Goal: Task Accomplishment & Management: Manage account settings

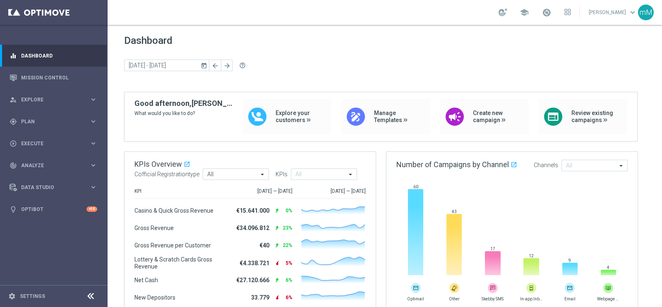
click at [547, 12] on link at bounding box center [546, 12] width 11 height 13
click at [544, 15] on span at bounding box center [546, 12] width 9 height 9
click at [43, 121] on span "Plan" at bounding box center [55, 121] width 68 height 5
click at [45, 162] on span "Templates" at bounding box center [51, 163] width 59 height 5
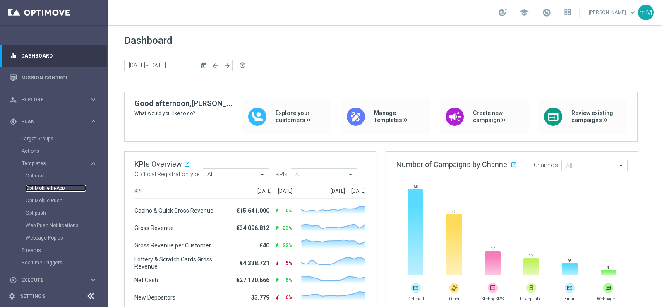
click at [43, 187] on link "OptiMobile In-App" at bounding box center [56, 188] width 60 height 7
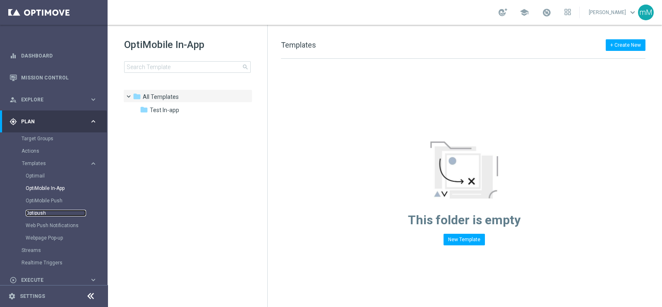
click at [45, 210] on link "Optipush" at bounding box center [56, 213] width 60 height 7
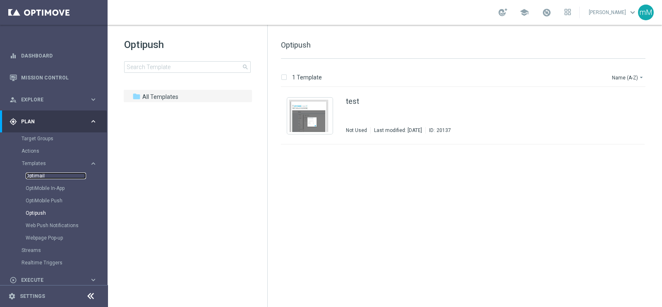
click at [41, 175] on link "Optimail" at bounding box center [56, 176] width 60 height 7
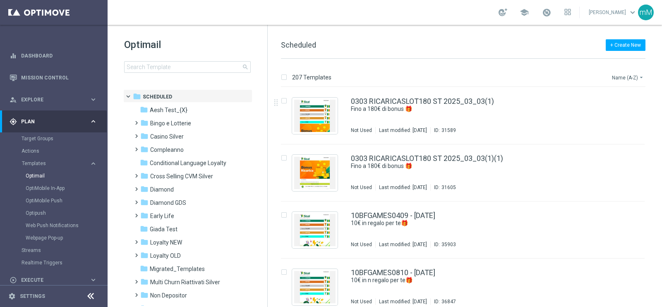
click at [631, 77] on button "Name (A-Z) arrow_drop_down" at bounding box center [628, 77] width 34 height 10
click at [613, 118] on div "Date Modified (Newest)" at bounding box center [612, 114] width 66 height 12
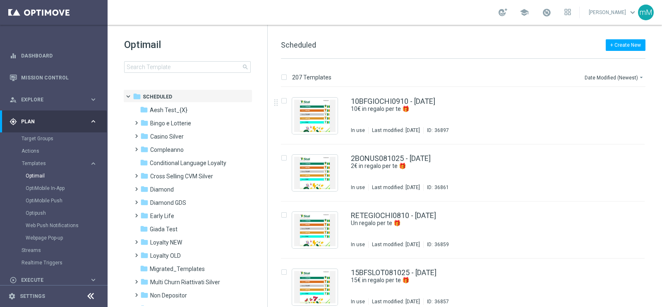
click at [613, 109] on div "file_copy more_vert" at bounding box center [627, 114] width 35 height 40
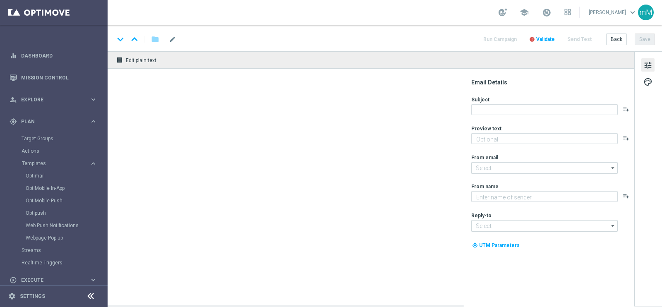
type textarea "da usare su qualsiasi gioco!"
type input "newsletter@comunicazioni.sisal.it"
type textarea "Sisal"
type input "info@sisal.it"
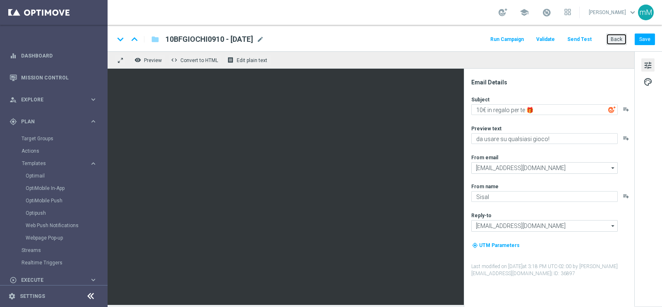
click at [616, 41] on button "Back" at bounding box center [616, 40] width 21 height 12
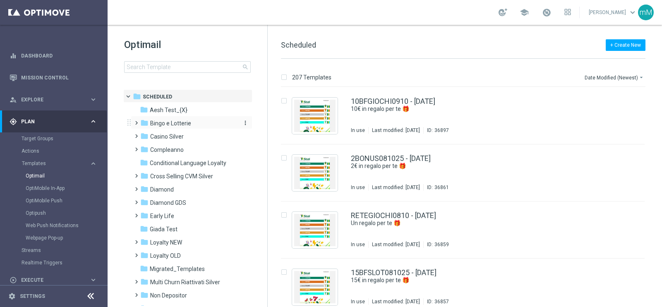
click at [185, 127] on div "folder Bingo e Lotterie" at bounding box center [187, 124] width 95 height 10
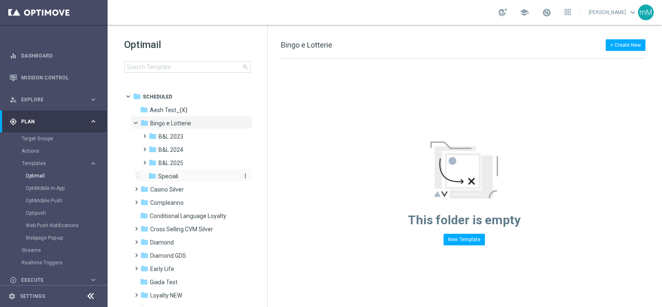
click at [178, 173] on span "Speciali" at bounding box center [168, 176] width 20 height 7
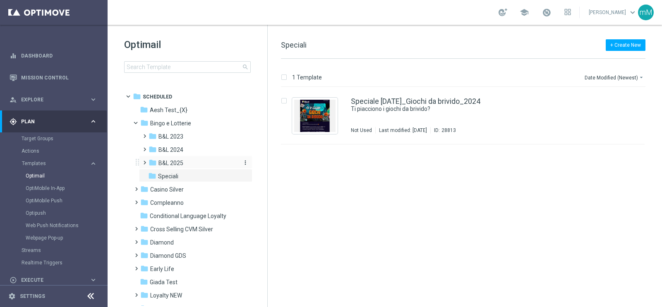
click at [180, 165] on span "B&L 2025" at bounding box center [170, 162] width 25 height 7
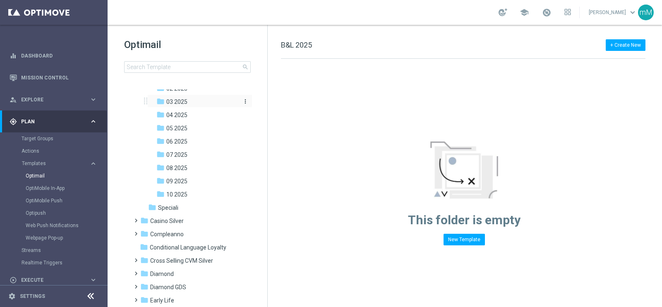
scroll to position [105, 0]
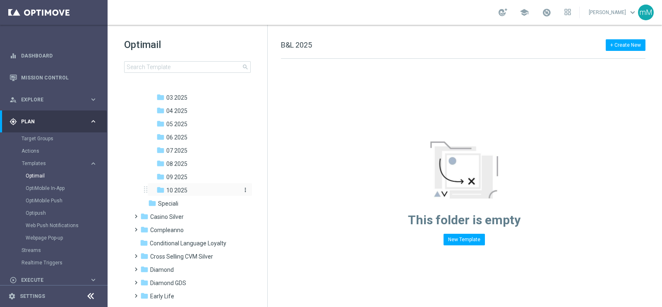
click at [194, 187] on div "folder 10 2025" at bounding box center [197, 191] width 82 height 10
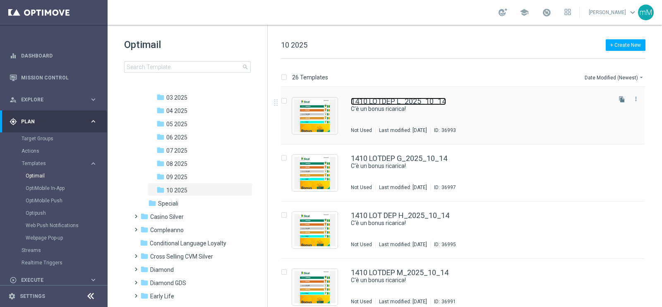
click at [370, 102] on link "1410 LOTDEP L_2025_10_14" at bounding box center [398, 101] width 95 height 7
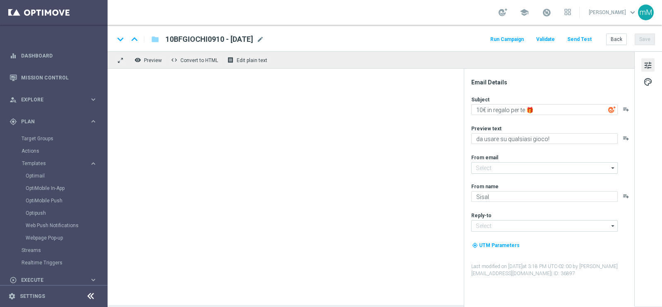
type textarea "C'è un bonus ricarica!"
type textarea "Per te fino a 20.000 Sisal point"
type input "newsletter@comunicazioni.sisal.it"
type input "info@sisal.it"
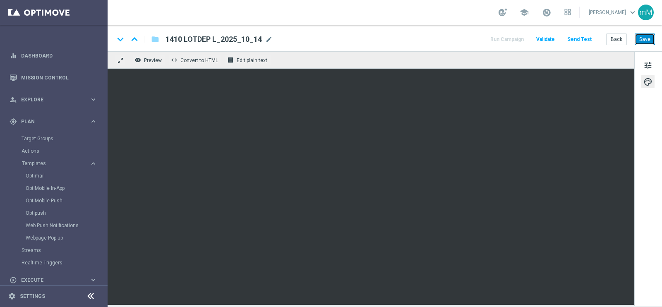
click at [644, 42] on button "Save" at bounding box center [645, 40] width 20 height 12
click at [514, 34] on button "Run Campaign" at bounding box center [507, 39] width 36 height 11
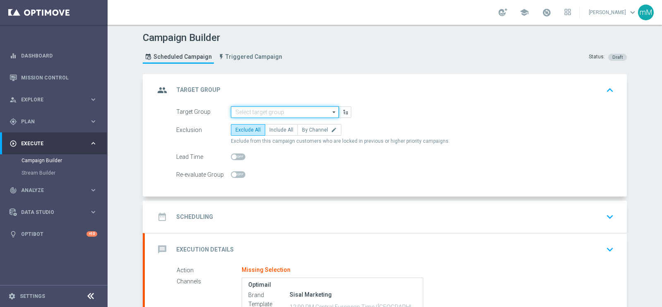
click at [266, 106] on input at bounding box center [285, 112] width 108 height 12
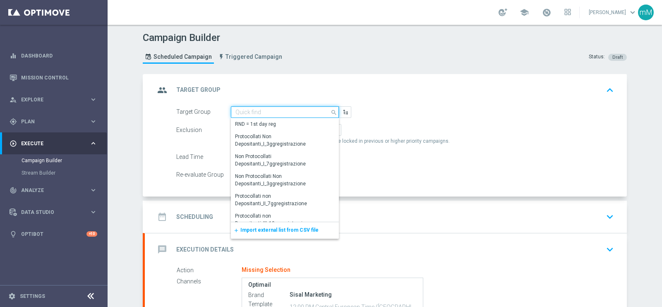
paste input "NEW Active Lottery MODA DEP <15"
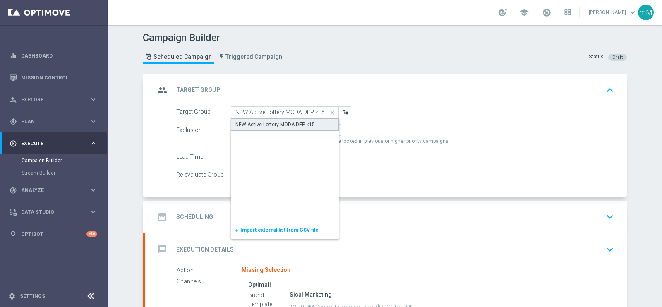
click at [271, 127] on div "NEW Active Lottery MODA DEP <15" at bounding box center [274, 124] width 79 height 7
type input "NEW Active Lottery MODA DEP <15"
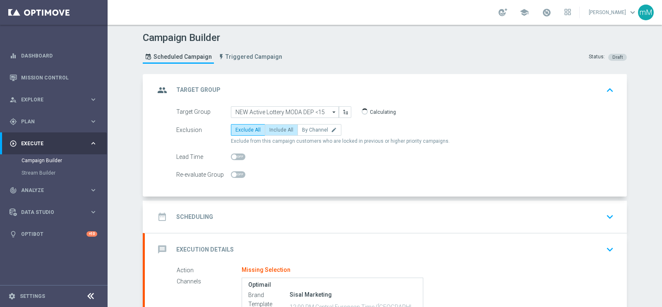
click at [274, 127] on span "Include All" at bounding box center [281, 130] width 24 height 6
click at [274, 129] on input "Include All" at bounding box center [271, 131] width 5 height 5
radio input "true"
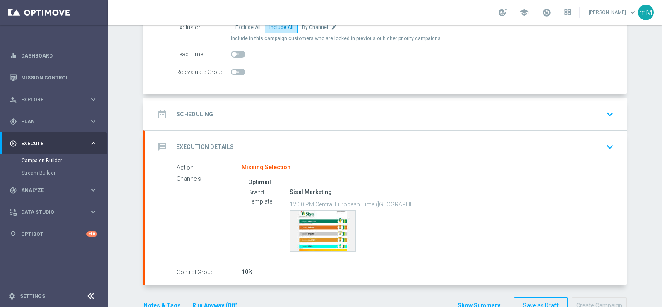
scroll to position [103, 0]
click at [278, 108] on div "date_range Scheduling keyboard_arrow_down" at bounding box center [386, 114] width 462 height 16
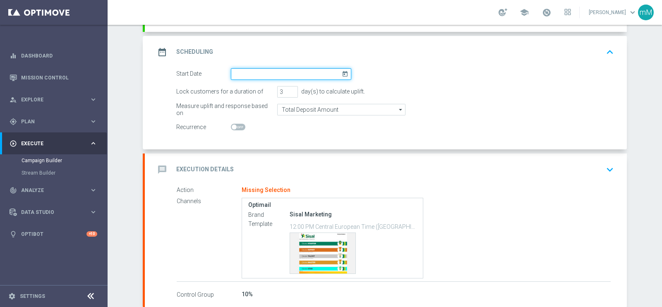
click at [273, 68] on input at bounding box center [291, 74] width 120 height 12
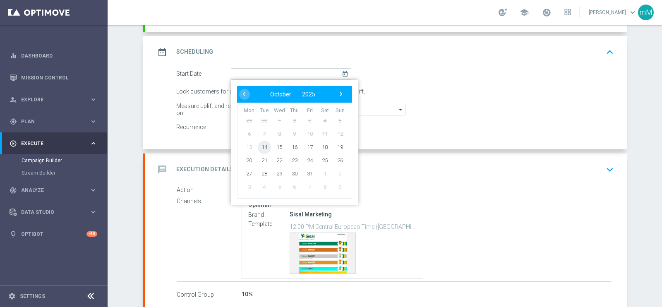
click at [261, 142] on span "14" at bounding box center [264, 146] width 13 height 13
type input "14 Oct 2025"
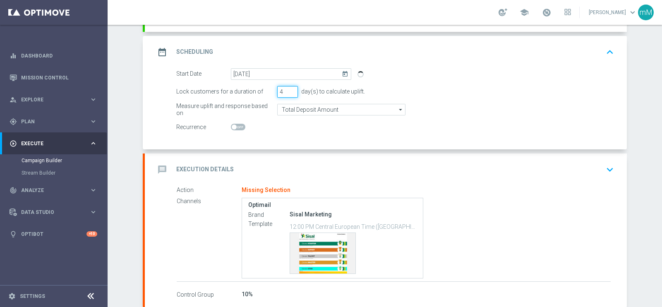
click at [288, 87] on input "4" at bounding box center [287, 92] width 21 height 12
type input "5"
click at [288, 87] on input "5" at bounding box center [287, 92] width 21 height 12
click at [261, 163] on div "message Execution Details keyboard_arrow_down" at bounding box center [386, 170] width 462 height 16
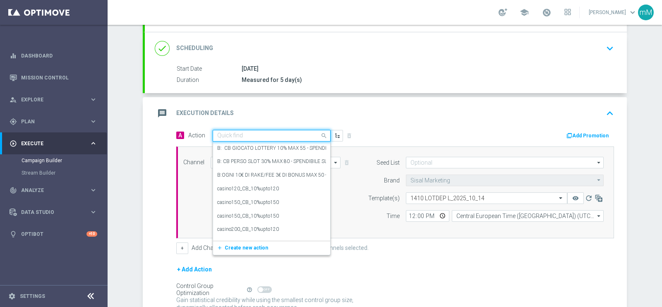
click at [245, 133] on input "text" at bounding box center [263, 135] width 92 height 7
paste input "DEP_20€"
type input "DEP_20€"
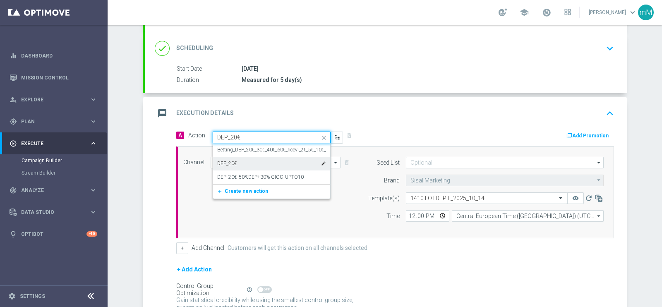
click at [243, 161] on div "DEP_20€ edit" at bounding box center [271, 164] width 109 height 14
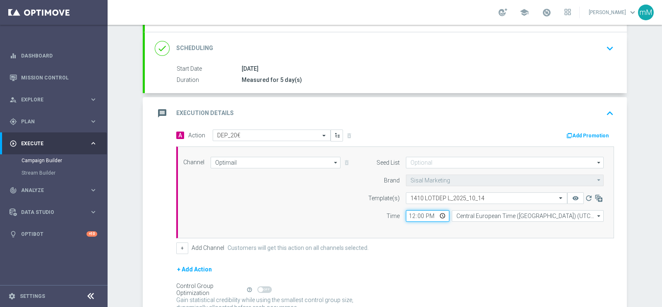
click at [406, 212] on input "12:00" at bounding box center [427, 216] width 43 height 12
type input "16:00"
click at [181, 249] on button "+" at bounding box center [182, 248] width 12 height 12
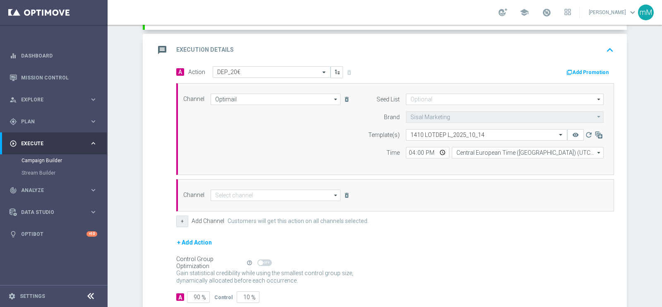
scroll to position [167, 0]
click at [257, 192] on input at bounding box center [276, 195] width 130 height 12
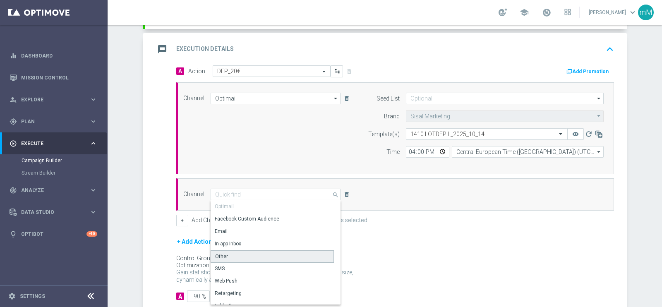
click at [236, 255] on div "Other" at bounding box center [272, 256] width 123 height 12
type input "Other"
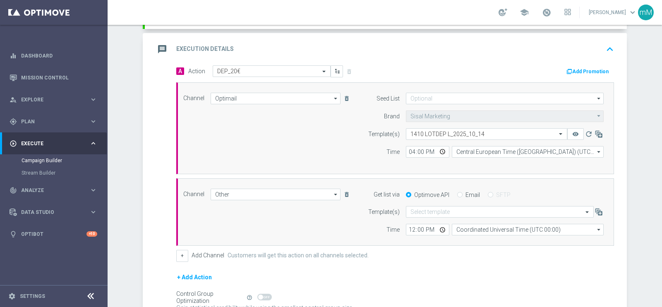
click at [457, 193] on input "Email" at bounding box center [459, 195] width 5 height 5
radio input "true"
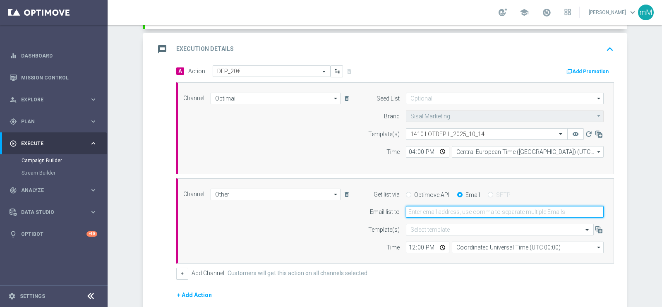
click at [441, 208] on input "email" at bounding box center [505, 212] width 198 height 12
type input "marco.maccarrone@sisal.it"
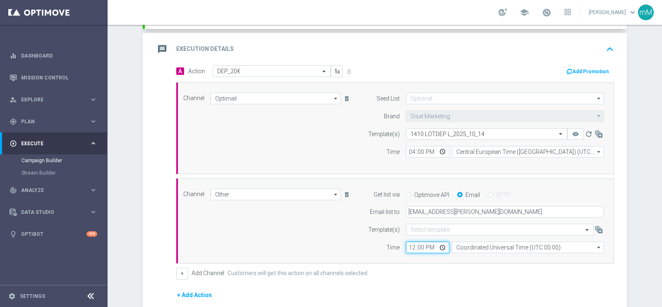
click at [410, 244] on input "12:00" at bounding box center [427, 248] width 43 height 12
type input "16:00"
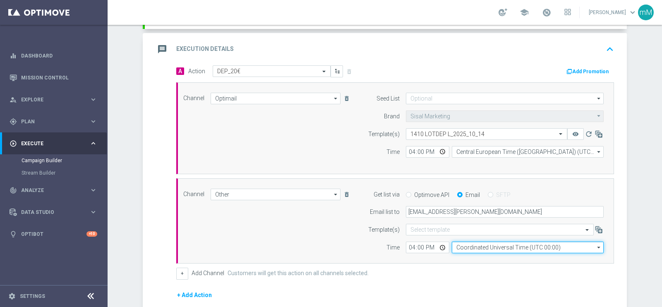
click at [469, 247] on input "Coordinated Universal Time (UTC 00:00)" at bounding box center [528, 248] width 152 height 12
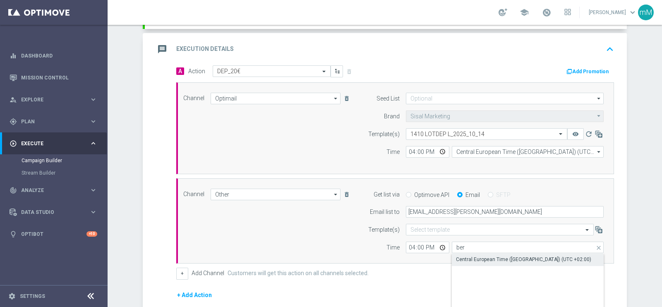
click at [472, 256] on div "Central European Time (Berlin) (UTC +02:00)" at bounding box center [523, 259] width 135 height 7
type input "Central European Time (Berlin) (UTC +02:00)"
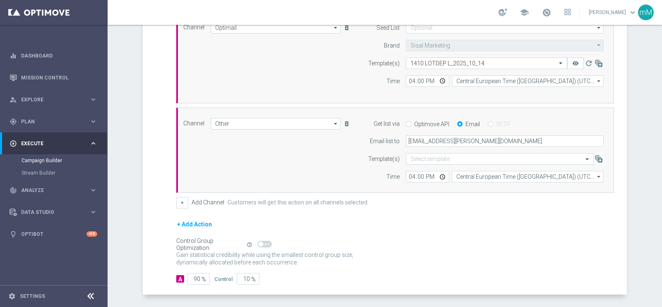
scroll to position [269, 0]
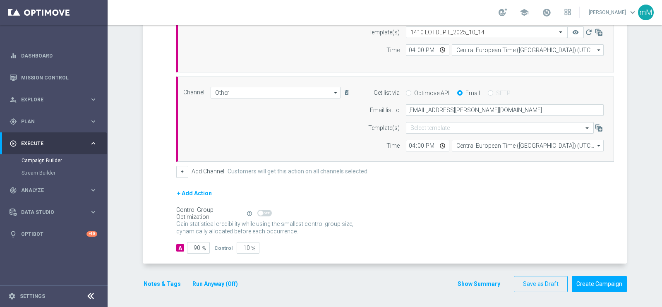
click at [217, 283] on button "Run Anyway (Off)" at bounding box center [215, 284] width 47 height 10
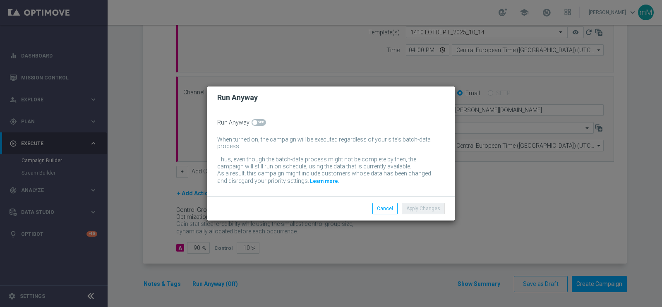
click at [258, 122] on span at bounding box center [259, 122] width 14 height 7
click at [258, 122] on input "checkbox" at bounding box center [259, 122] width 14 height 7
checkbox input "true"
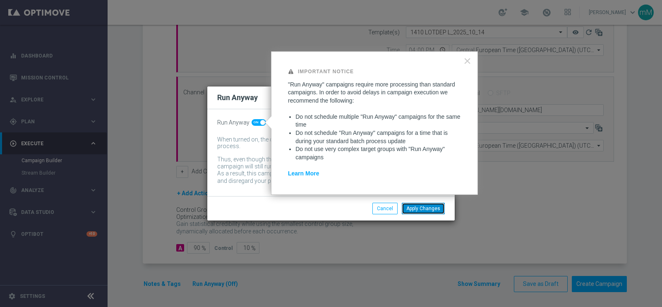
click at [426, 207] on button "Apply Changes" at bounding box center [423, 209] width 43 height 12
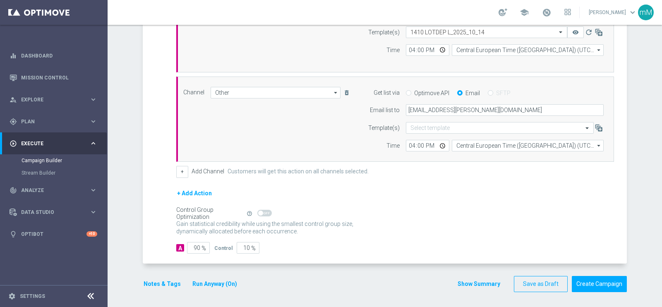
click at [153, 281] on button "Notes & Tags" at bounding box center [162, 284] width 39 height 10
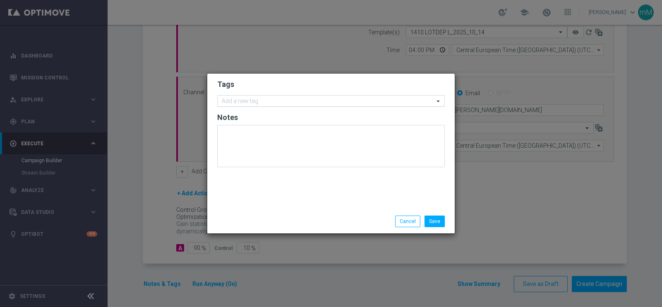
click at [238, 99] on form "Tags Add a new tag Notes" at bounding box center [331, 125] width 228 height 96
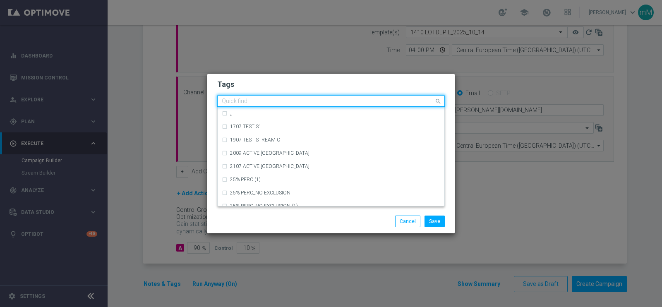
click at [238, 102] on input "text" at bounding box center [328, 101] width 212 height 7
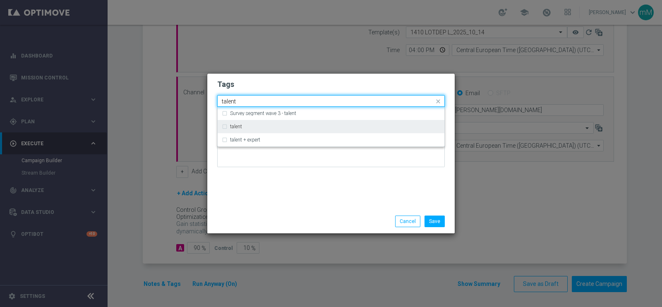
click at [240, 131] on div "talent" at bounding box center [331, 126] width 218 height 13
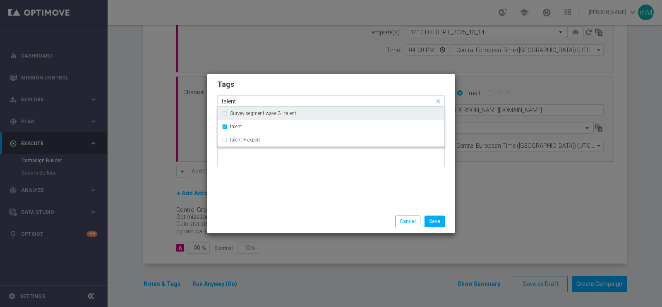
click at [254, 102] on input "talent" at bounding box center [328, 101] width 212 height 7
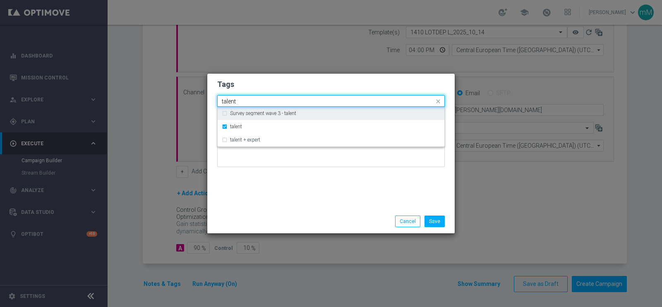
click at [254, 102] on input "talent" at bounding box center [328, 101] width 212 height 7
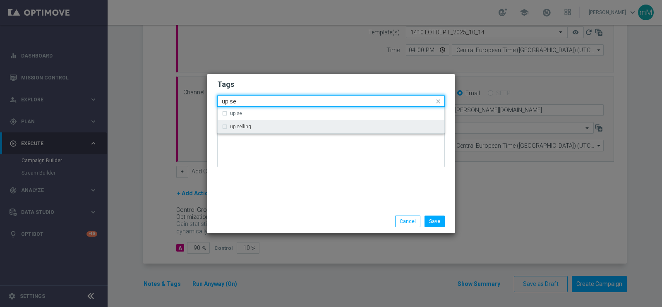
click at [244, 123] on div "up selling" at bounding box center [331, 126] width 218 height 13
type input "up se"
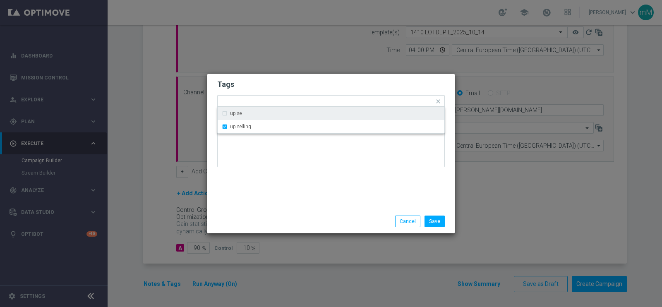
click at [242, 89] on h2 "Tags" at bounding box center [331, 84] width 228 height 10
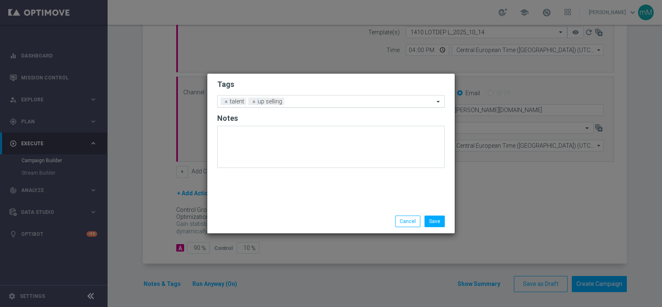
click at [302, 101] on input "text" at bounding box center [361, 101] width 146 height 7
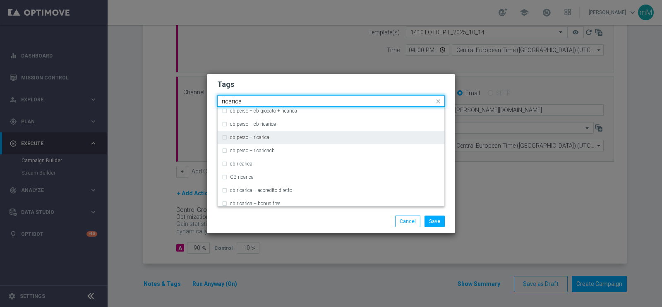
scroll to position [70, 0]
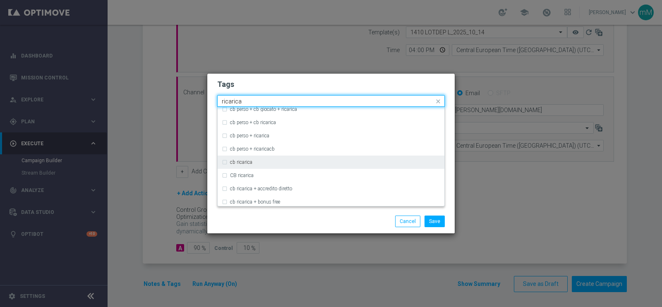
click at [276, 161] on div "cb ricarica" at bounding box center [335, 162] width 210 height 5
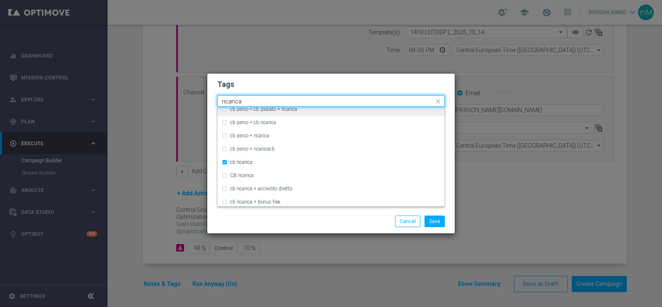
click at [278, 101] on input "ricarica" at bounding box center [328, 101] width 212 height 7
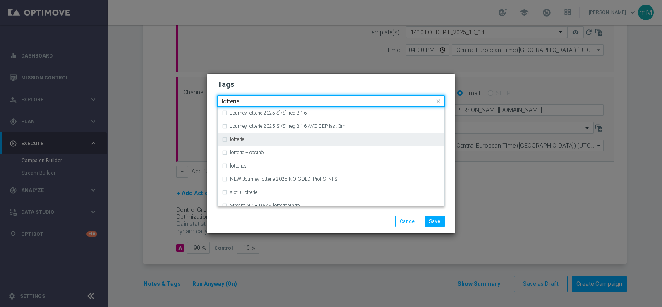
scroll to position [133, 0]
click at [258, 140] on div "lotterie" at bounding box center [335, 139] width 210 height 5
type input "lotterie"
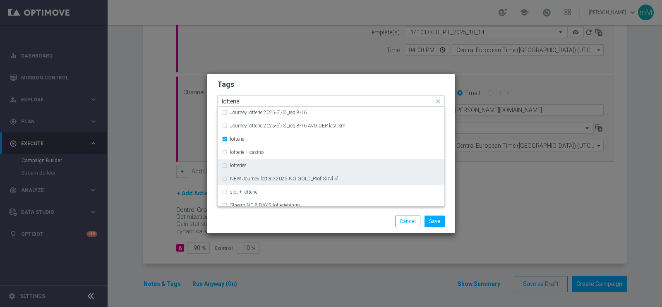
click at [249, 176] on label "NEW Journey lotterie 2025 NO GOLD_Prof Sì Nl Sì" at bounding box center [284, 178] width 108 height 5
click at [248, 166] on div "lotteries" at bounding box center [335, 165] width 210 height 5
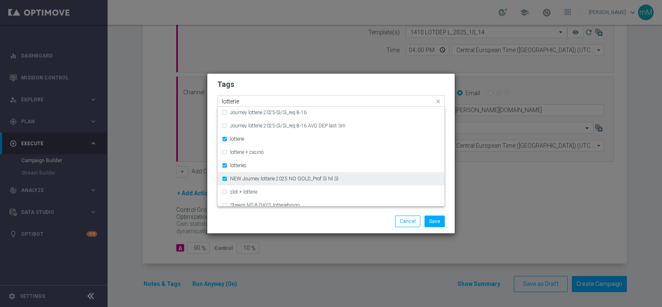
click at [247, 178] on label "NEW Journey lotterie 2025 NO GOLD_Prof Sì Nl Sì" at bounding box center [284, 178] width 108 height 5
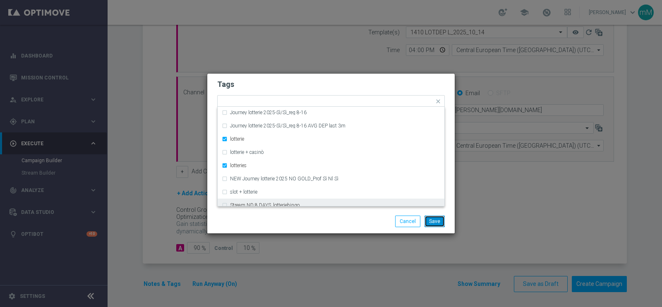
click at [439, 220] on button "Save" at bounding box center [435, 222] width 20 height 12
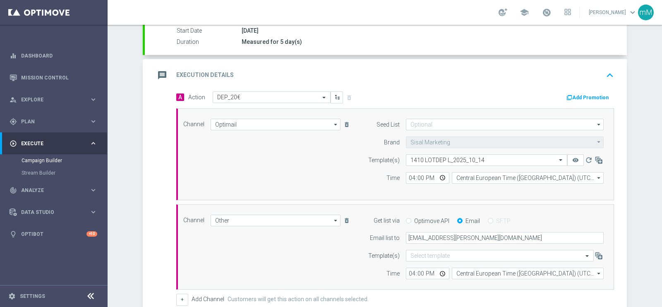
scroll to position [114, 0]
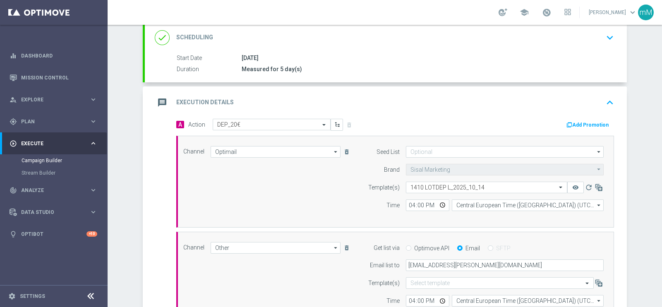
click at [596, 125] on button "Add Promotion" at bounding box center [589, 124] width 46 height 9
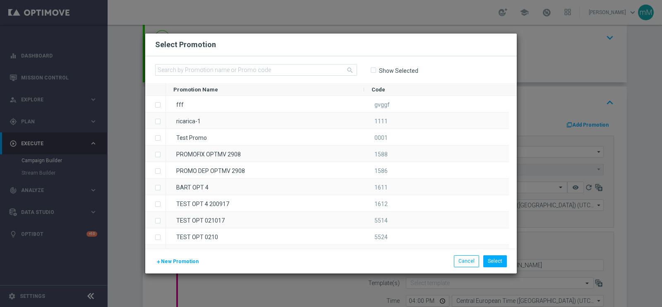
drag, startPoint x: 261, startPoint y: 60, endPoint x: 257, endPoint y: 60, distance: 4.2
click at [260, 60] on div "search Show Selected" at bounding box center [331, 69] width 372 height 27
click at [256, 67] on input "text" at bounding box center [256, 70] width 202 height 12
paste input "336664"
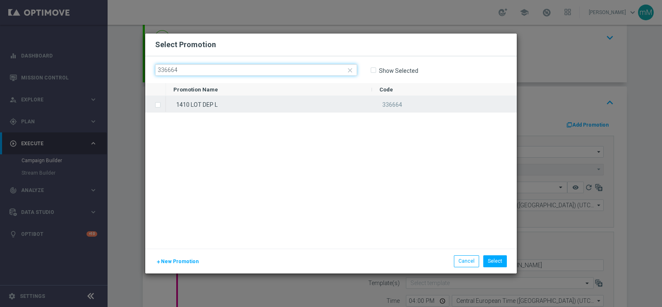
type input "336664"
click at [250, 106] on div "1410 LOT DEP L" at bounding box center [269, 104] width 206 height 16
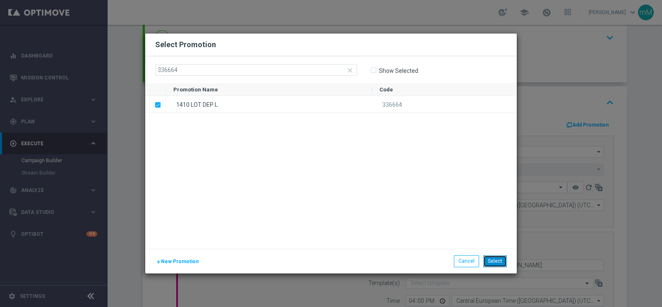
click at [504, 259] on button "Select" at bounding box center [495, 261] width 24 height 12
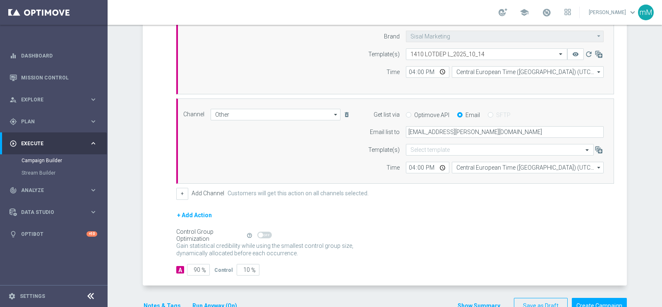
scroll to position [269, 0]
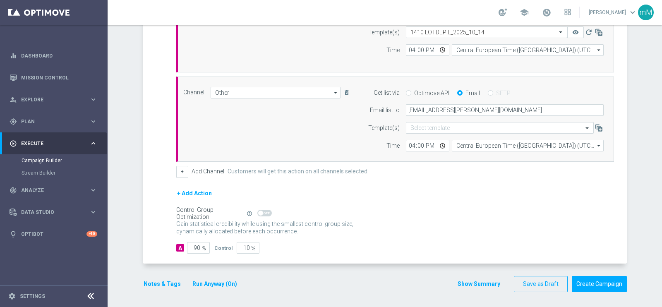
click at [463, 281] on button "Show Summary" at bounding box center [478, 284] width 43 height 10
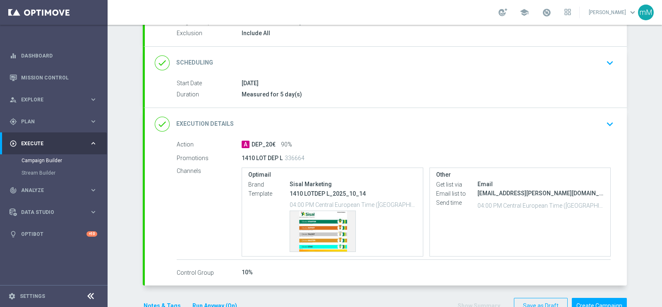
scroll to position [111, 0]
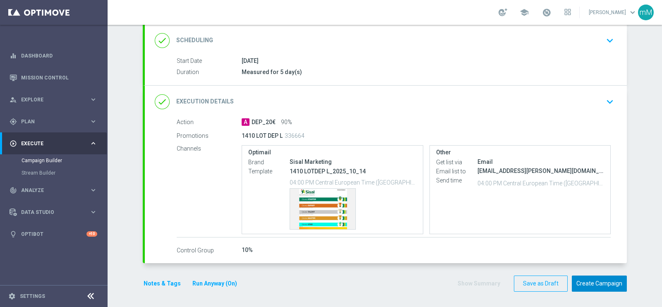
click at [593, 280] on button "Create Campaign" at bounding box center [599, 284] width 55 height 16
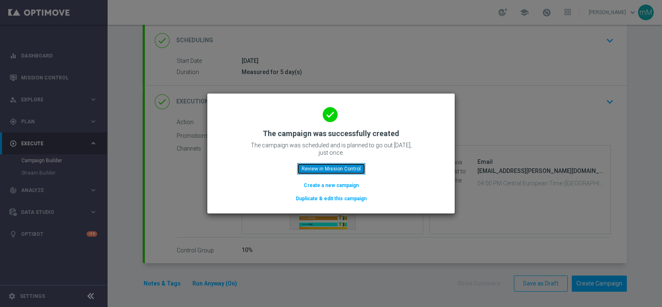
click at [353, 166] on button "Review in Mission Control" at bounding box center [331, 169] width 68 height 12
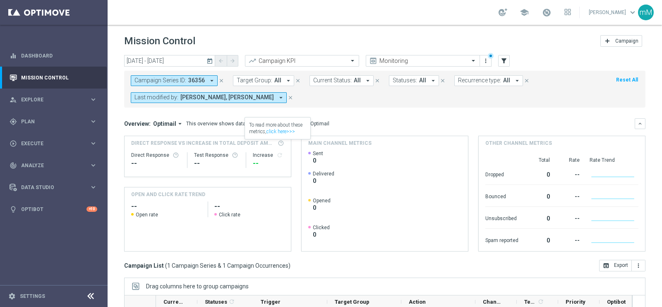
scroll to position [123, 0]
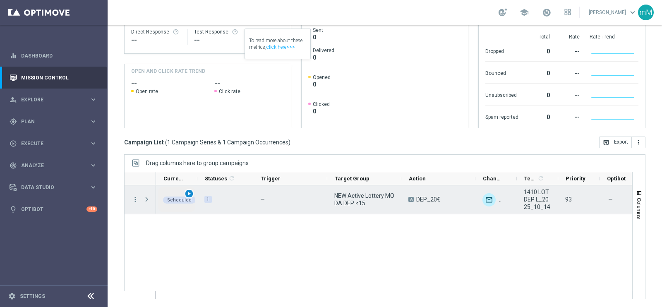
click at [190, 193] on span "play_arrow" at bounding box center [189, 194] width 6 height 6
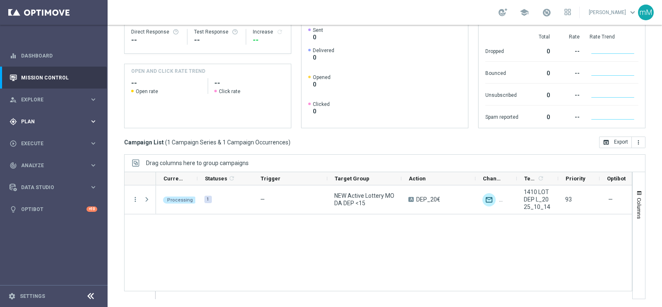
click at [52, 118] on div "gps_fixed Plan" at bounding box center [50, 121] width 80 height 7
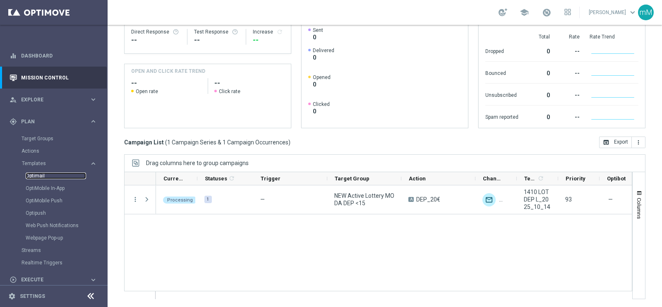
click at [44, 176] on link "Optimail" at bounding box center [56, 176] width 60 height 7
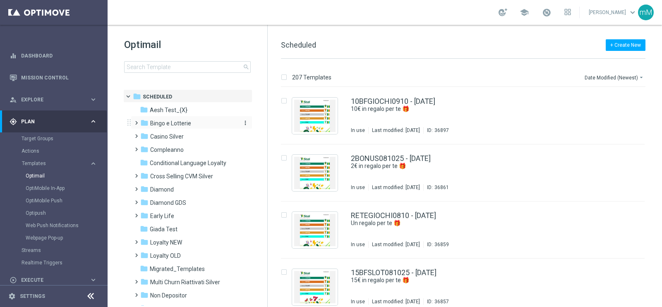
click at [180, 120] on span "Bingo e Lotterie" at bounding box center [170, 123] width 41 height 7
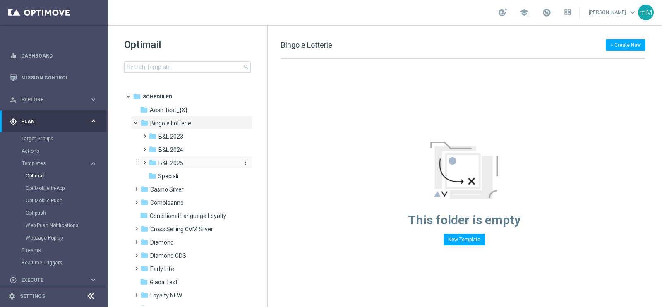
click at [186, 161] on div "folder B&L 2025" at bounding box center [193, 163] width 88 height 10
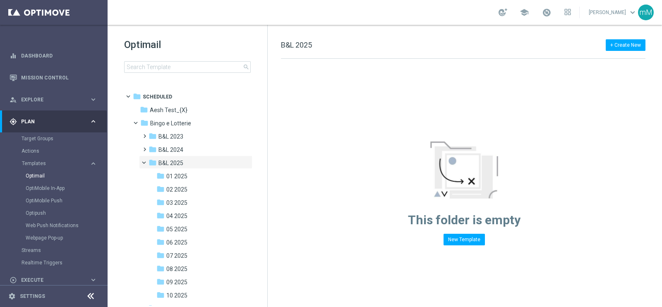
scroll to position [103, 0]
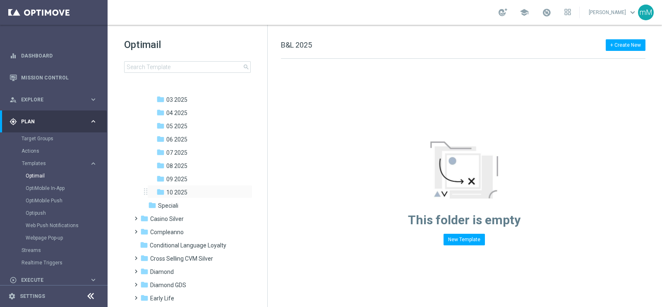
click at [180, 186] on div "folder 10 2025 more_vert" at bounding box center [199, 191] width 105 height 13
click at [183, 191] on span "10 2025" at bounding box center [176, 192] width 21 height 7
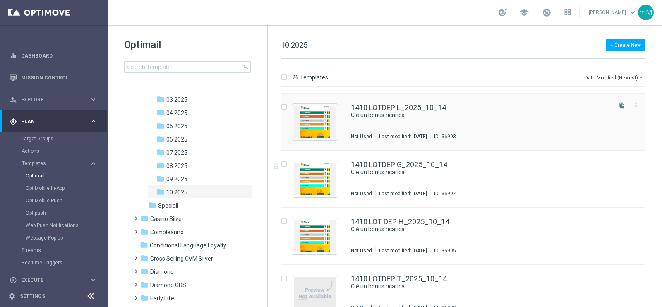
scroll to position [51, 0]
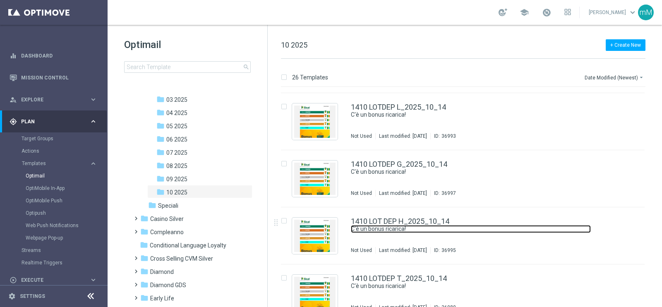
drag, startPoint x: 389, startPoint y: 229, endPoint x: 409, endPoint y: 2, distance: 227.3
click at [389, 229] on link "C'è un bonus ricarica!" at bounding box center [471, 229] width 240 height 8
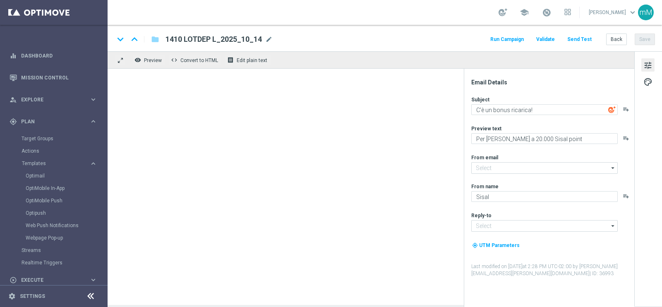
type input "newsletter@comunicazioni.sisal.it"
type input "info@sisal.it"
type textarea "Per te fino a 30€ di bonus"
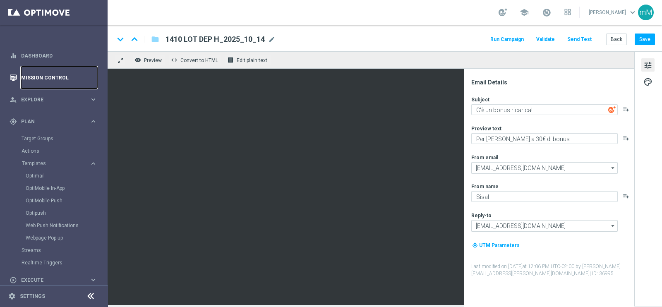
click at [35, 83] on link "Mission Control" at bounding box center [59, 78] width 76 height 22
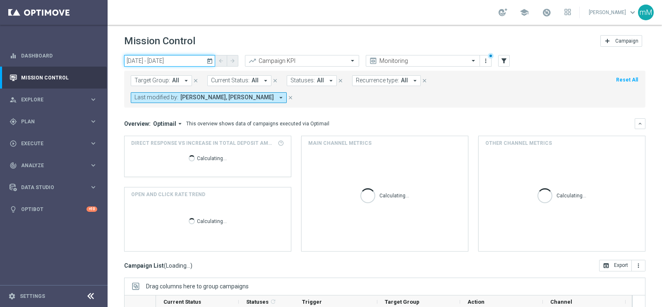
click at [181, 56] on input "07 Oct 2025 - 07 Oct 2025" at bounding box center [169, 61] width 91 height 12
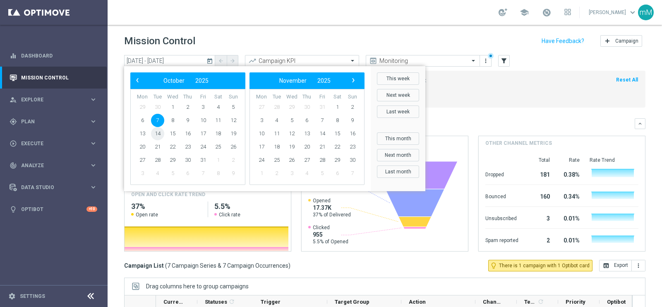
click at [158, 132] on span "14" at bounding box center [157, 133] width 13 height 13
type input "[DATE] - [DATE]"
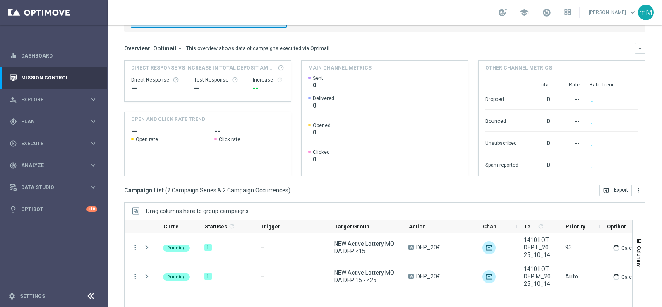
scroll to position [106, 0]
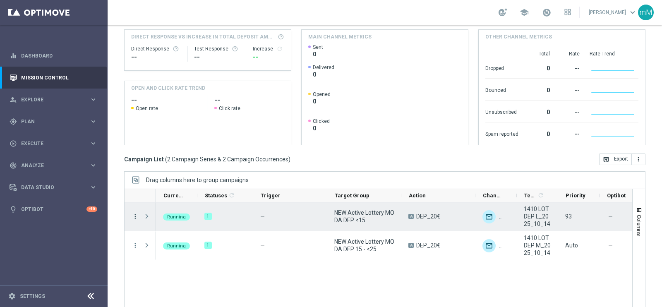
click at [134, 213] on icon "more_vert" at bounding box center [135, 216] width 7 height 7
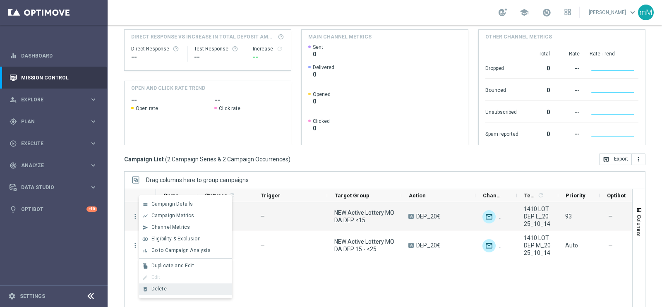
click at [169, 290] on div "Delete" at bounding box center [189, 289] width 77 height 6
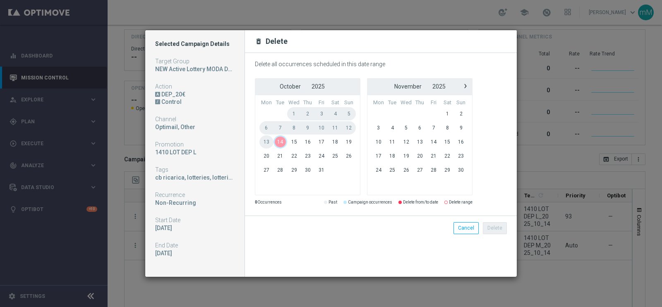
click at [279, 140] on span "14" at bounding box center [281, 141] width 14 height 13
click at [501, 228] on button "Delete" at bounding box center [495, 228] width 24 height 12
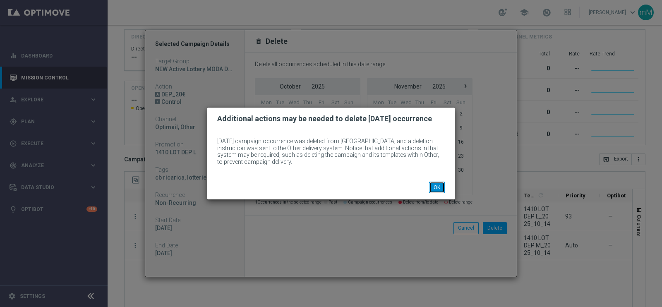
click at [435, 183] on button "OK" at bounding box center [437, 188] width 16 height 12
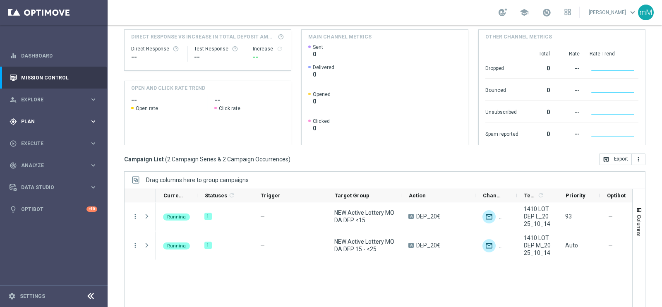
click at [60, 115] on div "gps_fixed Plan keyboard_arrow_right" at bounding box center [53, 121] width 107 height 22
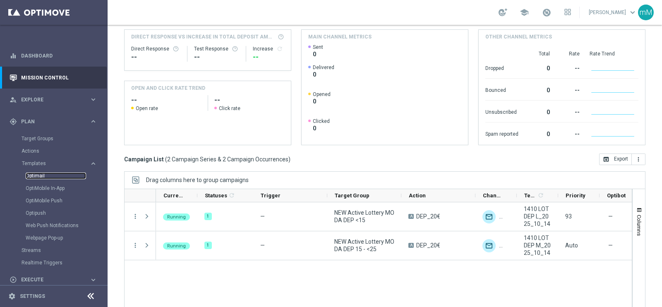
click at [37, 177] on link "Optimail" at bounding box center [56, 176] width 60 height 7
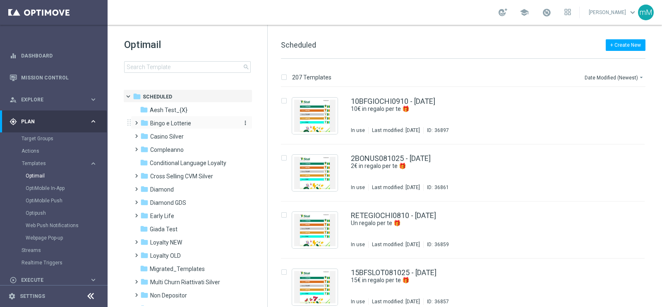
click at [178, 120] on span "Bingo e Lotterie" at bounding box center [170, 123] width 41 height 7
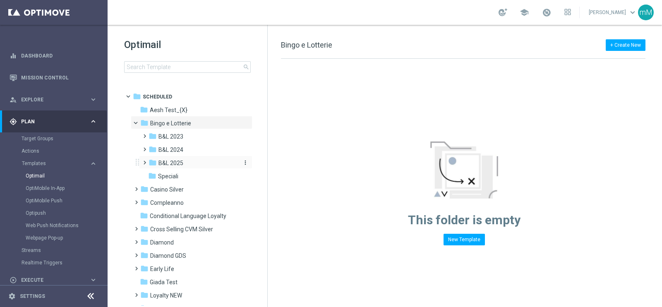
click at [180, 162] on span "B&L 2025" at bounding box center [170, 162] width 25 height 7
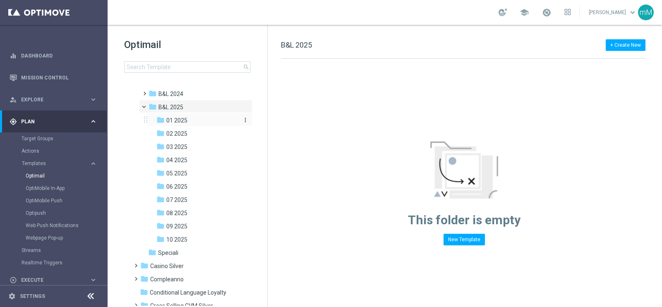
scroll to position [103, 0]
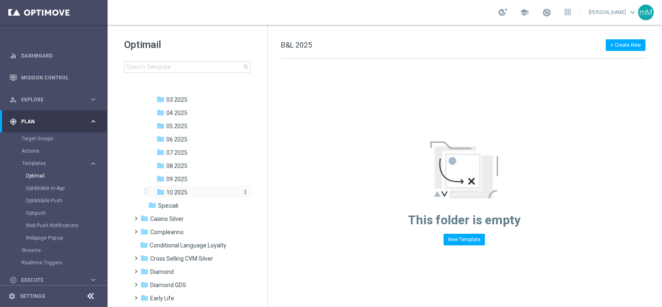
click at [190, 193] on div "folder 10 2025" at bounding box center [197, 193] width 82 height 10
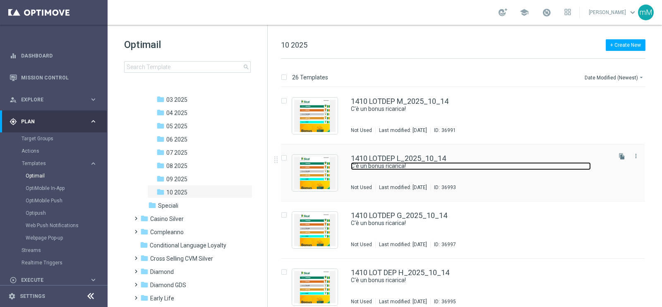
click at [384, 166] on link "C'è un bonus ricarica!" at bounding box center [471, 166] width 240 height 8
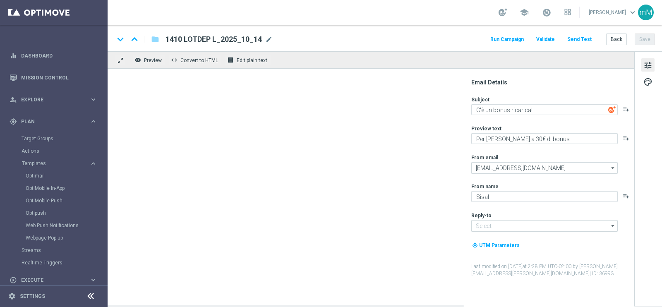
type textarea "Per te fino a 20.000 Sisal point"
type input "info@sisal.it"
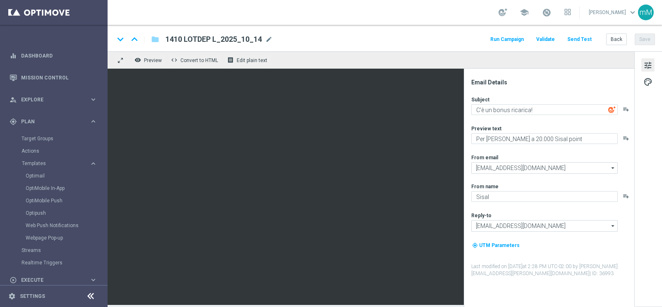
click at [510, 39] on button "Run Campaign" at bounding box center [507, 39] width 36 height 11
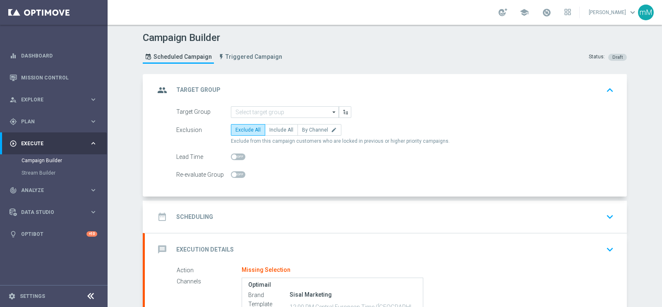
click at [284, 202] on div "date_range Scheduling keyboard_arrow_down" at bounding box center [386, 217] width 482 height 32
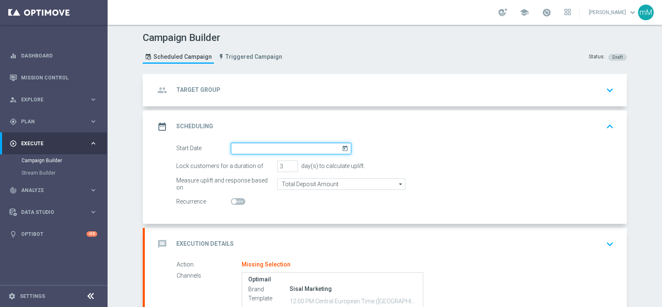
click at [256, 146] on input at bounding box center [291, 149] width 120 height 12
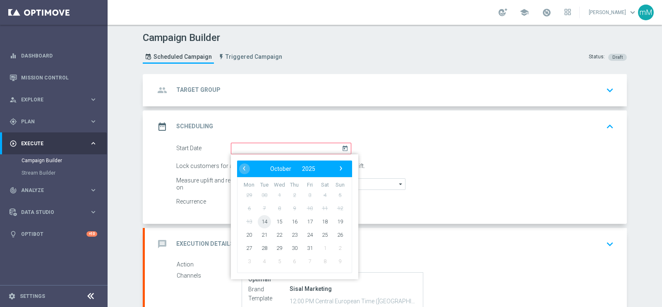
click at [261, 218] on span "14" at bounding box center [264, 221] width 13 height 13
type input "14 Oct 2025"
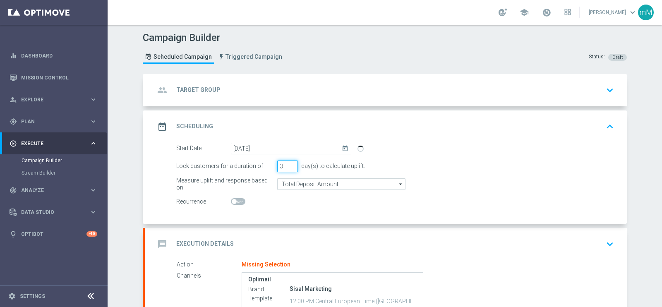
click at [289, 161] on input "3" at bounding box center [287, 167] width 21 height 12
click at [288, 162] on input "4" at bounding box center [287, 167] width 21 height 12
type input "5"
click at [288, 162] on input "5" at bounding box center [287, 167] width 21 height 12
click at [255, 236] on div "message Execution Details keyboard_arrow_down" at bounding box center [386, 244] width 462 height 16
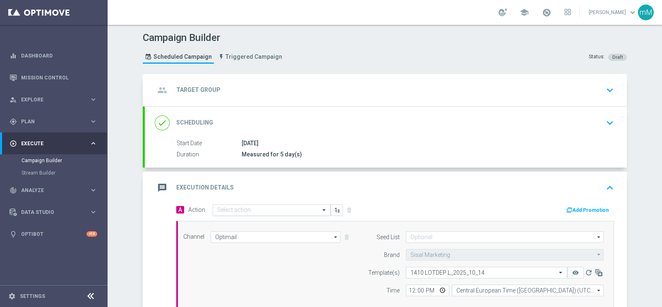
click at [257, 209] on input "text" at bounding box center [263, 210] width 92 height 7
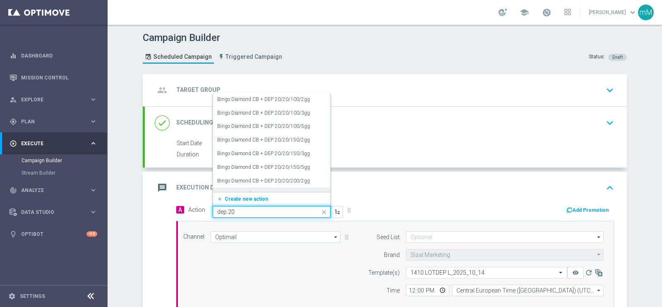
click at [257, 211] on input "dep 20" at bounding box center [263, 212] width 92 height 7
paste input "DEP_20€"
type input "DEP_20€"
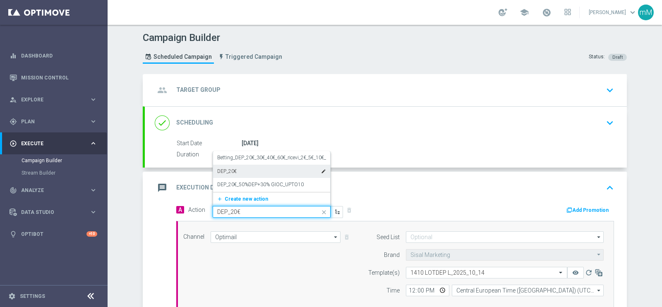
click at [240, 170] on div "DEP_20€ edit" at bounding box center [271, 172] width 109 height 14
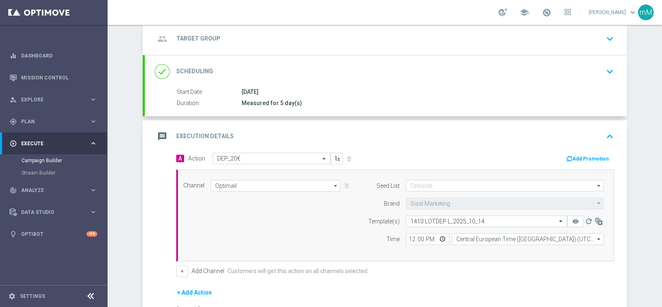
scroll to position [103, 0]
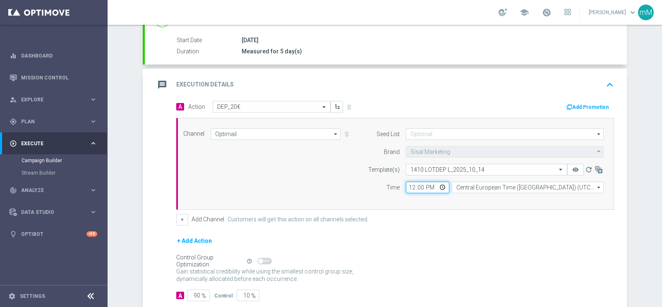
click at [406, 186] on input "12:00" at bounding box center [427, 188] width 43 height 12
type input "16:00"
click at [597, 107] on button "Add Promotion" at bounding box center [589, 107] width 46 height 9
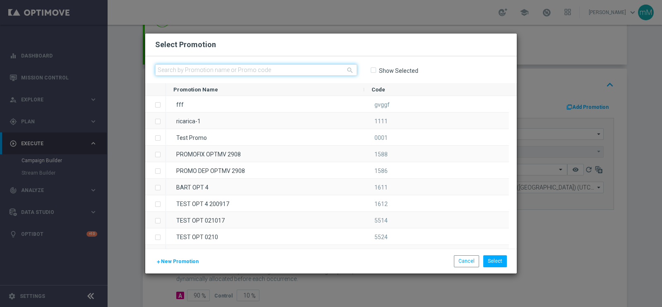
click at [264, 72] on input "text" at bounding box center [256, 70] width 202 height 12
paste input "336664"
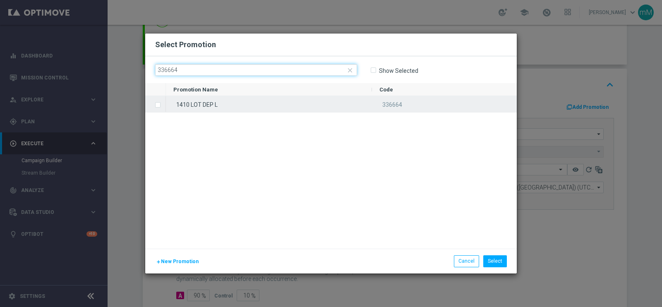
type input "336664"
click at [264, 105] on div "1410 LOT DEP L" at bounding box center [269, 104] width 206 height 16
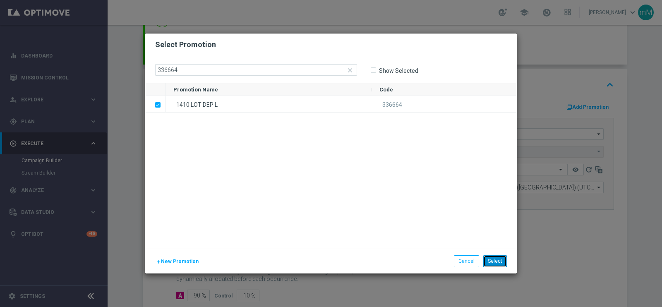
click at [496, 260] on button "Select" at bounding box center [495, 261] width 24 height 12
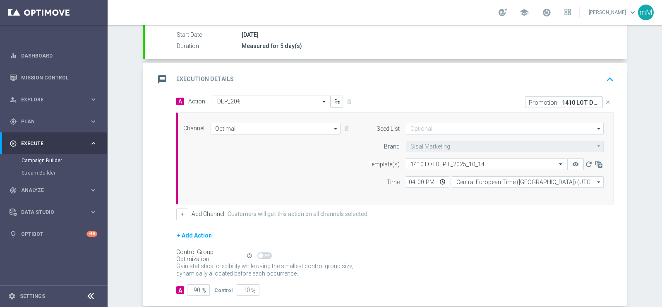
scroll to position [99, 0]
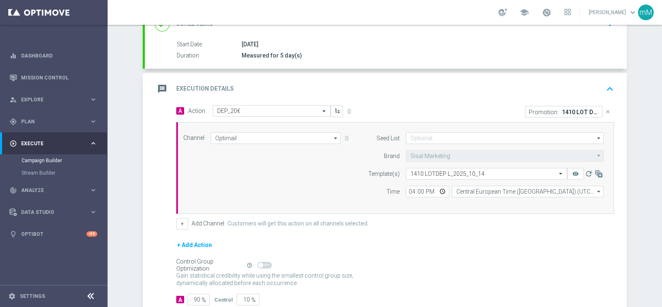
click at [303, 84] on div "message Execution Details keyboard_arrow_up" at bounding box center [386, 89] width 462 height 16
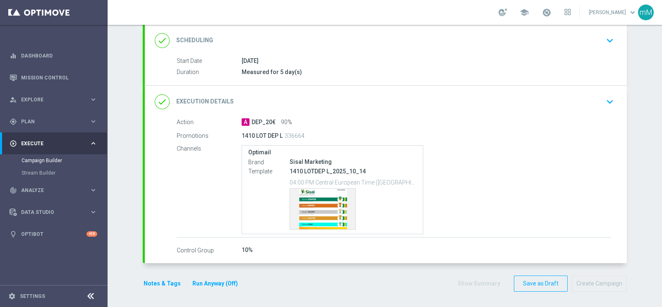
click at [302, 82] on div "Start Date 14 Oct 2025 Duration Measured for 5 day(s) Start Date 14 Oct 2025 to…" at bounding box center [386, 71] width 482 height 29
click at [303, 94] on div "done Execution Details keyboard_arrow_down" at bounding box center [386, 102] width 462 height 16
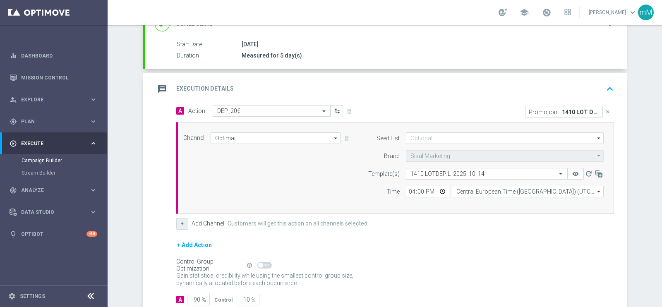
click at [180, 225] on button "+" at bounding box center [182, 224] width 12 height 12
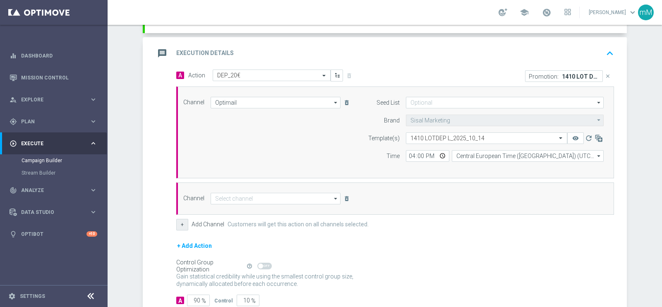
scroll to position [151, 0]
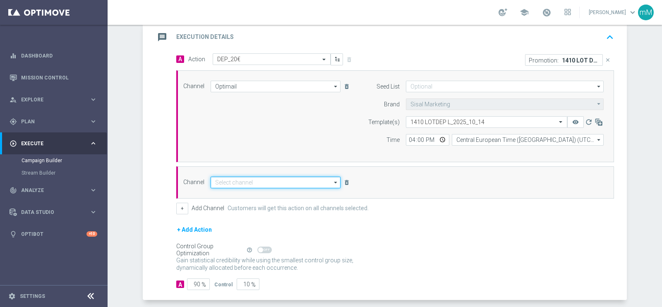
click at [288, 178] on input at bounding box center [276, 183] width 130 height 12
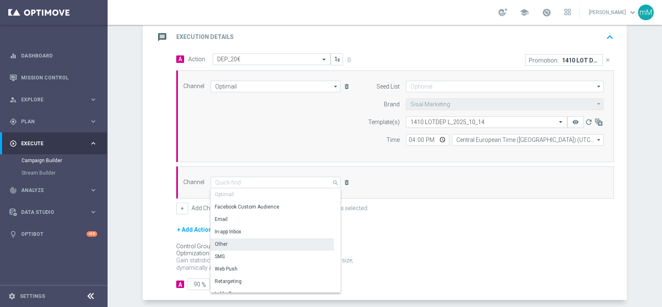
click at [266, 245] on div "Other" at bounding box center [272, 244] width 123 height 12
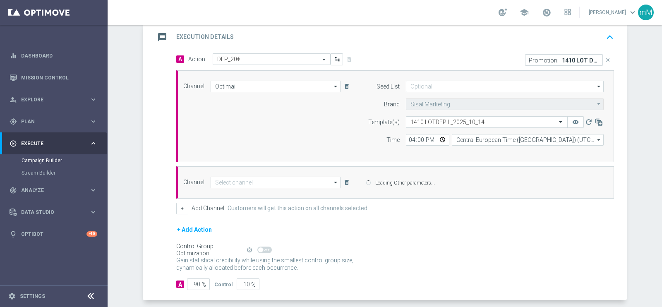
type input "Other"
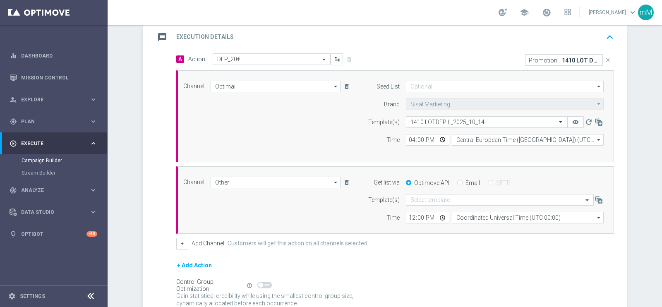
click at [466, 182] on label "Email" at bounding box center [473, 182] width 14 height 7
click at [463, 182] on input "Email" at bounding box center [459, 183] width 5 height 5
radio input "true"
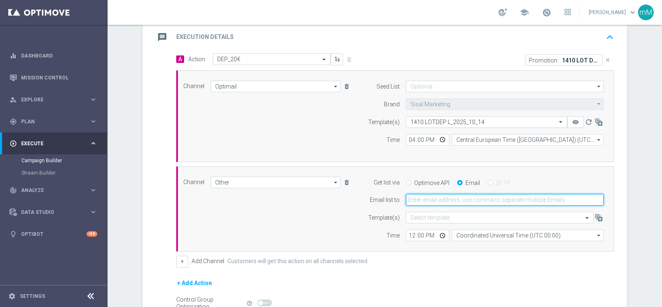
click at [457, 198] on input "email" at bounding box center [505, 200] width 198 height 12
type input "marco.maccarrone@sisal.it"
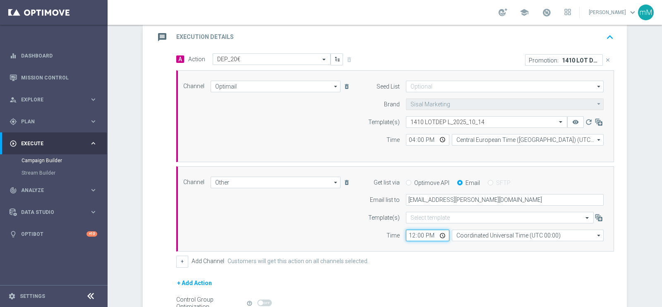
click at [406, 233] on input "12:00" at bounding box center [427, 236] width 43 height 12
click at [406, 233] on input "18:00" at bounding box center [427, 236] width 43 height 12
type input "16:00"
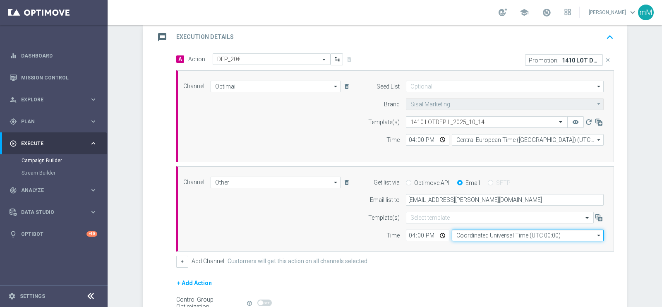
click at [480, 231] on input "Coordinated Universal Time (UTC 00:00)" at bounding box center [528, 236] width 152 height 12
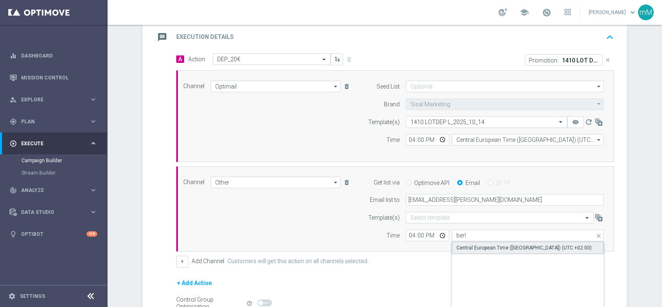
click at [483, 245] on div "Central European Time (Berlin) (UTC +02:00)" at bounding box center [523, 247] width 135 height 7
type input "Central European Time (Berlin) (UTC +02:00)"
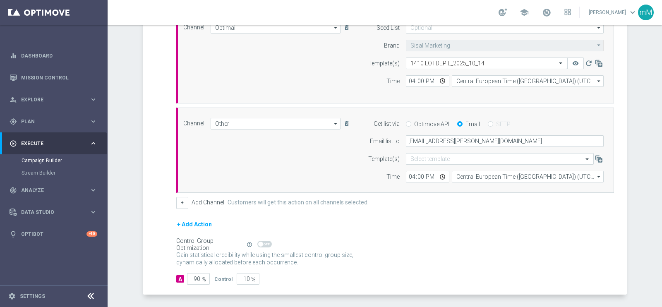
scroll to position [240, 0]
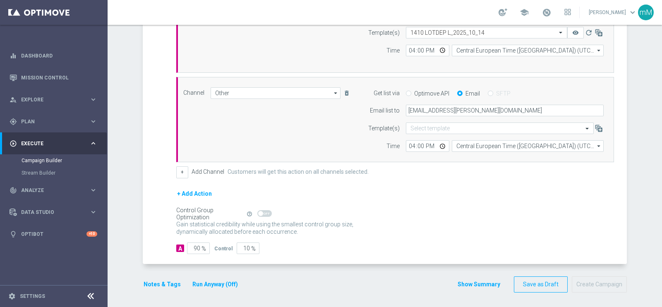
click at [228, 280] on button "Run Anyway (Off)" at bounding box center [215, 284] width 47 height 10
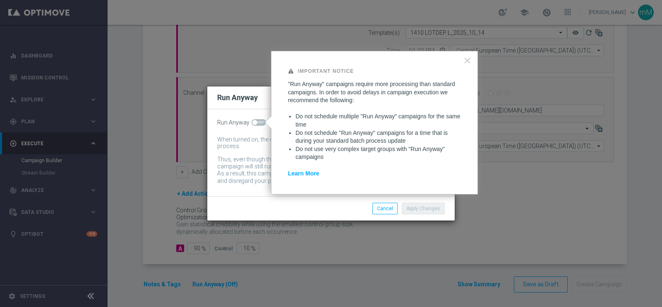
click at [259, 122] on span at bounding box center [259, 122] width 14 height 7
click at [259, 122] on input "checkbox" at bounding box center [259, 122] width 14 height 7
checkbox input "true"
click at [432, 210] on button "Apply Changes" at bounding box center [423, 209] width 43 height 12
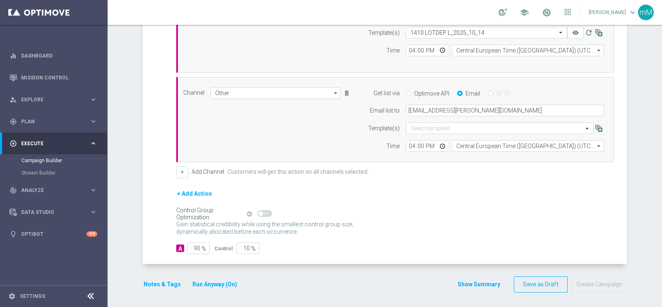
click at [171, 284] on button "Notes & Tags" at bounding box center [162, 284] width 39 height 10
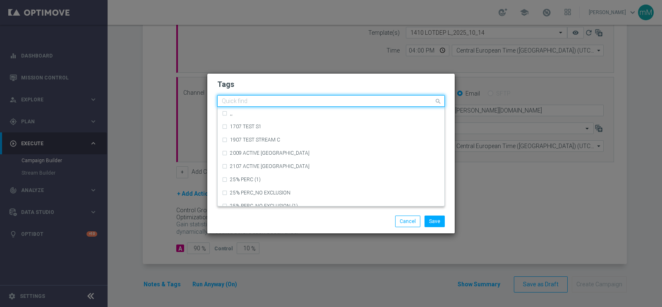
click at [247, 102] on input "text" at bounding box center [328, 101] width 212 height 7
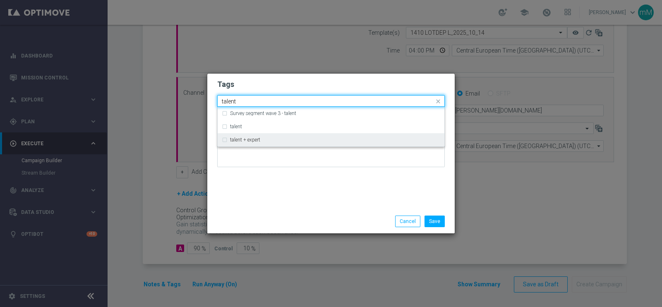
click at [244, 133] on div "talent + expert" at bounding box center [331, 139] width 218 height 13
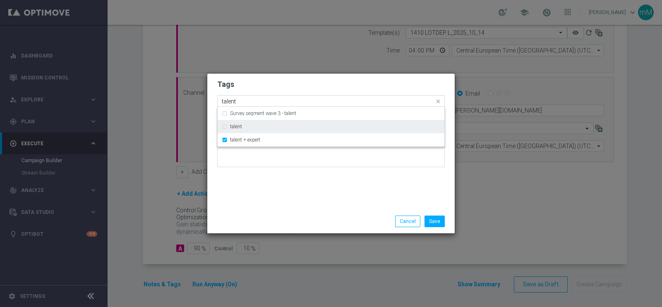
click at [244, 127] on div "talent" at bounding box center [335, 126] width 210 height 5
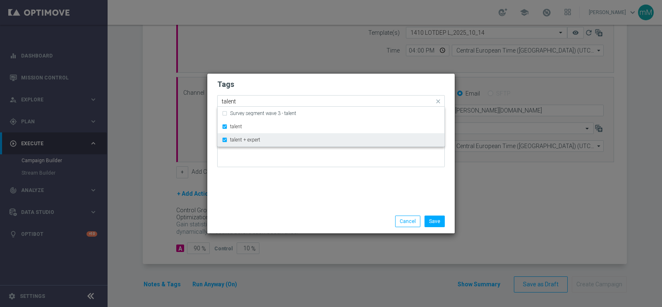
click at [242, 139] on label "talent + expert" at bounding box center [245, 139] width 30 height 5
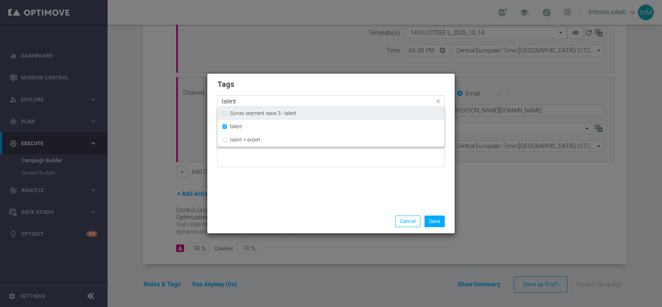
click at [243, 102] on input "talent" at bounding box center [328, 101] width 212 height 7
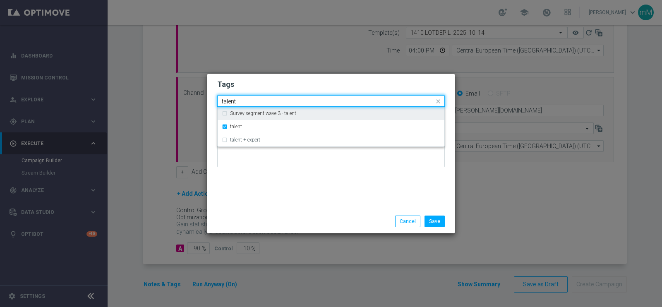
click at [243, 102] on input "talent" at bounding box center [328, 101] width 212 height 7
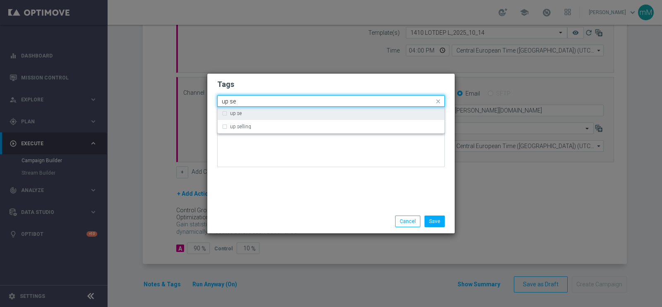
click at [242, 119] on div "up se" at bounding box center [331, 113] width 218 height 13
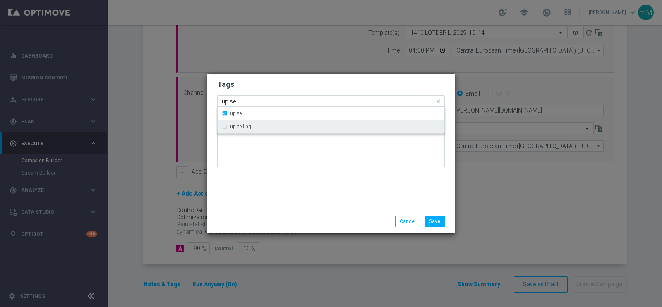
click at [241, 124] on label "up selling" at bounding box center [240, 126] width 21 height 5
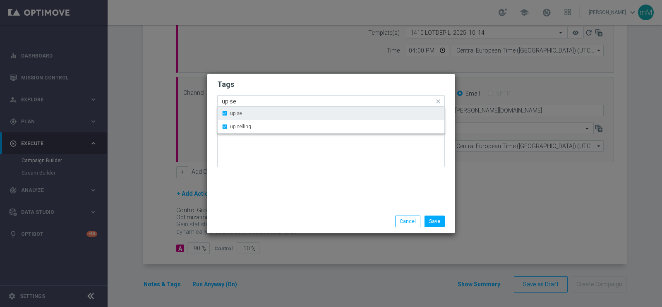
click at [238, 110] on div "up se" at bounding box center [331, 113] width 218 height 13
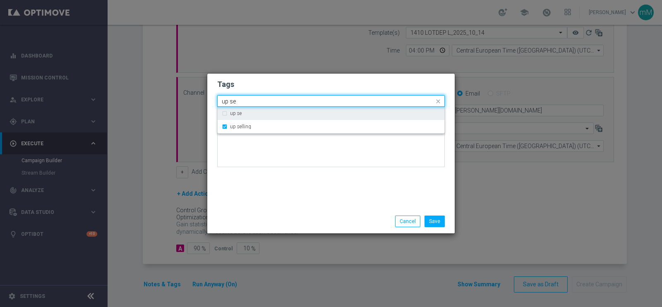
click at [245, 102] on input "up se" at bounding box center [328, 101] width 212 height 7
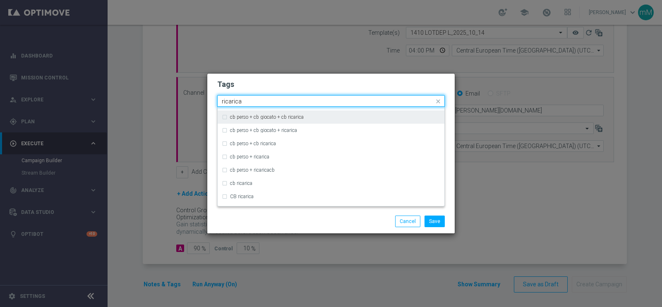
scroll to position [49, 0]
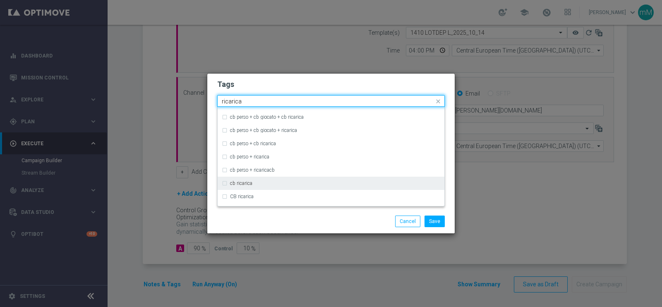
click at [238, 182] on label "cb ricarica" at bounding box center [241, 183] width 22 height 5
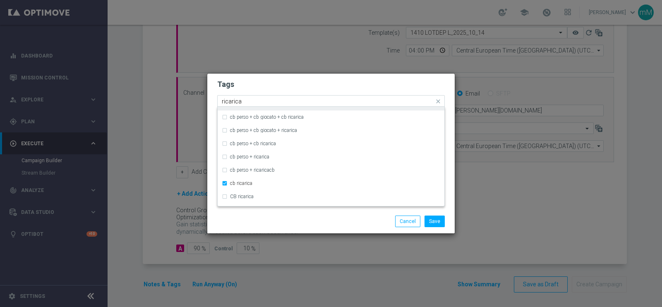
click at [262, 101] on input "ricarica" at bounding box center [328, 101] width 212 height 7
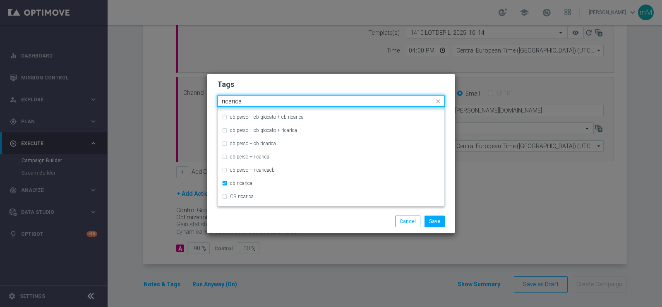
click at [262, 101] on input "ricarica" at bounding box center [328, 101] width 212 height 7
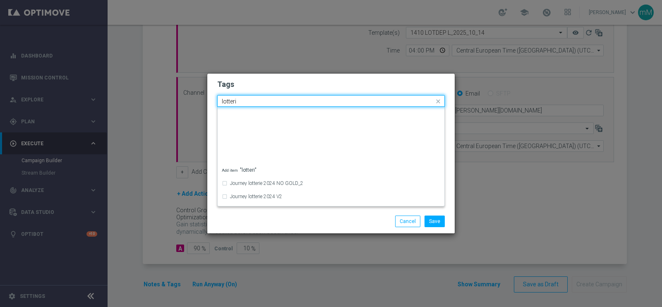
scroll to position [167, 0]
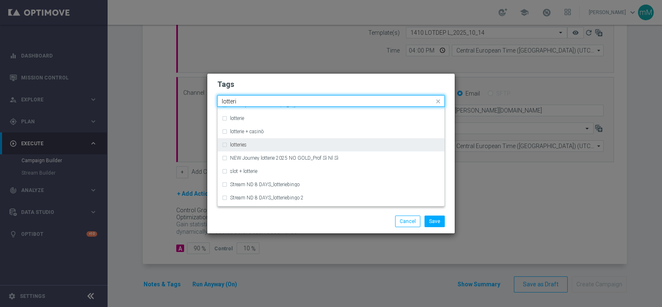
click at [252, 146] on div "lotteries" at bounding box center [335, 144] width 210 height 5
type input "lotteri"
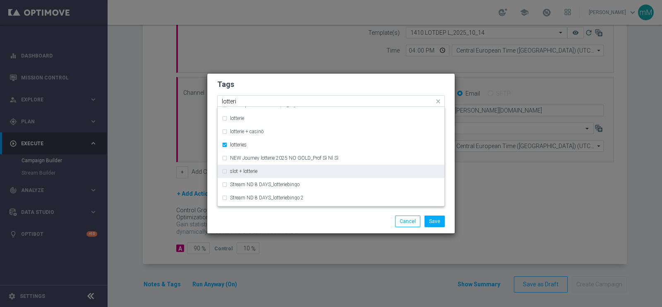
scroll to position [168, 0]
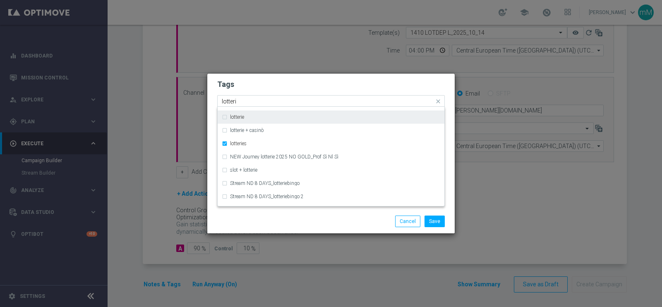
click at [242, 118] on label "lotterie" at bounding box center [237, 117] width 14 height 5
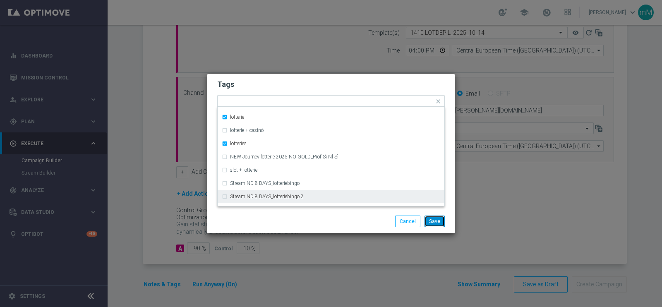
click at [433, 221] on button "Save" at bounding box center [435, 222] width 20 height 12
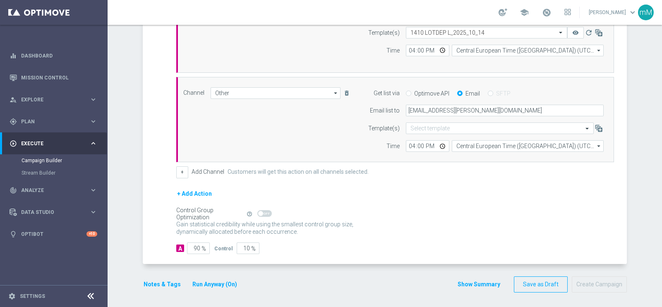
click at [459, 283] on button "Show Summary" at bounding box center [478, 285] width 43 height 10
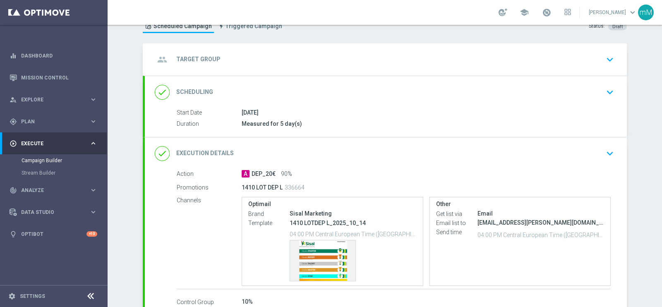
scroll to position [0, 0]
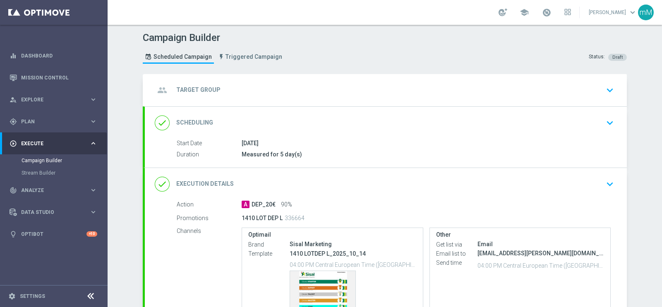
click at [308, 82] on div "group Target Group keyboard_arrow_down" at bounding box center [386, 90] width 462 height 16
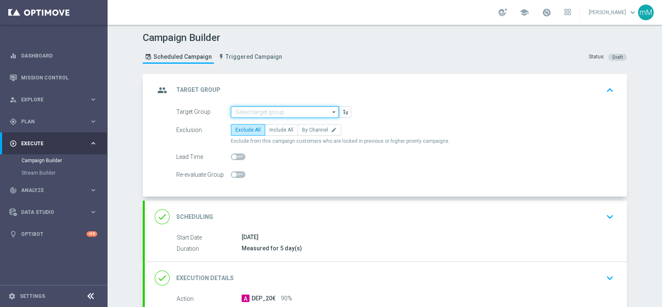
click at [254, 108] on input at bounding box center [285, 112] width 108 height 12
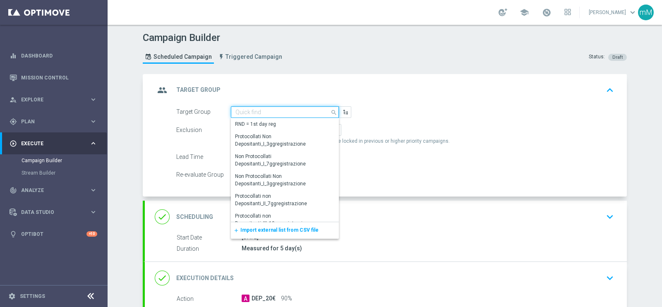
paste input "NEW Active Lottery MODA DEP <15"
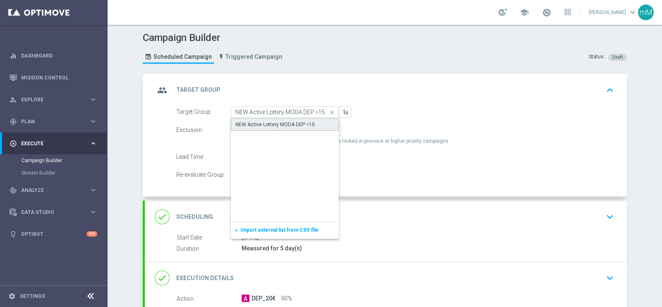
click at [257, 121] on div "NEW Active Lottery MODA DEP <15" at bounding box center [274, 124] width 79 height 7
type input "NEW Active Lottery MODA DEP <15"
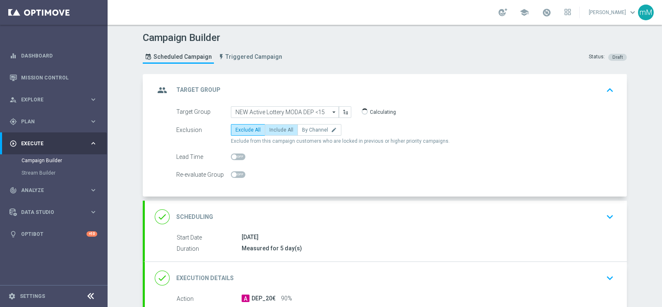
click at [272, 129] on span "Include All" at bounding box center [281, 130] width 24 height 6
click at [272, 129] on input "Include All" at bounding box center [271, 131] width 5 height 5
radio input "true"
click at [303, 84] on div "group Target Group keyboard_arrow_up" at bounding box center [386, 90] width 462 height 16
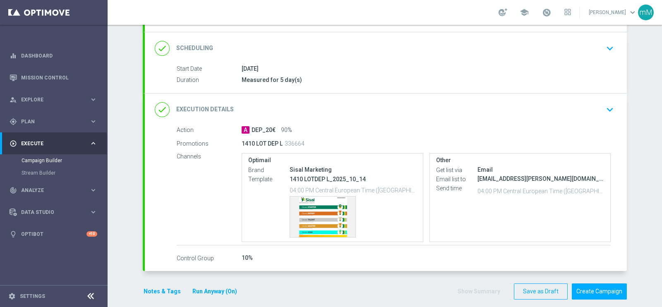
scroll to position [111, 0]
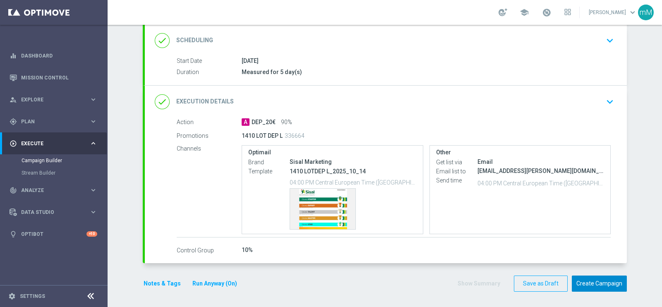
click at [600, 282] on button "Create Campaign" at bounding box center [599, 284] width 55 height 16
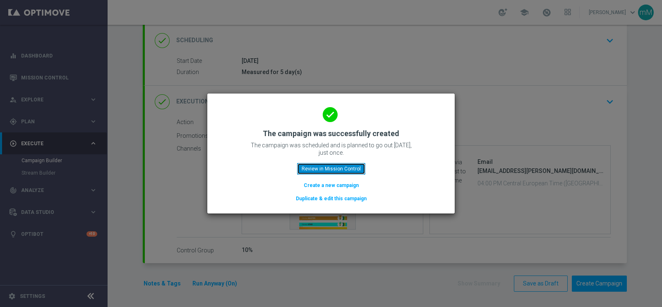
click at [341, 167] on button "Review in Mission Control" at bounding box center [331, 169] width 68 height 12
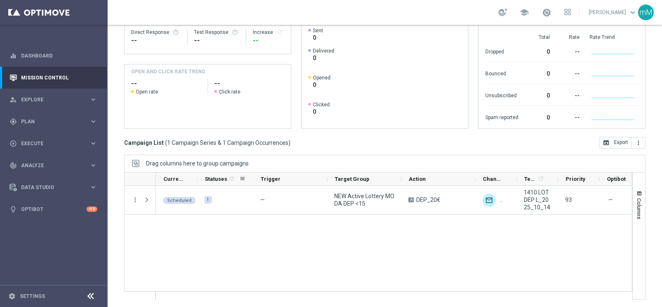
scroll to position [123, 0]
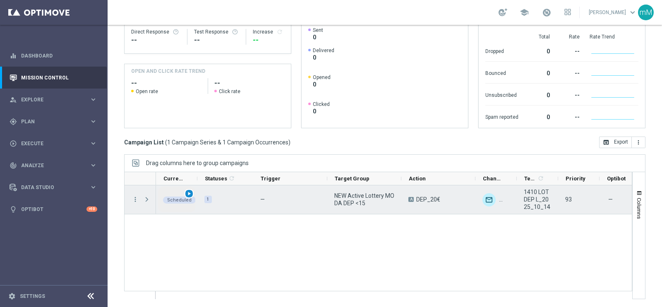
click at [188, 192] on span "play_arrow" at bounding box center [189, 194] width 6 height 6
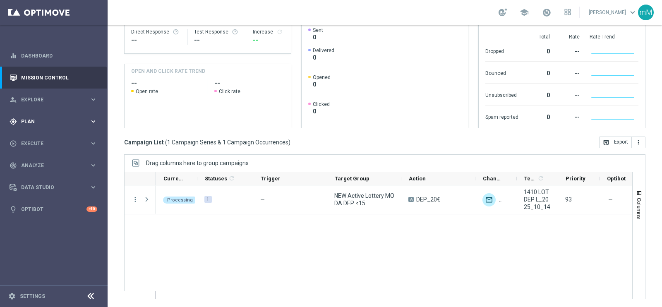
click at [44, 121] on span "Plan" at bounding box center [55, 121] width 68 height 5
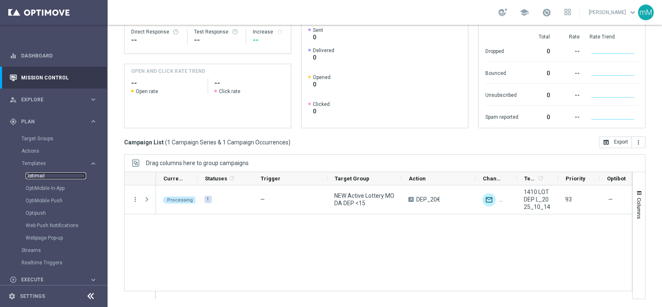
click at [39, 175] on link "Optimail" at bounding box center [56, 176] width 60 height 7
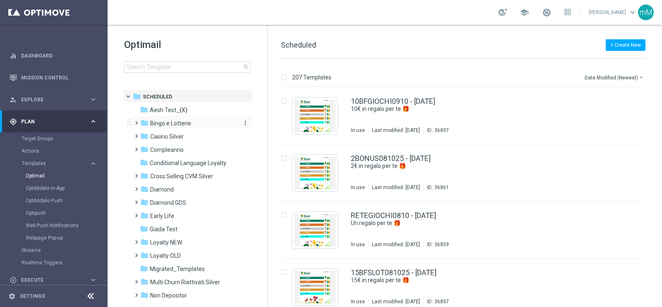
click at [182, 123] on span "Bingo e Lotterie" at bounding box center [170, 123] width 41 height 7
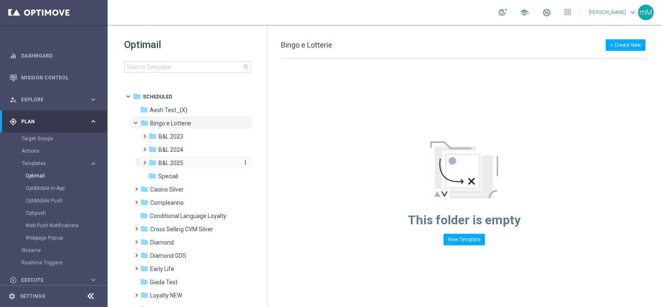
click at [181, 159] on div "folder B&L 2025" at bounding box center [193, 163] width 88 height 10
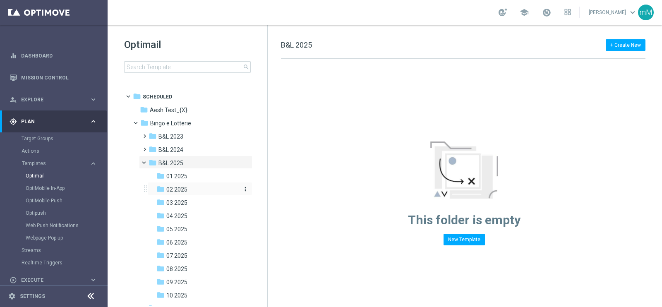
scroll to position [103, 0]
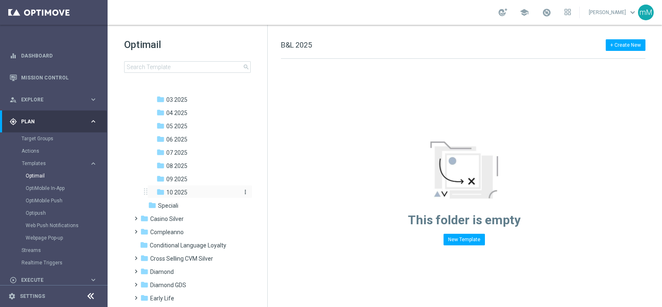
click at [202, 187] on div "folder 10 2025 more_vert" at bounding box center [199, 191] width 105 height 13
click at [205, 193] on div "folder 10 2025" at bounding box center [197, 193] width 82 height 10
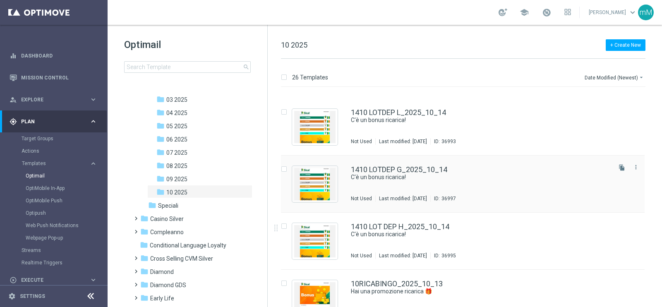
scroll to position [155, 0]
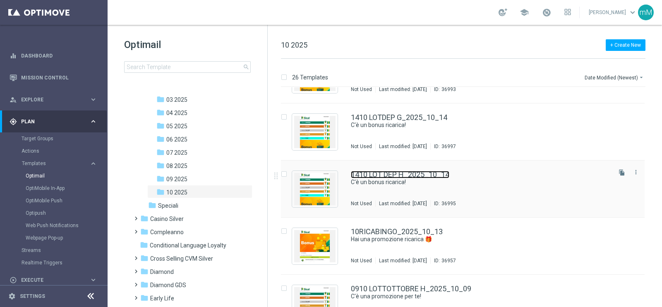
click at [395, 173] on link "1410 LOT DEP H_2025_10_14" at bounding box center [400, 174] width 98 height 7
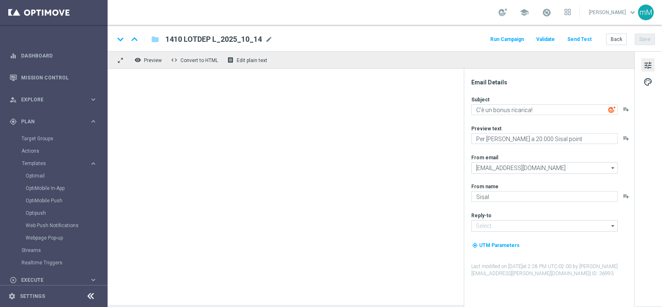
type input "info@sisal.it"
type textarea "Per te fino a 30€ di bonus"
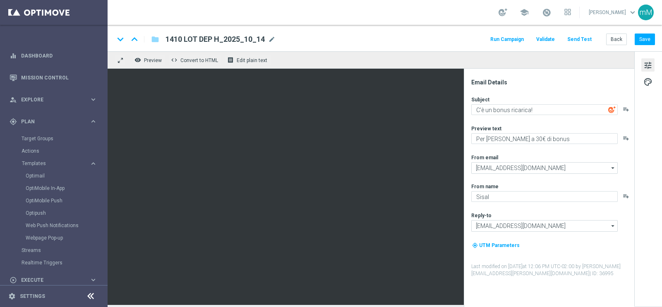
click at [516, 44] on button "Run Campaign" at bounding box center [507, 39] width 36 height 11
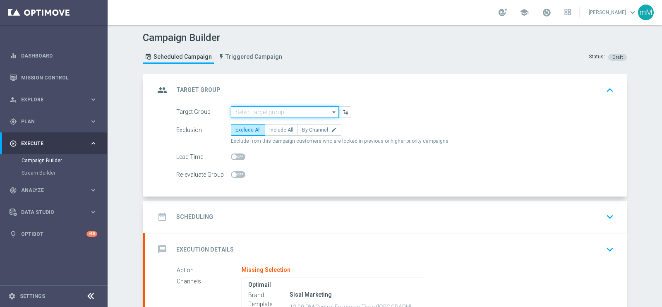
click at [269, 109] on input at bounding box center [285, 112] width 108 height 12
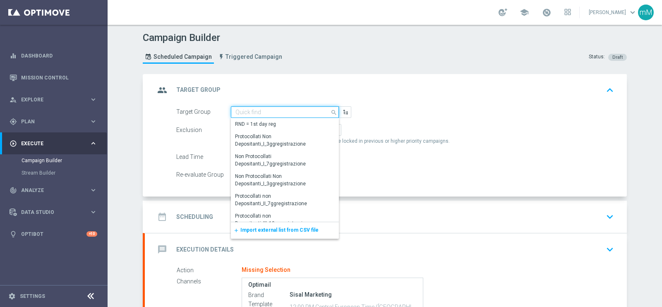
paste input "NEW Active Lottery MODA DEP 25 - <50"
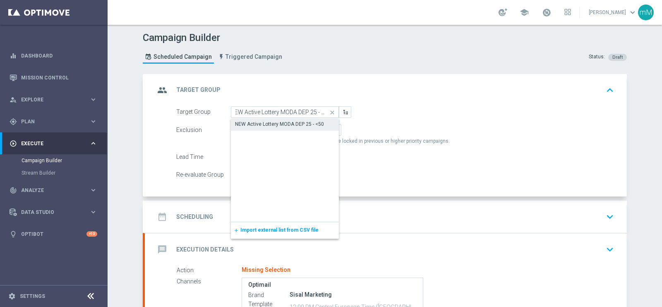
click at [269, 121] on div "NEW Active Lottery MODA DEP 25 - <50" at bounding box center [279, 123] width 89 height 7
type input "NEW Active Lottery MODA DEP 25 - <50"
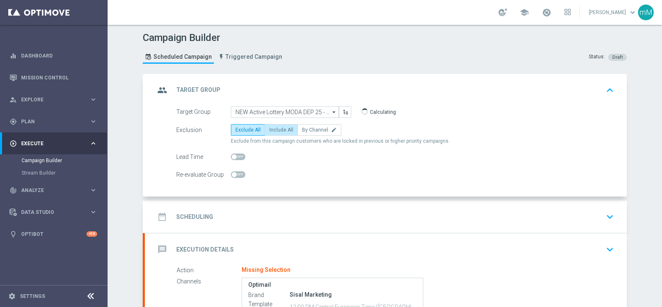
click at [274, 129] on span "Include All" at bounding box center [281, 130] width 24 height 6
click at [274, 129] on input "Include All" at bounding box center [271, 131] width 5 height 5
radio input "true"
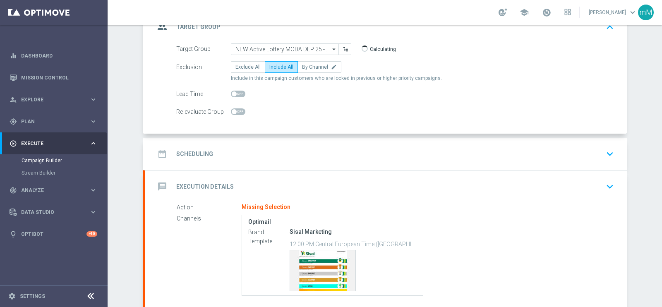
scroll to position [124, 0]
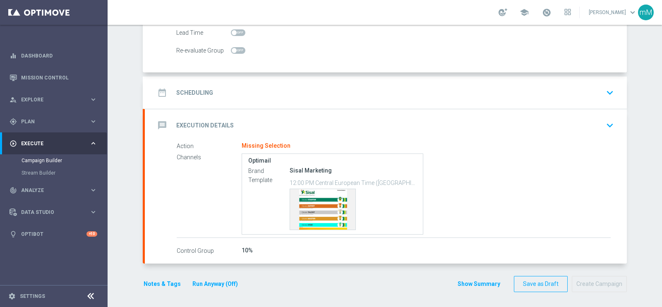
click at [270, 75] on accordion "group Target Group keyboard_arrow_up Target Group NEW Active Lottery MODA DEP 2…" at bounding box center [385, 107] width 484 height 314
click at [271, 85] on div "date_range Scheduling keyboard_arrow_down" at bounding box center [386, 93] width 462 height 16
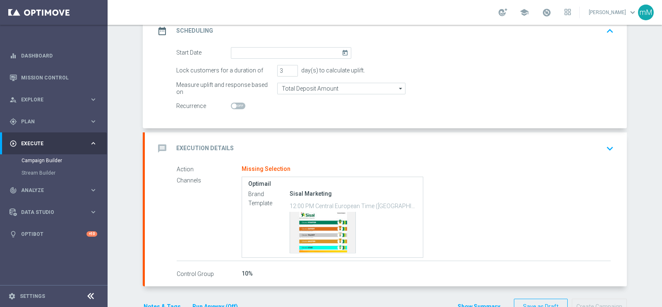
scroll to position [124, 0]
click at [271, 53] on input at bounding box center [291, 54] width 120 height 12
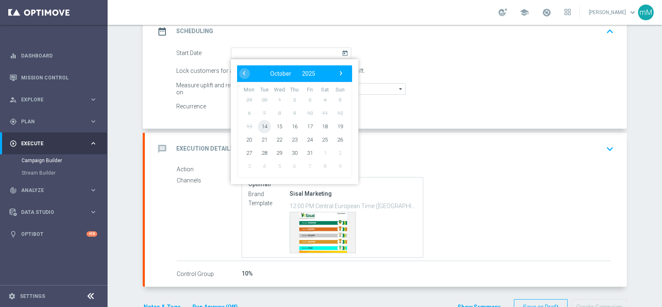
click at [260, 124] on span "14" at bounding box center [264, 126] width 13 height 13
type input "14 Oct 2025"
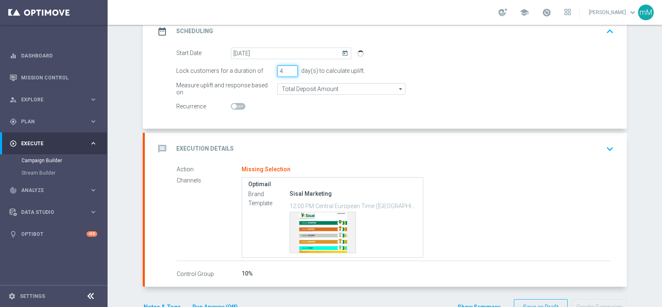
click at [286, 68] on input "4" at bounding box center [287, 71] width 21 height 12
type input "5"
click at [286, 69] on input "5" at bounding box center [287, 71] width 21 height 12
click at [265, 137] on div "message Execution Details keyboard_arrow_down" at bounding box center [386, 149] width 482 height 32
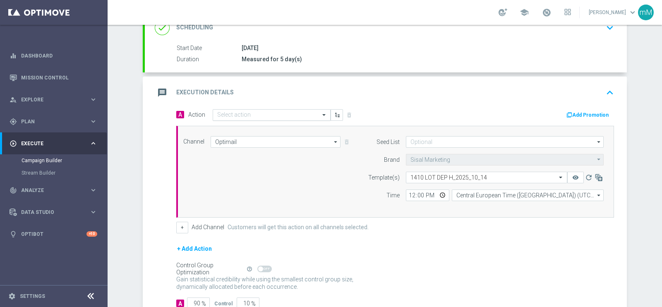
click at [241, 115] on input "text" at bounding box center [263, 115] width 92 height 7
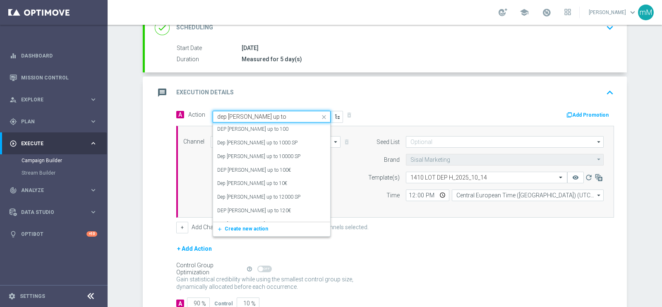
type input "dep fasce up to 3"
click at [240, 139] on label "DEP fasce up to 30€" at bounding box center [252, 142] width 71 height 7
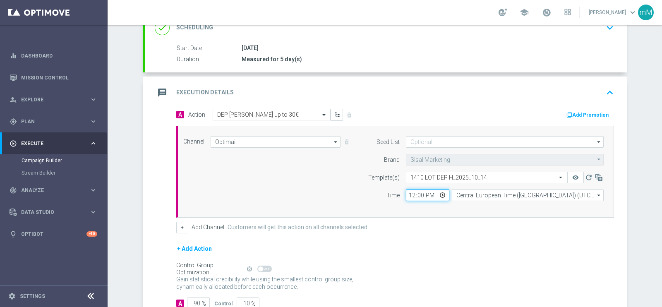
click at [409, 195] on input "12:00" at bounding box center [427, 196] width 43 height 12
type input "16:00"
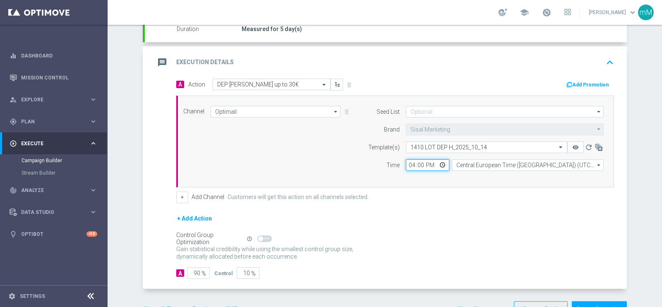
scroll to position [175, 0]
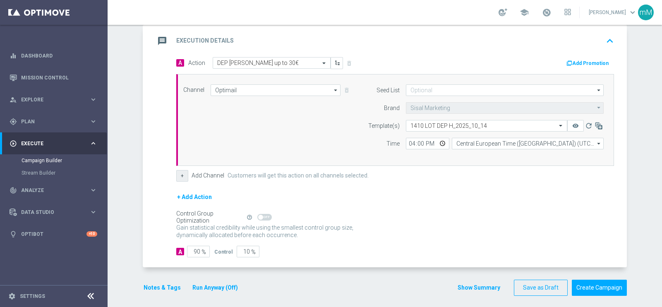
click at [180, 173] on button "+" at bounding box center [182, 176] width 12 height 12
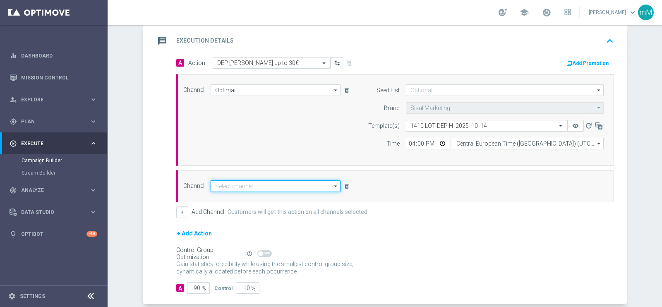
click at [272, 184] on input at bounding box center [276, 186] width 130 height 12
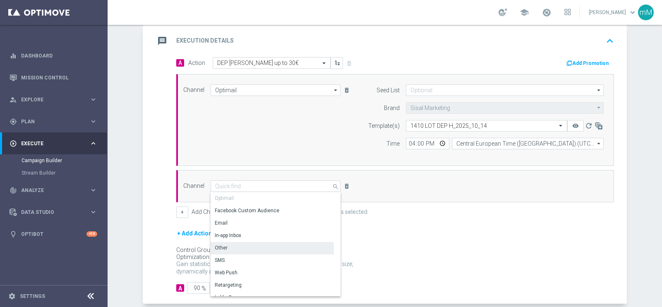
click at [254, 250] on div "Other" at bounding box center [272, 248] width 123 height 12
type input "Other"
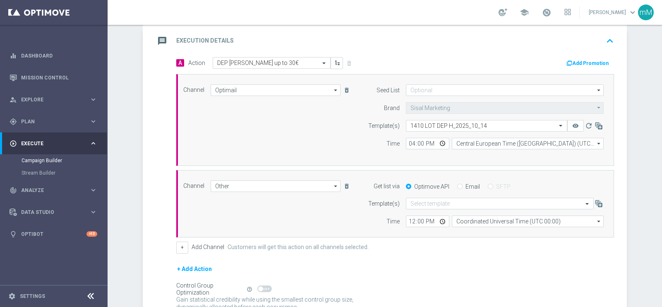
click at [457, 185] on input "Email" at bounding box center [459, 187] width 5 height 5
radio input "true"
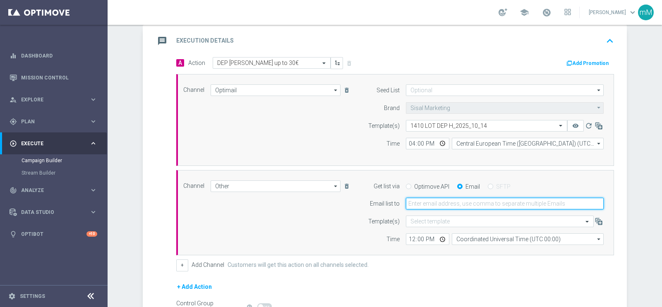
click at [451, 202] on input "email" at bounding box center [505, 204] width 198 height 12
type input "marco.maccarrone@sisal.it"
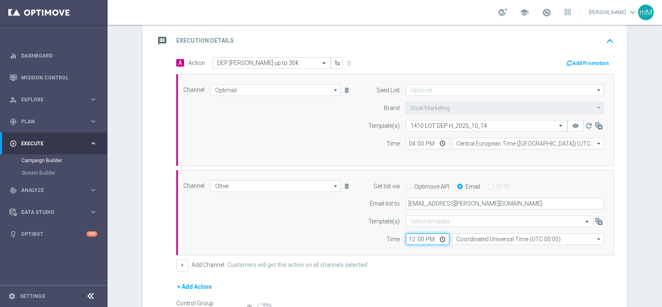
click at [411, 242] on input "12:00" at bounding box center [427, 239] width 43 height 12
type input "16:00"
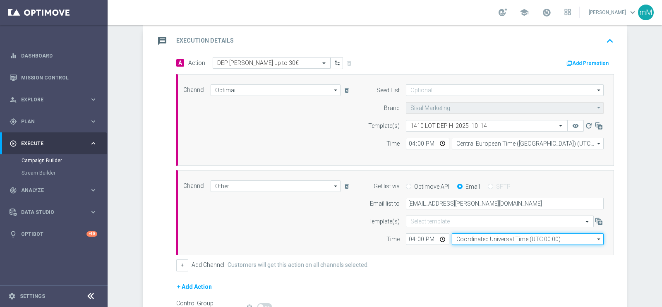
click at [463, 238] on input "Coordinated Universal Time (UTC 00:00)" at bounding box center [528, 239] width 152 height 12
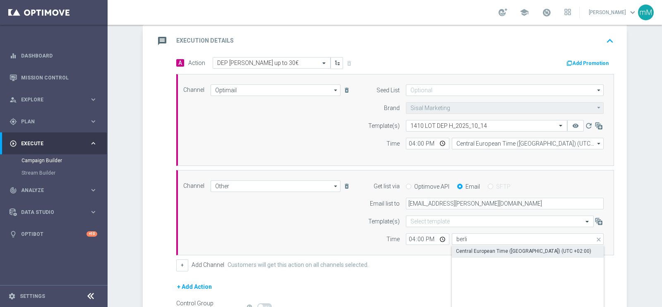
click at [468, 248] on div "Central European Time (Berlin) (UTC +02:00)" at bounding box center [523, 250] width 135 height 7
type input "Central European Time (Berlin) (UTC +02:00)"
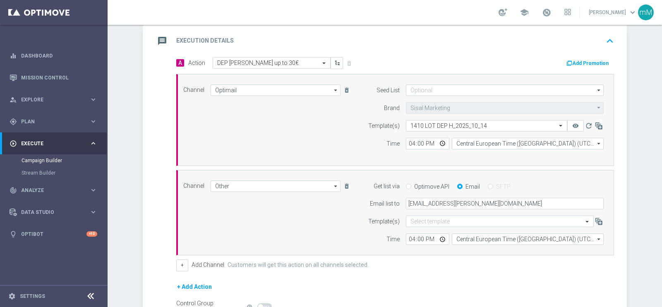
scroll to position [269, 0]
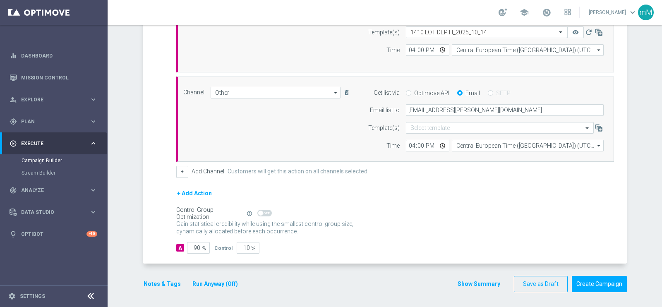
click at [216, 284] on button "Run Anyway (Off)" at bounding box center [215, 284] width 47 height 10
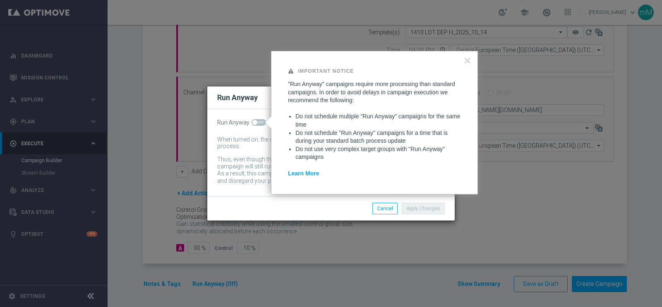
click at [257, 124] on span at bounding box center [259, 122] width 14 height 7
click at [257, 124] on input "checkbox" at bounding box center [259, 122] width 14 height 7
checkbox input "true"
click at [425, 209] on button "Apply Changes" at bounding box center [423, 209] width 43 height 12
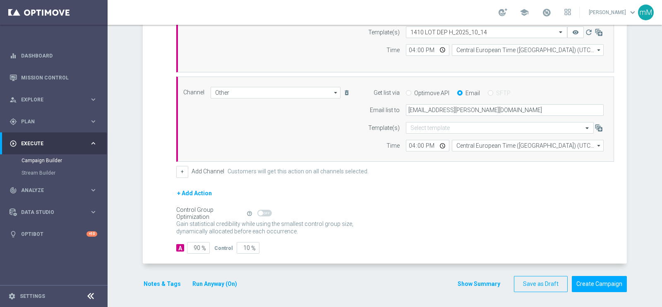
click at [149, 283] on button "Notes & Tags" at bounding box center [162, 284] width 39 height 10
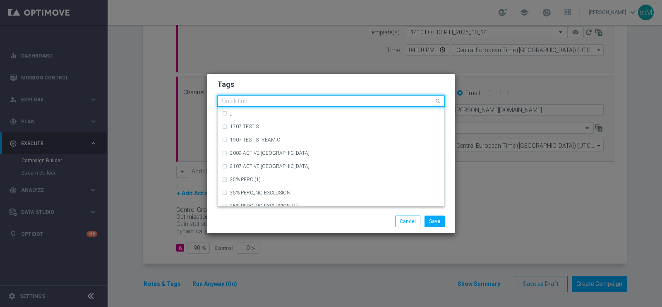
click at [243, 100] on input "text" at bounding box center [328, 101] width 212 height 7
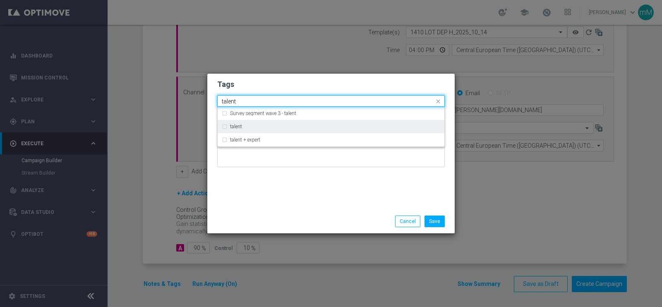
click at [243, 126] on div "talent" at bounding box center [335, 126] width 210 height 5
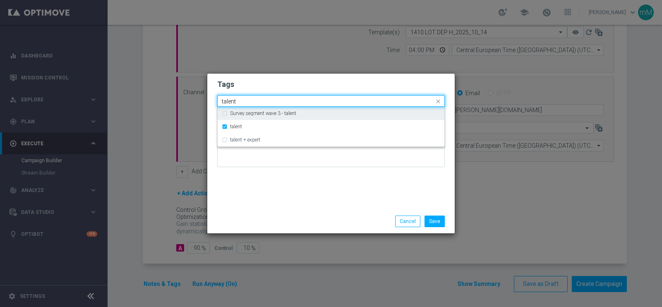
click at [248, 100] on input "talent" at bounding box center [328, 101] width 212 height 7
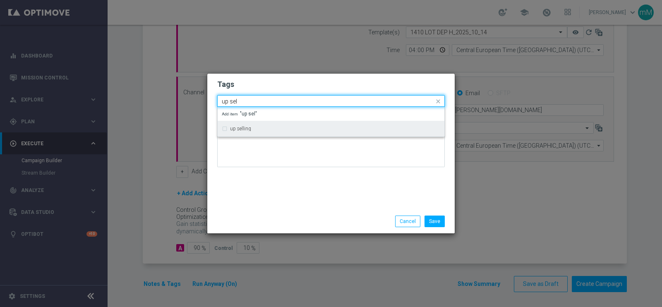
click at [248, 127] on label "up selling" at bounding box center [240, 128] width 21 height 5
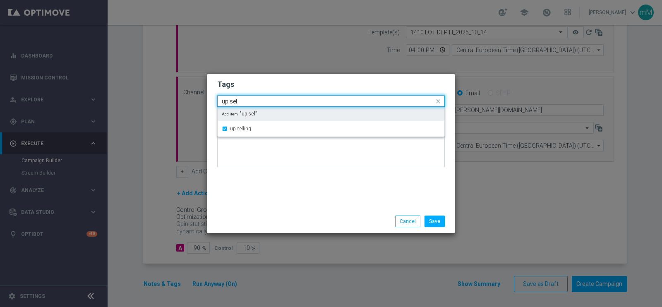
click at [248, 100] on input "up sel" at bounding box center [328, 101] width 212 height 7
click at [247, 100] on input "up sel" at bounding box center [328, 101] width 212 height 7
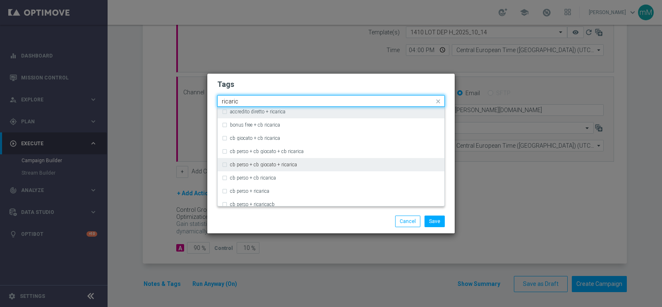
scroll to position [51, 0]
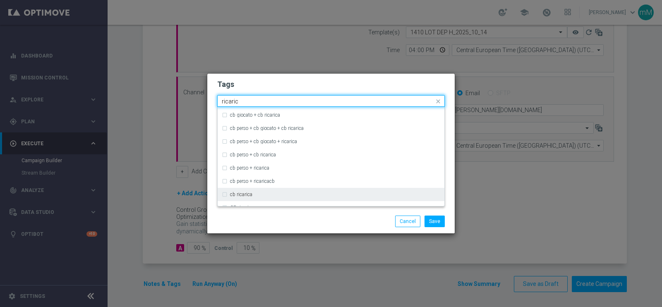
click at [248, 196] on label "cb ricarica" at bounding box center [241, 194] width 22 height 5
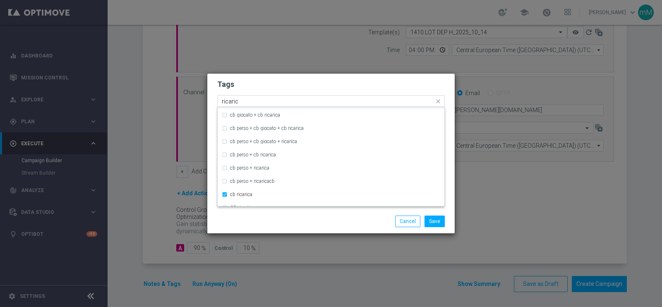
click at [254, 102] on input "ricaric" at bounding box center [328, 101] width 212 height 7
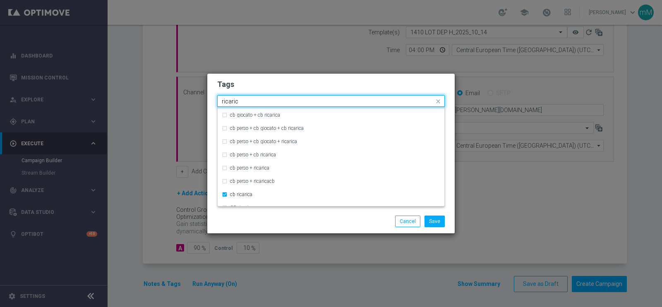
click at [254, 102] on input "ricaric" at bounding box center [328, 101] width 212 height 7
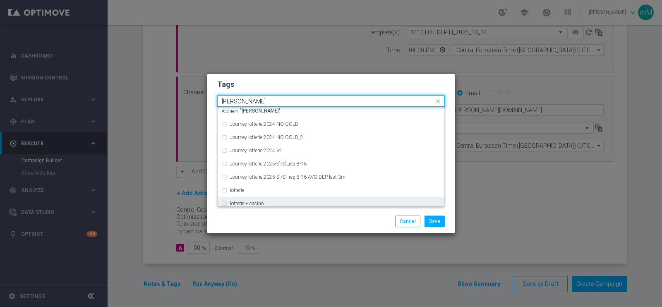
scroll to position [155, 0]
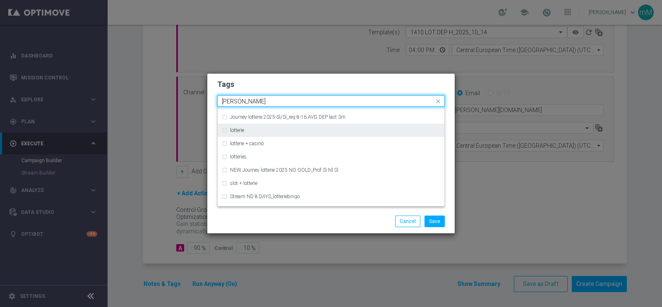
click at [242, 125] on div "lotterie" at bounding box center [331, 130] width 218 height 13
type input "lotter"
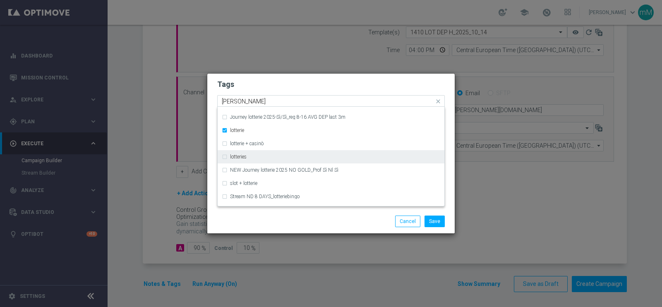
click at [245, 160] on div "lotteries" at bounding box center [331, 156] width 218 height 13
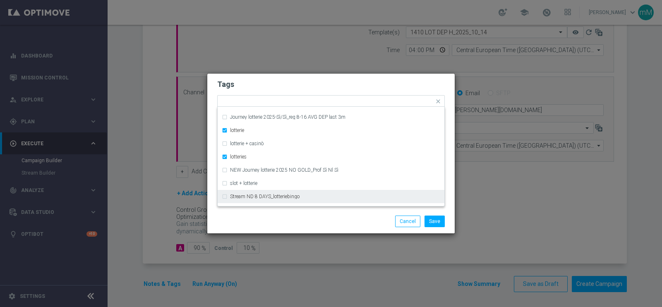
click at [306, 220] on div "Save Cancel" at bounding box center [371, 222] width 160 height 12
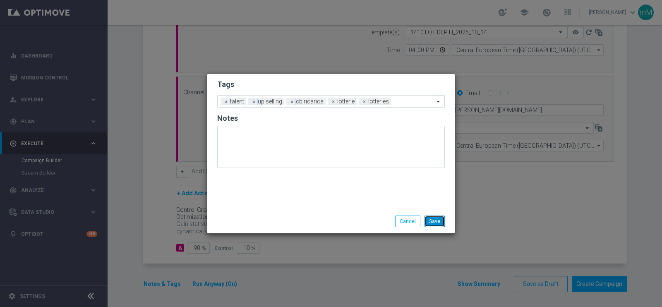
click at [432, 217] on button "Save" at bounding box center [435, 222] width 20 height 12
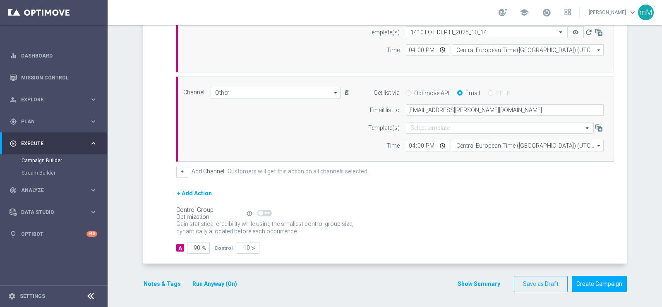
scroll to position [165, 0]
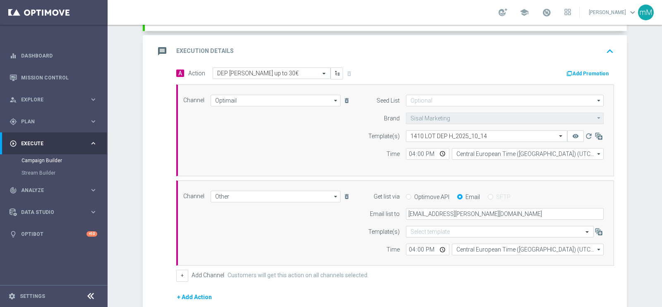
click at [585, 74] on button "Add Promotion" at bounding box center [589, 73] width 46 height 9
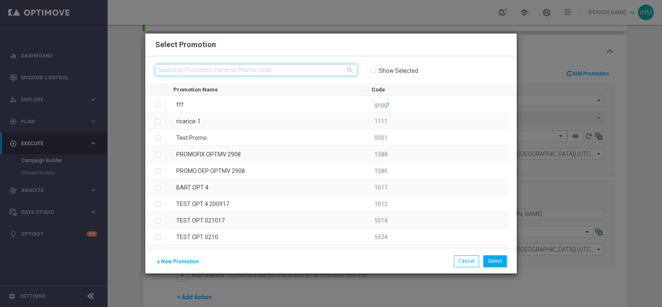
click at [272, 69] on input "text" at bounding box center [256, 70] width 202 height 12
paste input "336662"
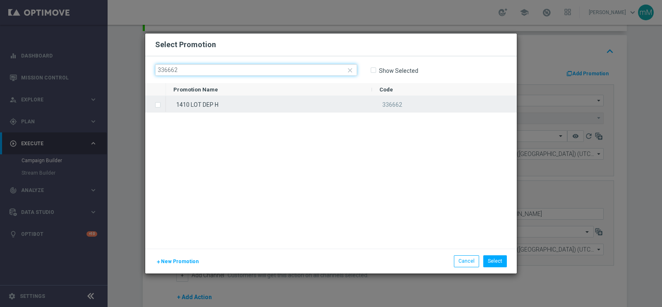
type input "336662"
click at [264, 105] on div "1410 LOT DEP H" at bounding box center [269, 104] width 206 height 16
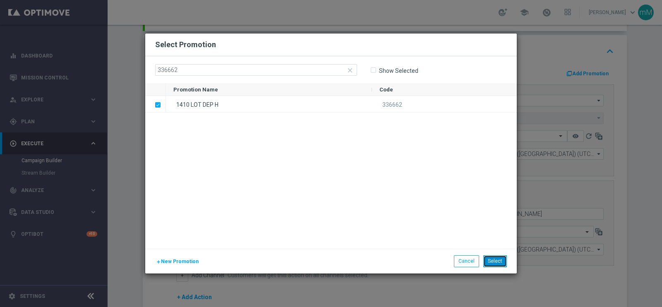
click at [494, 260] on button "Select" at bounding box center [495, 261] width 24 height 12
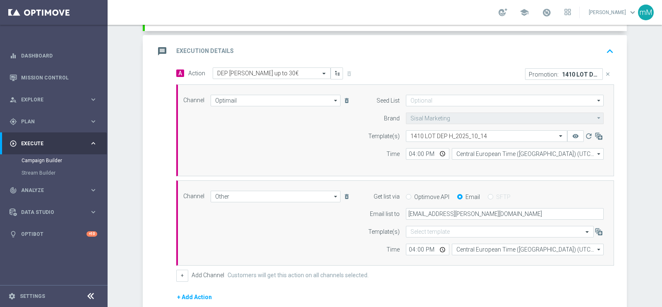
scroll to position [269, 0]
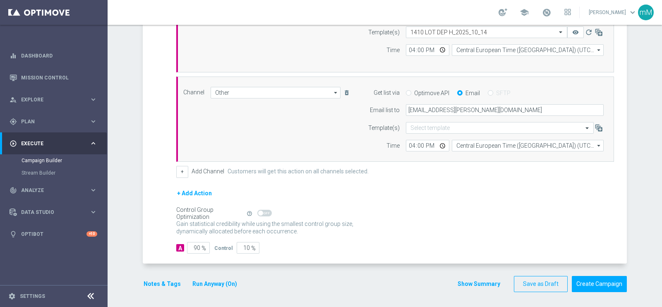
click at [472, 281] on button "Show Summary" at bounding box center [478, 284] width 43 height 10
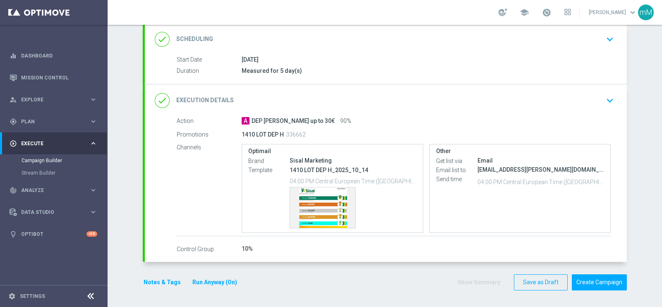
scroll to position [111, 0]
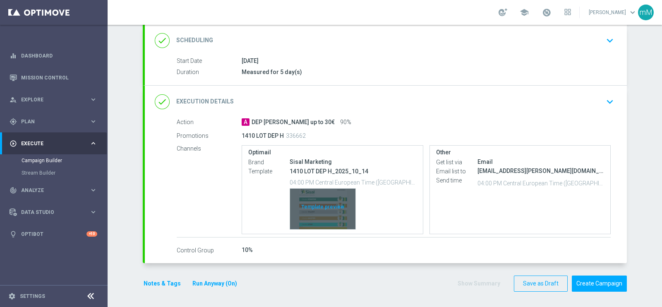
click at [319, 202] on div "Template preview" at bounding box center [322, 209] width 65 height 41
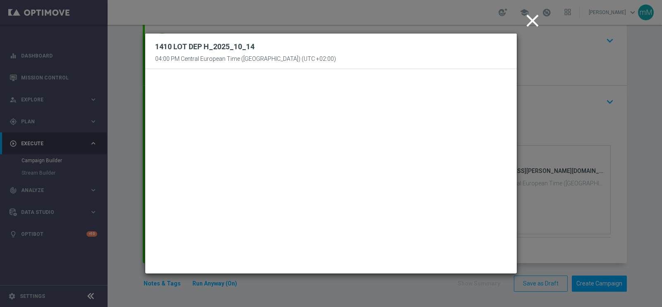
click at [525, 21] on icon "close" at bounding box center [532, 20] width 21 height 21
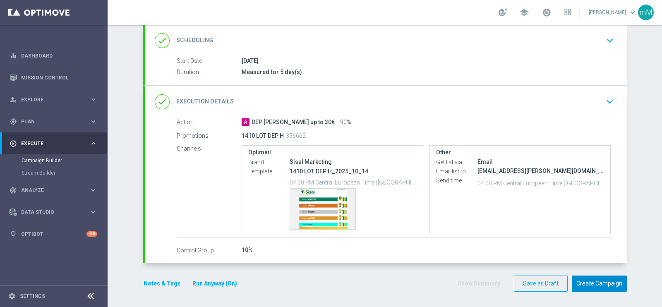
click at [580, 280] on button "Create Campaign" at bounding box center [599, 284] width 55 height 16
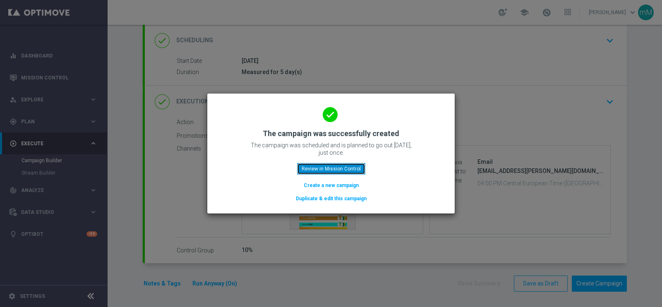
click at [318, 165] on button "Review in Mission Control" at bounding box center [331, 169] width 68 height 12
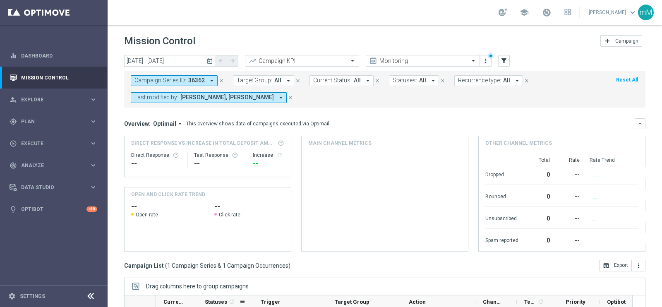
scroll to position [123, 0]
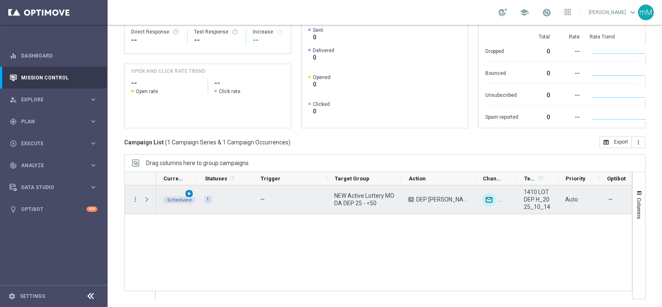
click at [188, 191] on span "play_arrow" at bounding box center [189, 194] width 6 height 6
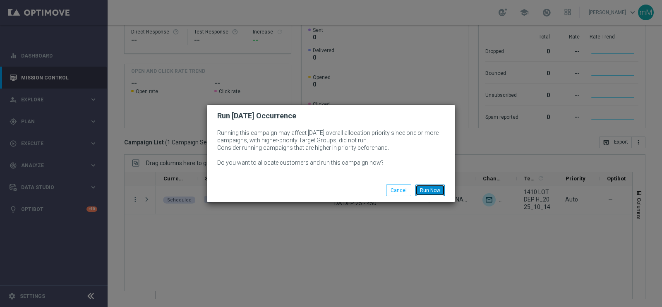
click at [432, 188] on button "Run Now" at bounding box center [429, 191] width 29 height 12
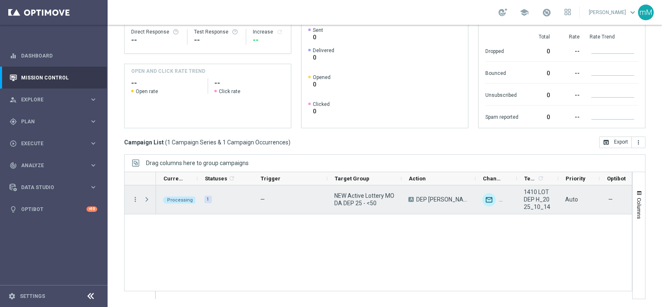
scroll to position [0, 0]
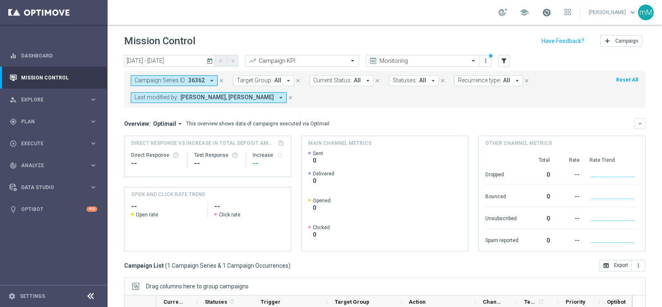
click at [542, 12] on span at bounding box center [546, 12] width 9 height 9
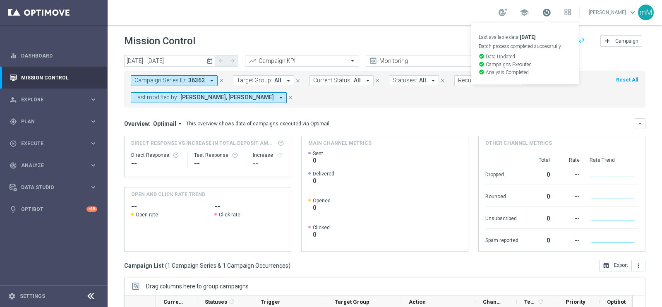
click at [542, 12] on span at bounding box center [546, 12] width 9 height 9
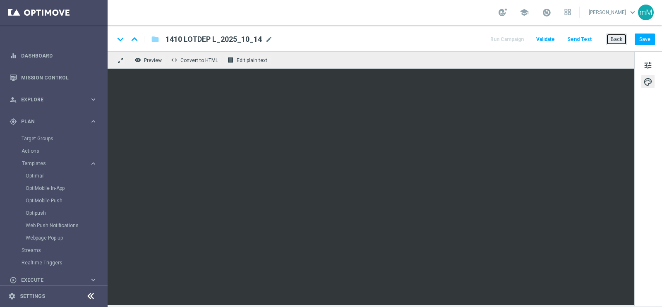
click at [621, 39] on button "Back" at bounding box center [616, 40] width 21 height 12
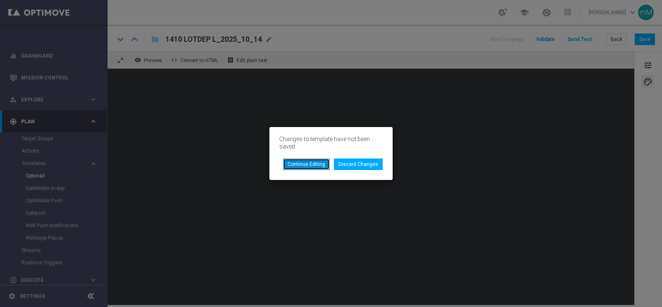
click at [316, 163] on button "Continue Editing" at bounding box center [306, 164] width 47 height 12
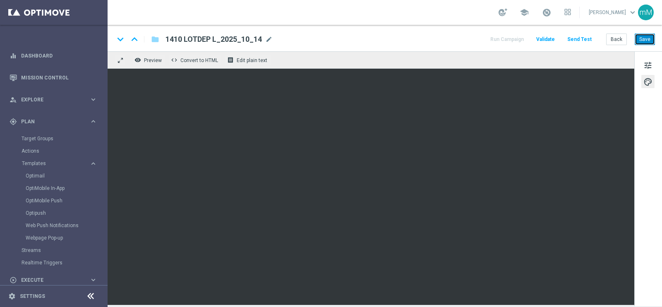
click at [647, 39] on button "Save" at bounding box center [645, 40] width 20 height 12
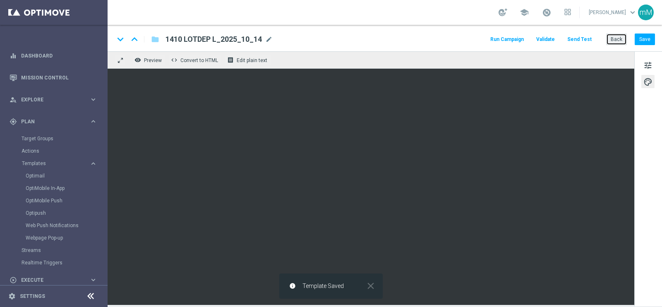
click at [612, 37] on button "Back" at bounding box center [616, 40] width 21 height 12
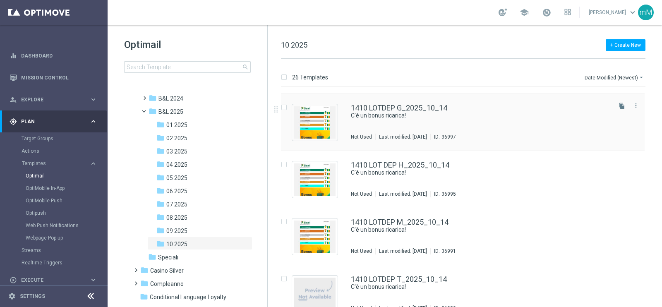
scroll to position [51, 0]
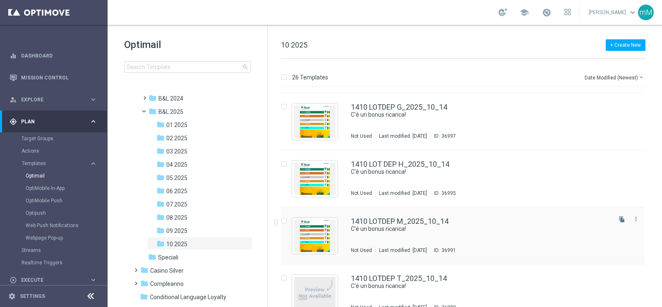
click at [374, 242] on div "1410 LOTDEP M_2025_10_14 C'è un bonus ricarica! Not Used Last modified: Tuesday…" at bounding box center [480, 236] width 259 height 36
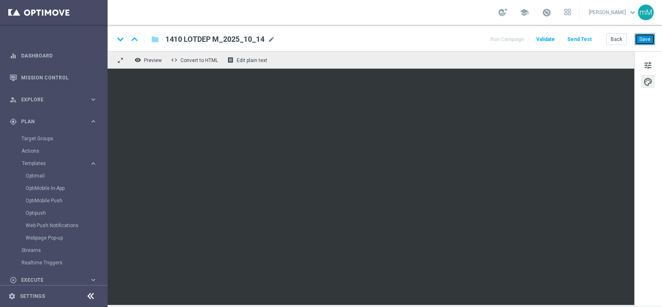
click at [652, 38] on button "Save" at bounding box center [645, 40] width 20 height 12
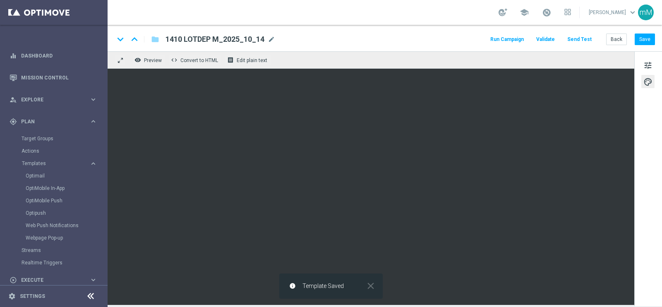
click at [503, 38] on button "Run Campaign" at bounding box center [507, 39] width 36 height 11
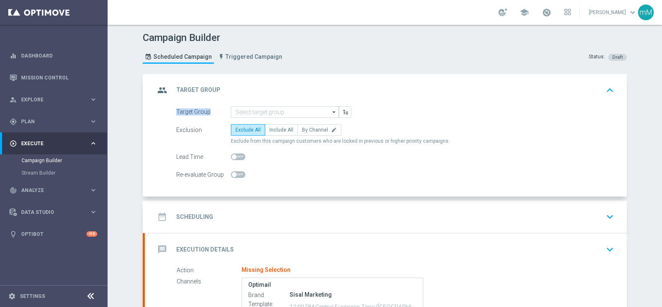
click at [283, 106] on div "group Target Group keyboard_arrow_up Target Group arrow_drop_down Drag here to …" at bounding box center [386, 135] width 482 height 123
click at [286, 113] on input at bounding box center [285, 112] width 108 height 12
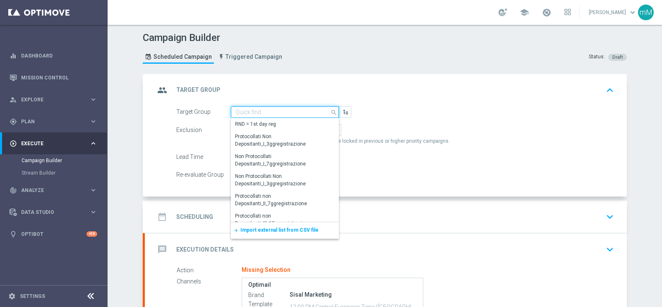
paste input "NEW Active Lottery MODA DEP 15 - <25"
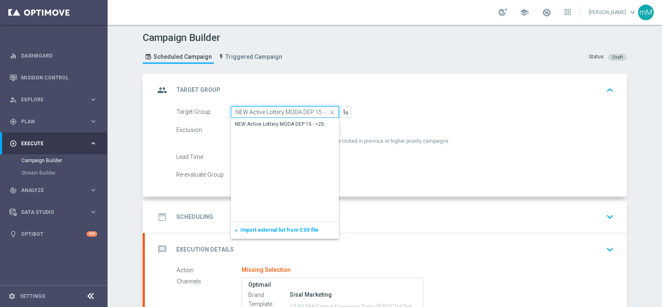
scroll to position [0, 5]
click at [286, 120] on div "NEW Active Lottery MODA DEP 15 - <25" at bounding box center [279, 123] width 89 height 7
type input "NEW Active Lottery MODA DEP 15 - <25"
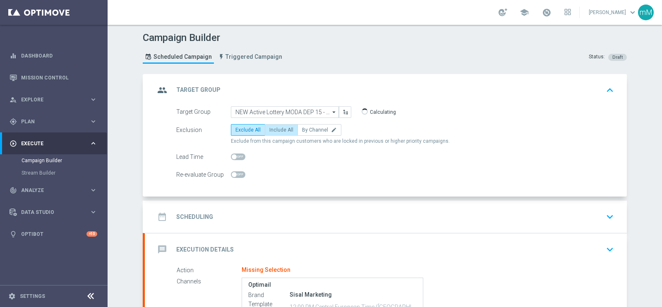
click at [283, 128] on span "Include All" at bounding box center [281, 130] width 24 height 6
click at [275, 129] on input "Include All" at bounding box center [271, 131] width 5 height 5
radio input "true"
click at [281, 209] on div "date_range Scheduling keyboard_arrow_down" at bounding box center [386, 217] width 462 height 16
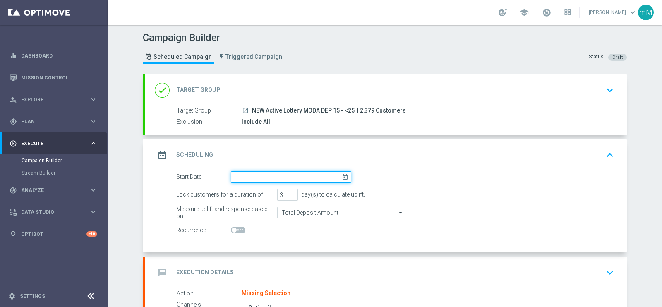
click at [269, 175] on input at bounding box center [291, 177] width 120 height 12
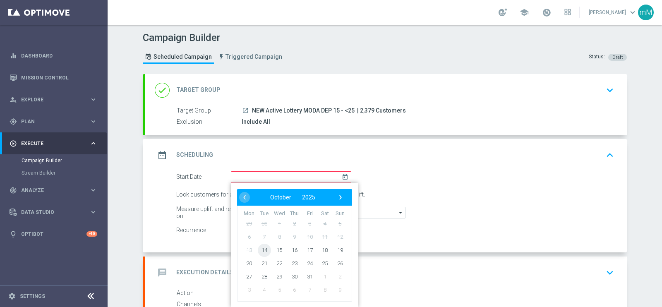
click at [261, 249] on span "14" at bounding box center [264, 249] width 13 height 13
type input "14 Oct 2025"
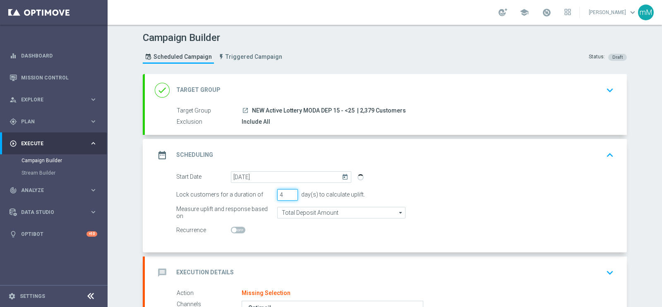
click at [290, 192] on input "4" at bounding box center [287, 195] width 21 height 12
click at [290, 191] on input "5" at bounding box center [287, 195] width 21 height 12
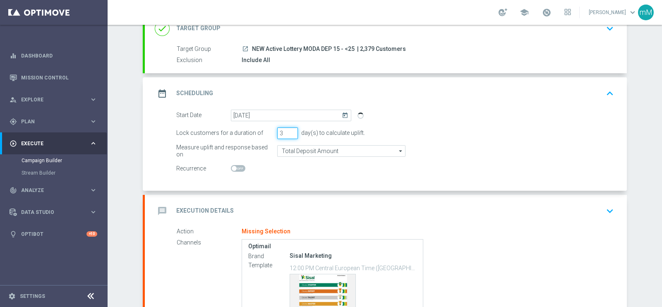
scroll to position [103, 0]
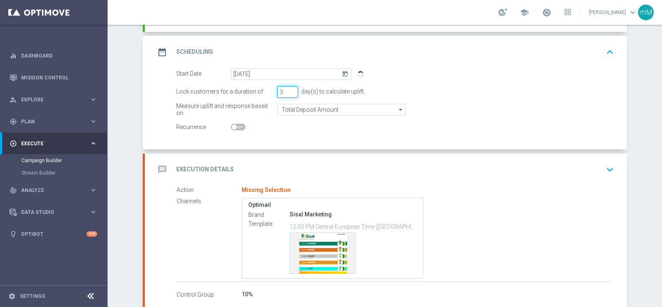
type input "3"
click at [283, 141] on div "Start Date 14 Oct 2025 today Lock customers for a duration of 3 day(s) to calcu…" at bounding box center [386, 108] width 482 height 81
click at [280, 162] on div "message Execution Details keyboard_arrow_down" at bounding box center [386, 170] width 462 height 16
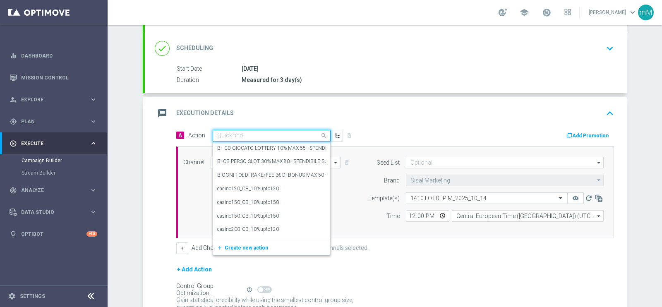
click at [263, 130] on div "Quick find" at bounding box center [272, 136] width 118 height 12
paste input "DEP_20€"
type input "DEP_20€"
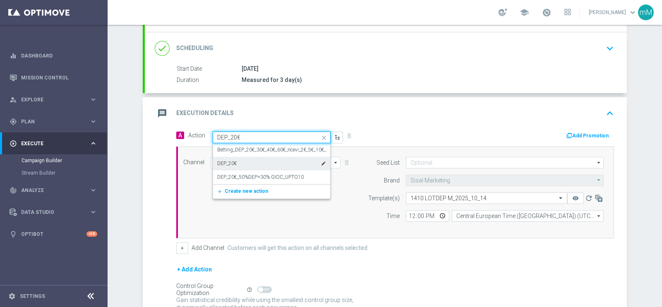
click at [255, 164] on div "DEP_20€ edit" at bounding box center [271, 164] width 109 height 14
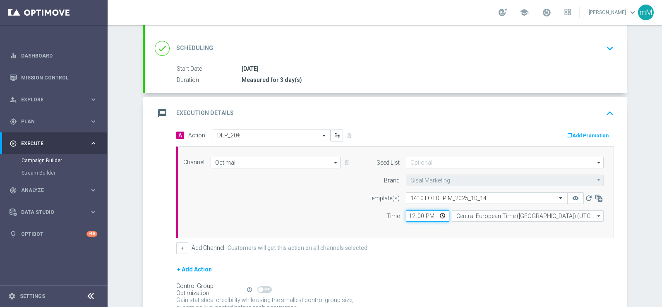
click at [406, 214] on input "12:00" at bounding box center [427, 216] width 43 height 12
type input "16:00"
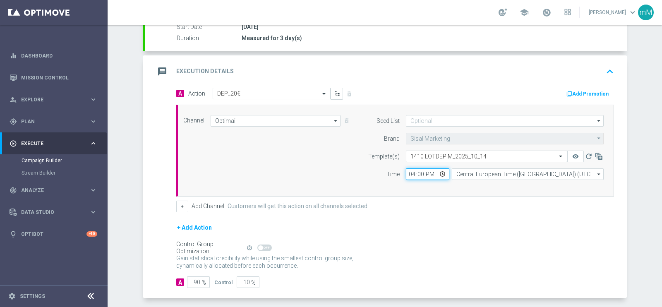
scroll to position [179, 0]
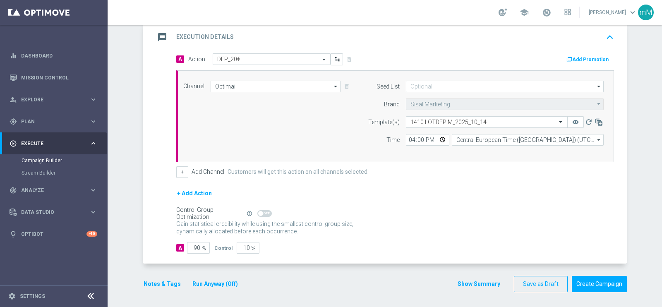
click at [182, 177] on form "A Action Select action DEP_20€ delete_forever Add Promotion Channel Optimail Op…" at bounding box center [395, 153] width 438 height 201
click at [178, 175] on button "+" at bounding box center [182, 172] width 12 height 12
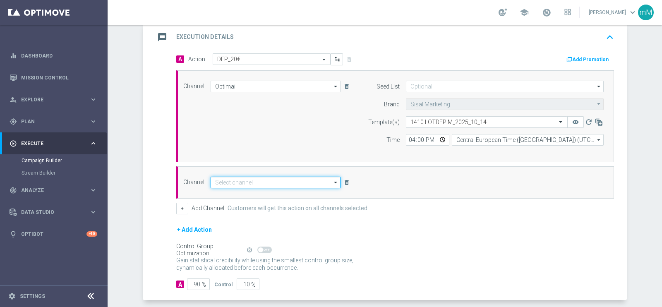
click at [305, 183] on input at bounding box center [276, 183] width 130 height 12
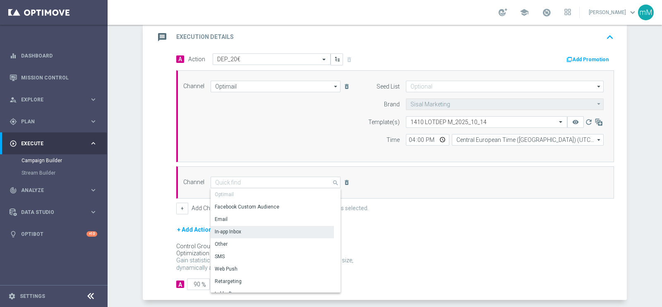
click at [276, 239] on div "Other" at bounding box center [272, 244] width 123 height 12
type input "Other"
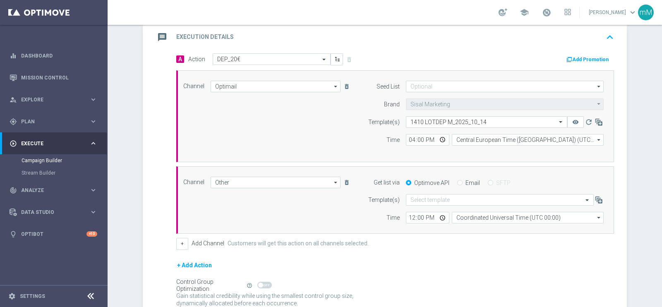
click at [457, 183] on input "Email" at bounding box center [459, 183] width 5 height 5
radio input "true"
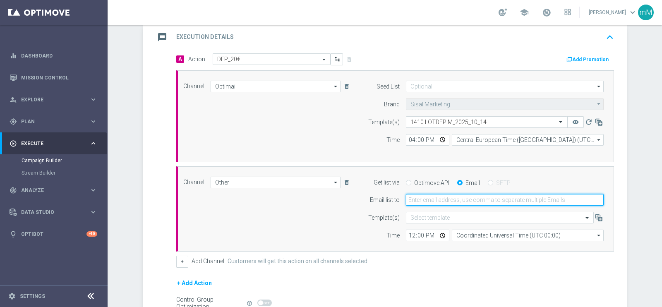
click at [444, 199] on input "email" at bounding box center [505, 200] width 198 height 12
type input "marco.maccarrone@sisal.it"
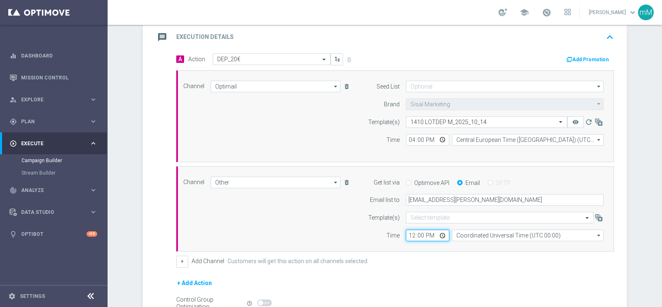
click at [406, 233] on input "12:00" at bounding box center [427, 236] width 43 height 12
type input "16:00"
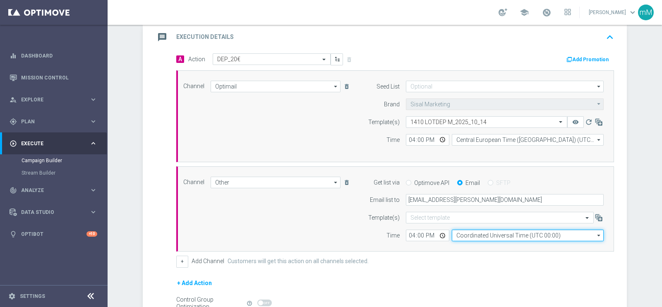
click at [452, 235] on input "Coordinated Universal Time (UTC 00:00)" at bounding box center [528, 236] width 152 height 12
type input "r"
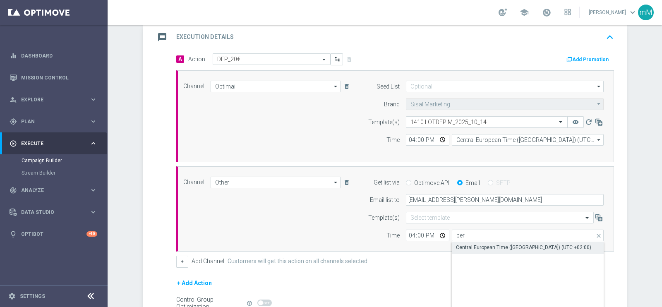
click at [459, 247] on div "Central European Time (Berlin) (UTC +02:00)" at bounding box center [523, 247] width 135 height 7
type input "Central European Time (Berlin) (UTC +02:00)"
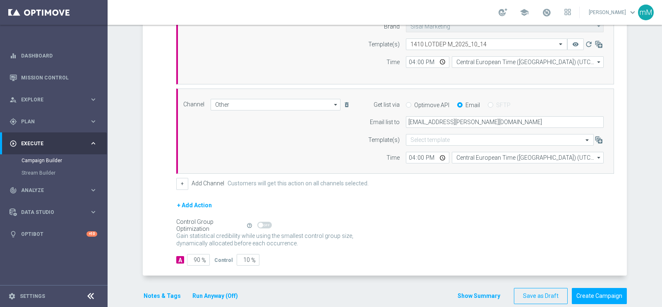
scroll to position [269, 0]
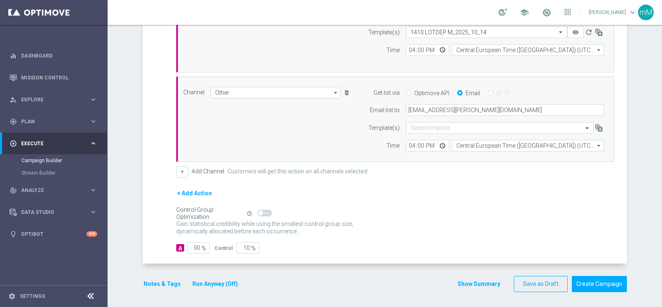
click at [223, 282] on button "Run Anyway (Off)" at bounding box center [215, 284] width 47 height 10
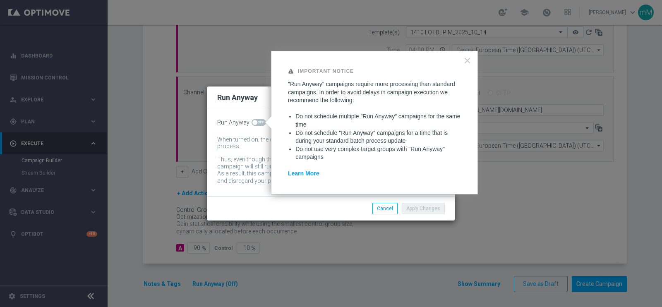
click at [257, 125] on span at bounding box center [259, 122] width 14 height 7
click at [257, 125] on input "checkbox" at bounding box center [259, 122] width 14 height 7
checkbox input "true"
drag, startPoint x: 437, startPoint y: 208, endPoint x: 430, endPoint y: 207, distance: 6.7
click at [435, 208] on button "Apply Changes" at bounding box center [423, 209] width 43 height 12
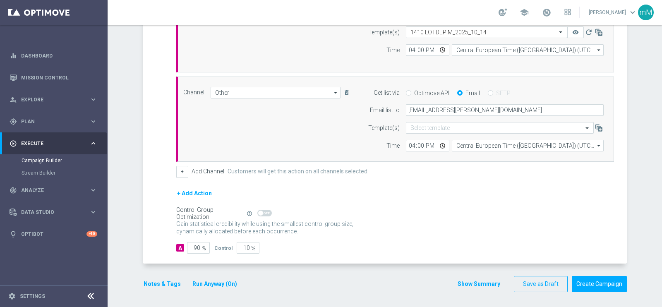
click at [157, 283] on button "Notes & Tags" at bounding box center [162, 284] width 39 height 10
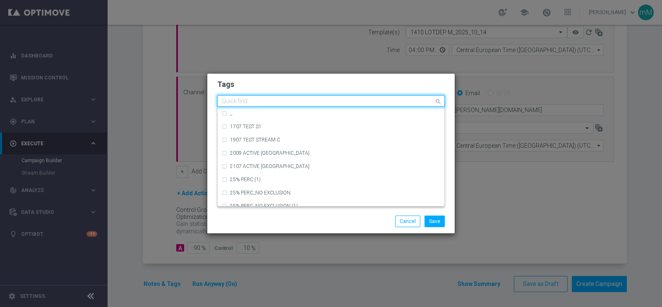
click at [259, 98] on input "text" at bounding box center [328, 101] width 212 height 7
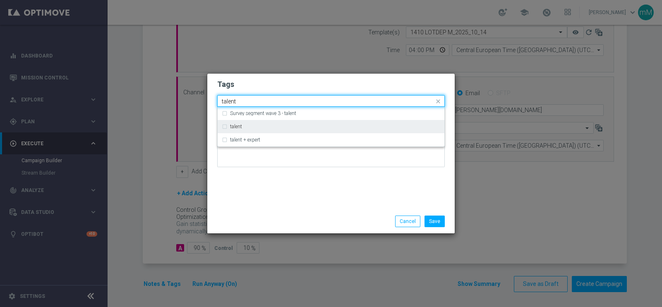
click at [254, 123] on div "talent" at bounding box center [331, 126] width 218 height 13
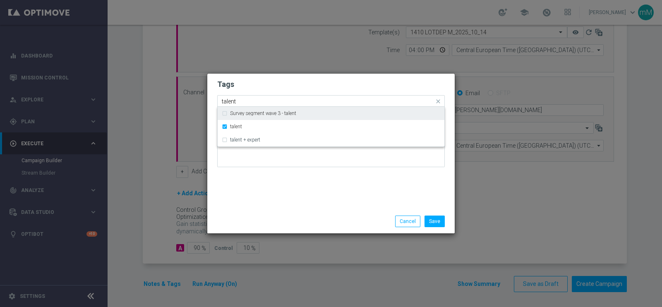
click at [254, 102] on input "talent" at bounding box center [328, 101] width 212 height 7
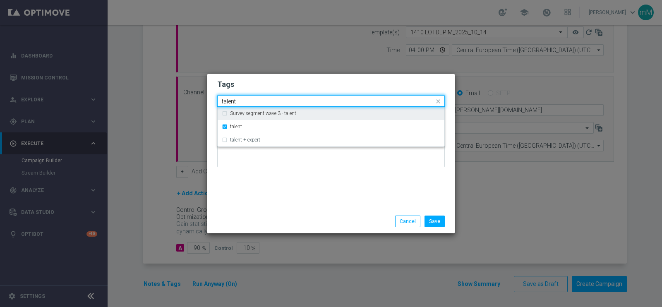
click at [254, 102] on input "talent" at bounding box center [328, 101] width 212 height 7
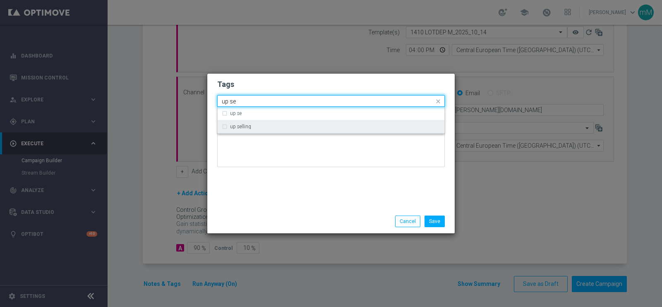
click at [248, 127] on label "up selling" at bounding box center [240, 126] width 21 height 5
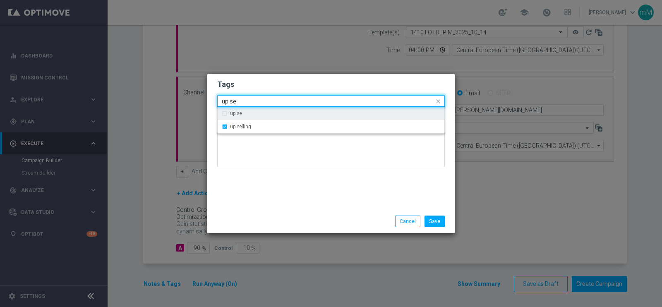
click at [246, 96] on div "Quick find × talent × up selling up se" at bounding box center [326, 101] width 216 height 10
click at [245, 98] on input "up se" at bounding box center [328, 101] width 212 height 7
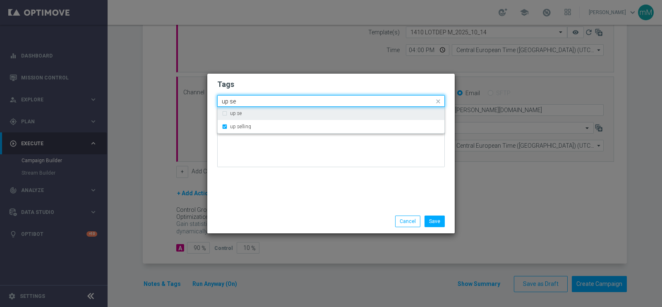
click at [245, 98] on input "up se" at bounding box center [328, 101] width 212 height 7
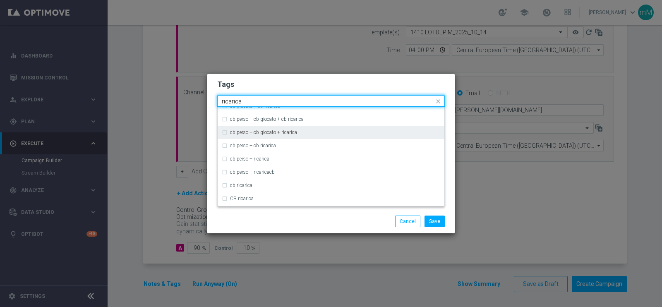
scroll to position [49, 0]
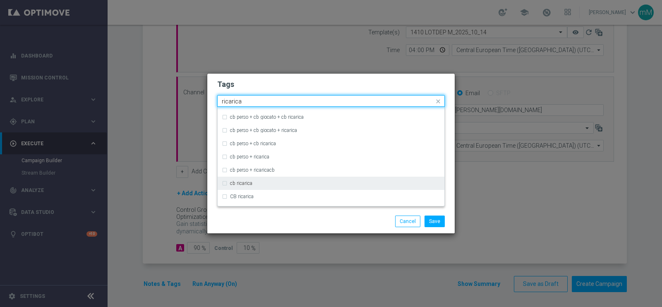
click at [242, 184] on label "cb ricarica" at bounding box center [241, 183] width 22 height 5
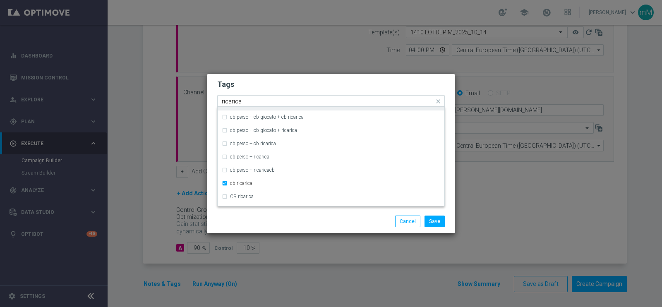
click at [259, 103] on input "ricarica" at bounding box center [328, 101] width 212 height 7
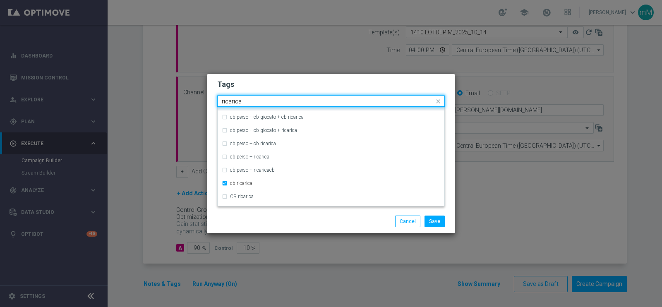
click at [259, 103] on input "ricarica" at bounding box center [328, 101] width 212 height 7
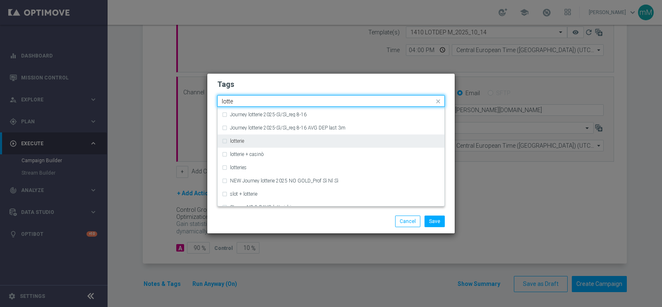
scroll to position [164, 0]
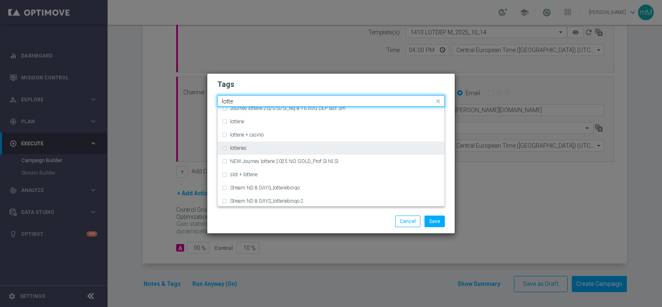
click at [250, 152] on div "lotteries" at bounding box center [331, 148] width 218 height 13
type input "lotte"
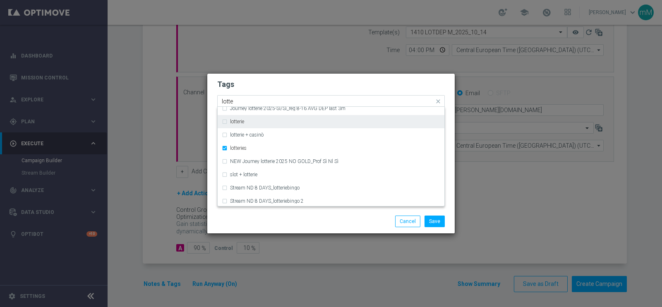
click at [243, 115] on div "lotterie" at bounding box center [331, 121] width 218 height 13
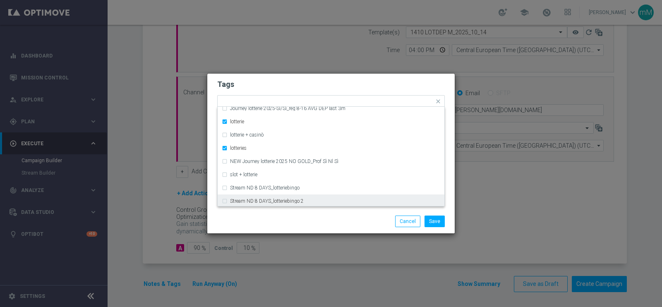
click at [284, 226] on div "Save Cancel" at bounding box center [331, 222] width 240 height 12
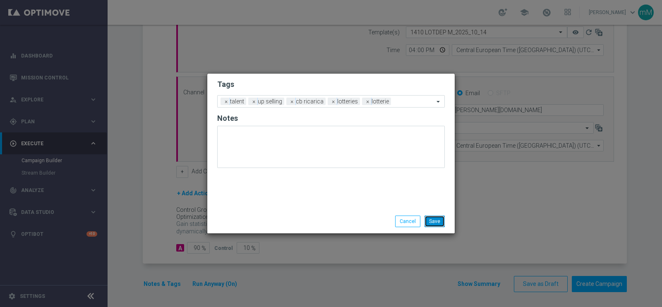
click at [441, 220] on button "Save" at bounding box center [435, 222] width 20 height 12
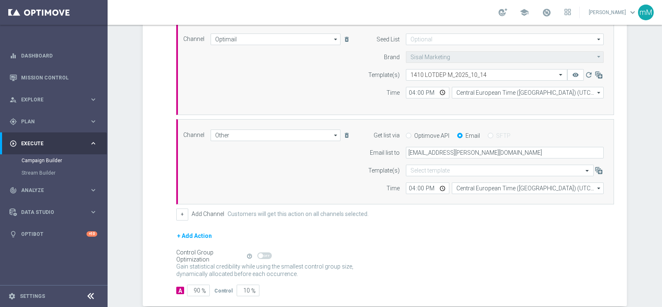
scroll to position [165, 0]
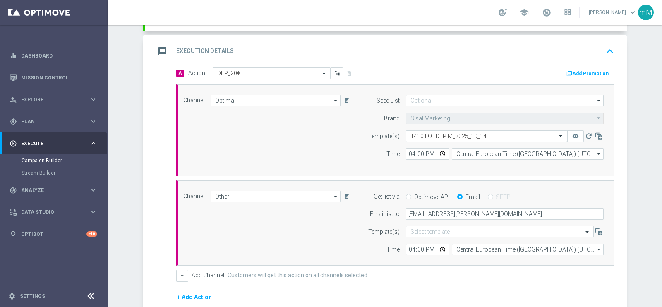
click at [586, 71] on button "Add Promotion" at bounding box center [589, 73] width 46 height 9
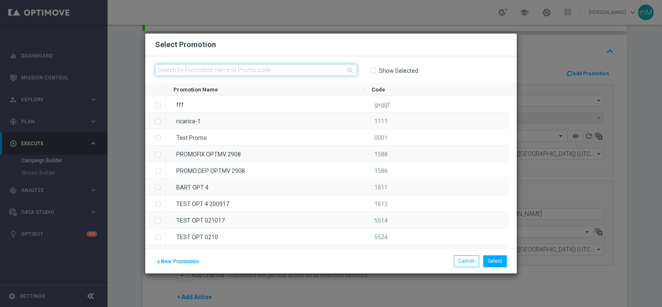
click at [252, 67] on input "text" at bounding box center [256, 70] width 202 height 12
paste input "336663"
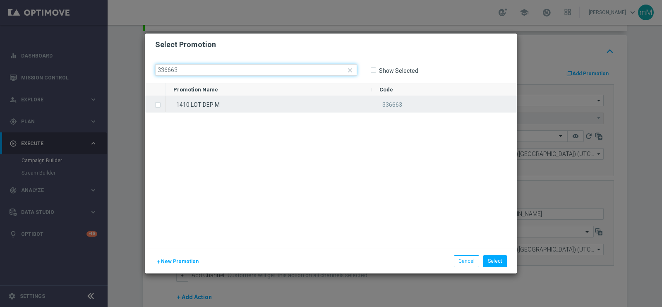
type input "336663"
click at [250, 102] on div "1410 LOT DEP M" at bounding box center [269, 104] width 206 height 16
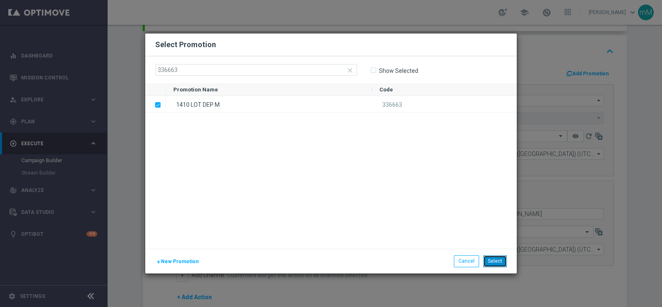
drag, startPoint x: 498, startPoint y: 257, endPoint x: 472, endPoint y: 256, distance: 26.1
click at [496, 258] on button "Select" at bounding box center [495, 261] width 24 height 12
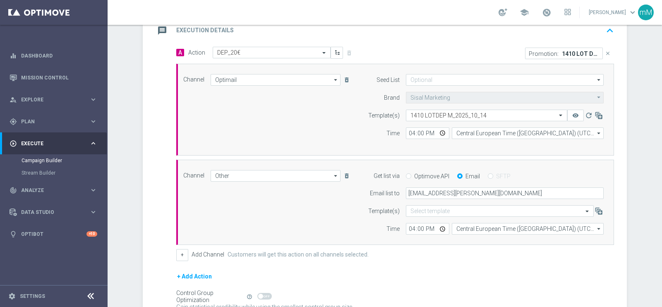
scroll to position [269, 0]
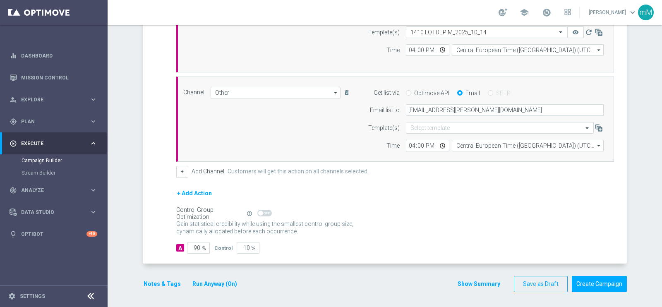
click at [465, 283] on button "Show Summary" at bounding box center [478, 284] width 43 height 10
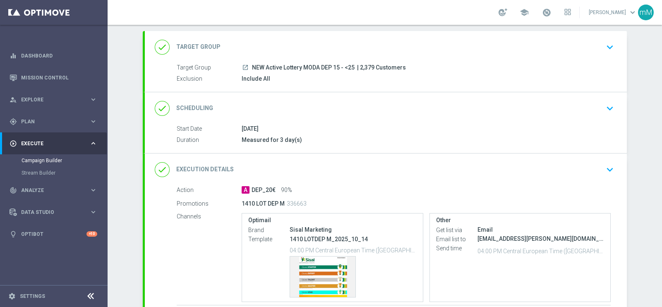
scroll to position [0, 0]
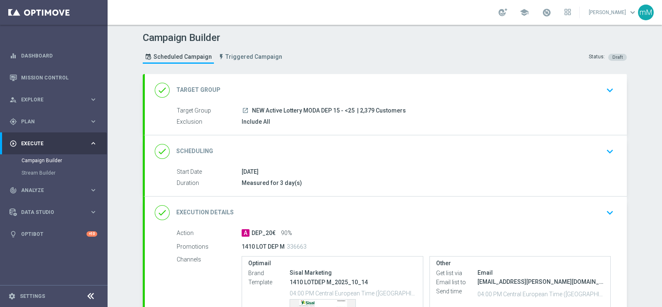
click at [299, 141] on div "done Scheduling keyboard_arrow_down" at bounding box center [386, 151] width 482 height 32
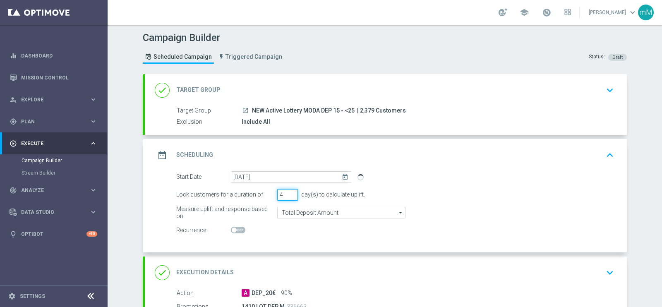
click at [288, 191] on input "4" at bounding box center [287, 195] width 21 height 12
type input "5"
click at [288, 191] on input "5" at bounding box center [287, 195] width 21 height 12
click at [316, 146] on div "date_range Scheduling keyboard_arrow_up" at bounding box center [386, 155] width 482 height 32
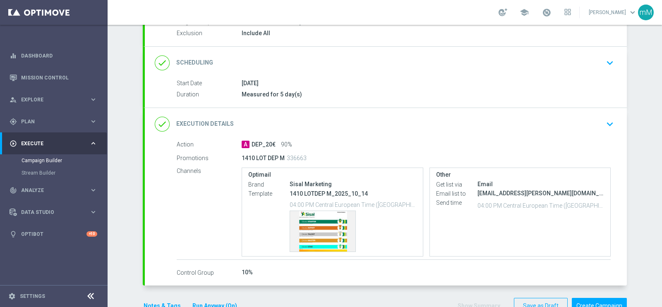
scroll to position [103, 0]
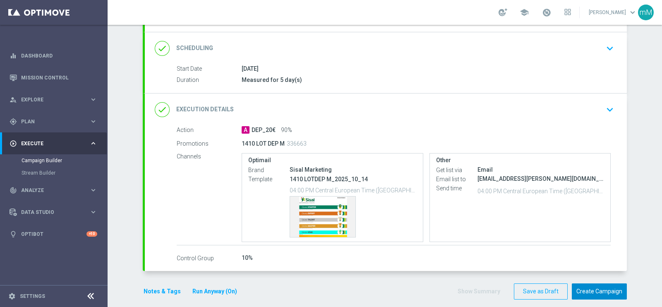
click at [596, 293] on button "Create Campaign" at bounding box center [599, 291] width 55 height 16
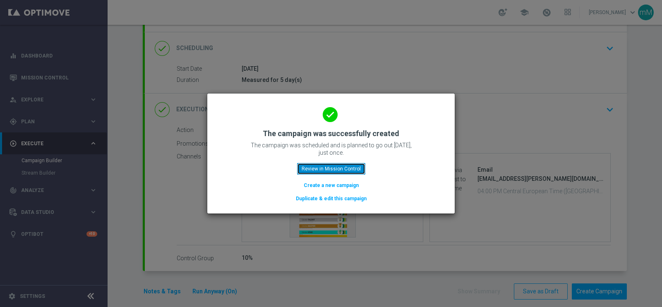
click at [348, 171] on button "Review in Mission Control" at bounding box center [331, 169] width 68 height 12
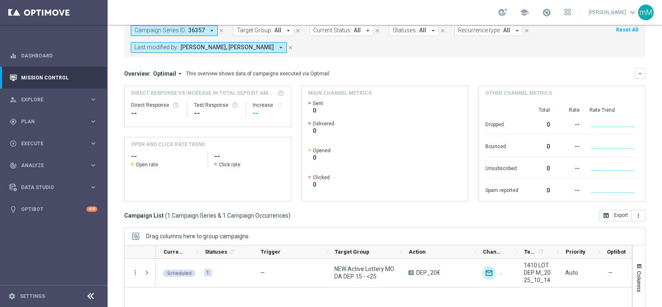
scroll to position [123, 0]
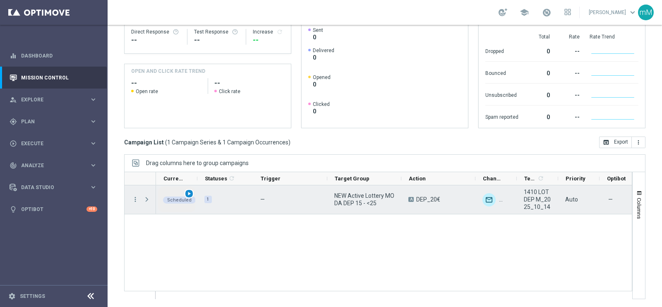
click at [188, 191] on span "play_arrow" at bounding box center [189, 194] width 6 height 6
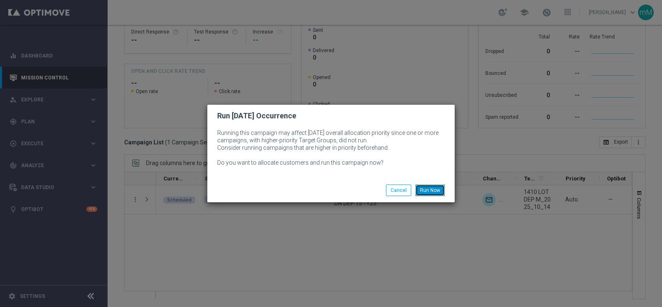
click at [430, 189] on button "Run Now" at bounding box center [429, 191] width 29 height 12
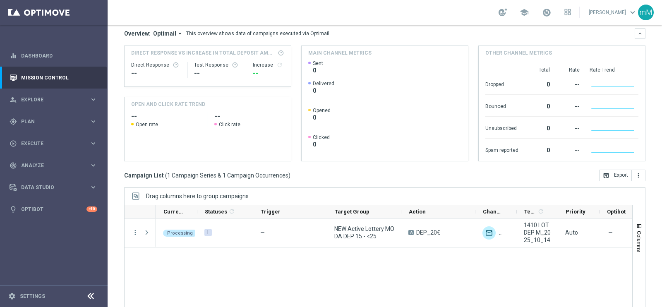
scroll to position [20, 0]
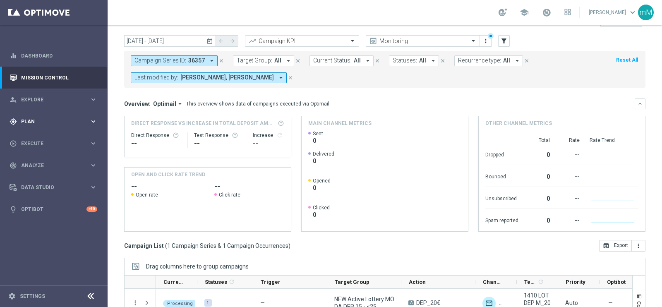
click at [37, 120] on span "Plan" at bounding box center [55, 121] width 68 height 5
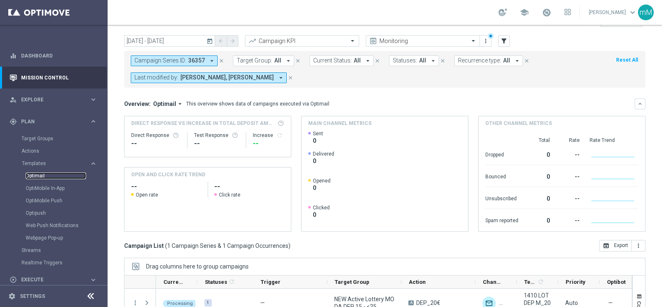
click at [44, 175] on link "Optimail" at bounding box center [56, 176] width 60 height 7
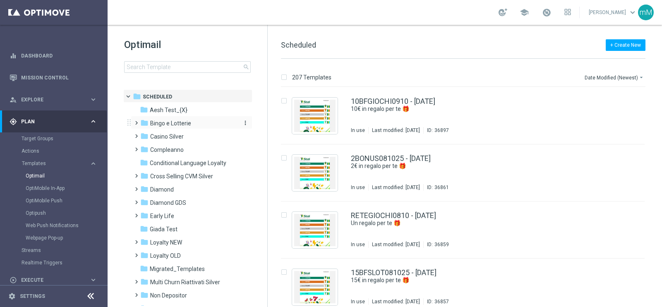
click at [174, 123] on span "Bingo e Lotterie" at bounding box center [170, 123] width 41 height 7
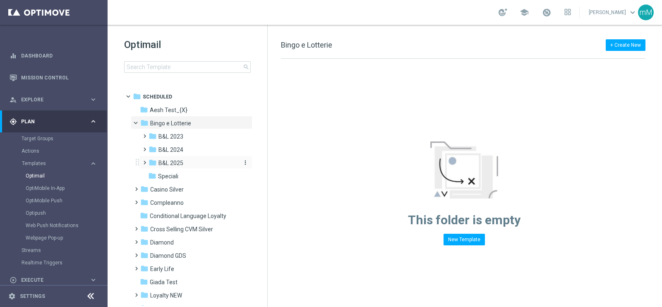
click at [180, 165] on span "B&L 2025" at bounding box center [170, 162] width 25 height 7
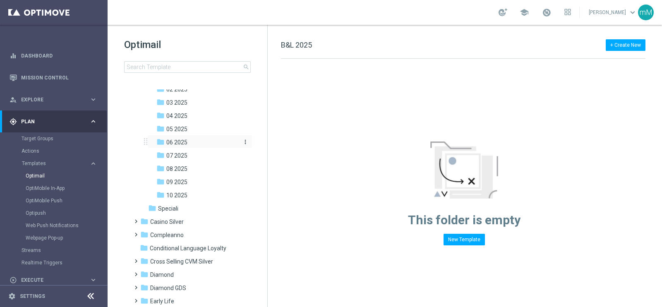
scroll to position [103, 0]
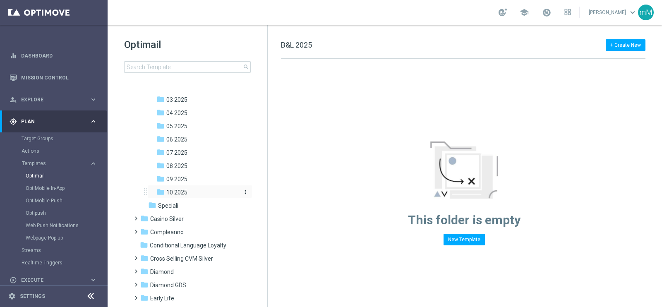
click at [197, 192] on div "folder 10 2025" at bounding box center [197, 193] width 82 height 10
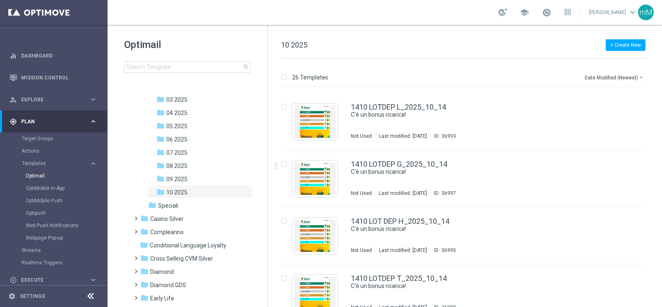
scroll to position [103, 0]
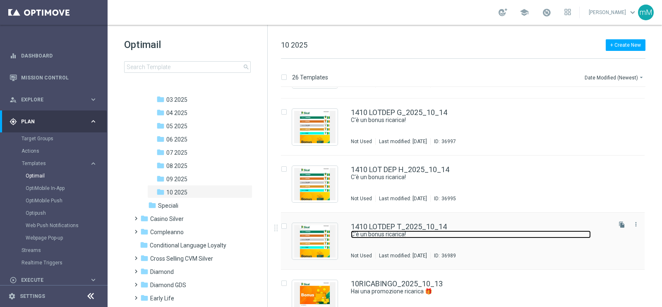
click at [394, 230] on link "C'è un bonus ricarica!" at bounding box center [471, 234] width 240 height 8
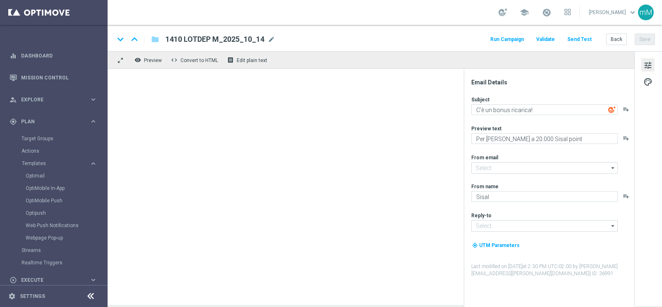
type textarea "Per te fino a 25.000 Sisal point"
type input "newsletter@comunicazioni.sisal.it"
type input "info@sisal.it"
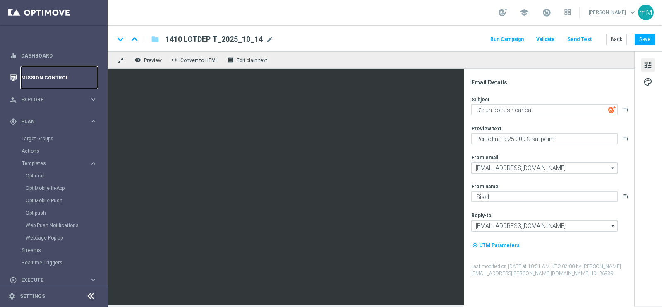
click at [39, 77] on link "Mission Control" at bounding box center [59, 78] width 76 height 22
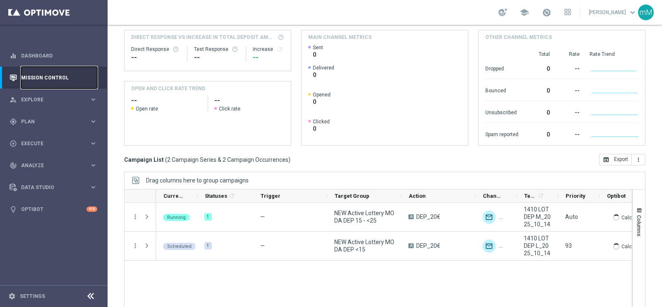
scroll to position [106, 0]
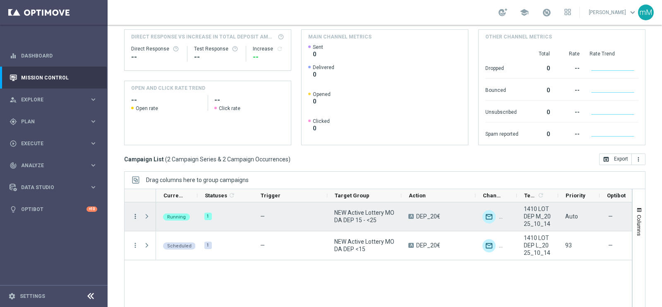
click at [134, 213] on icon "more_vert" at bounding box center [135, 216] width 7 height 7
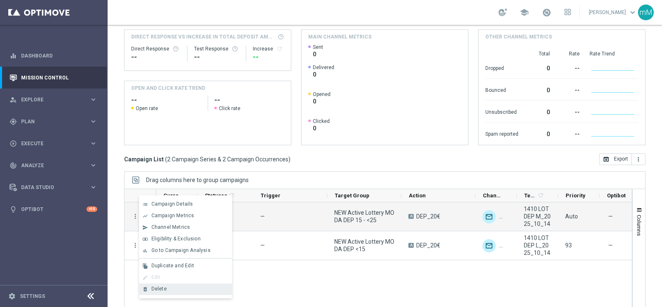
click at [173, 290] on div "Delete" at bounding box center [189, 289] width 77 height 6
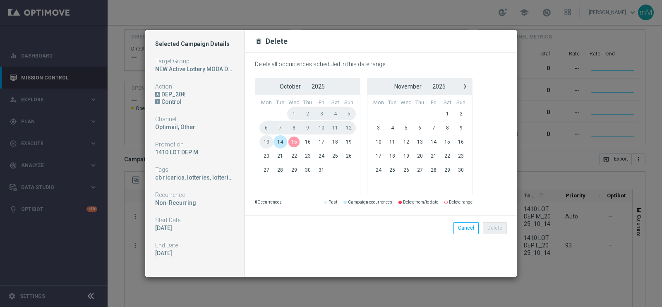
click at [278, 142] on span "14" at bounding box center [281, 141] width 14 height 13
click at [500, 226] on button "Delete" at bounding box center [495, 228] width 24 height 12
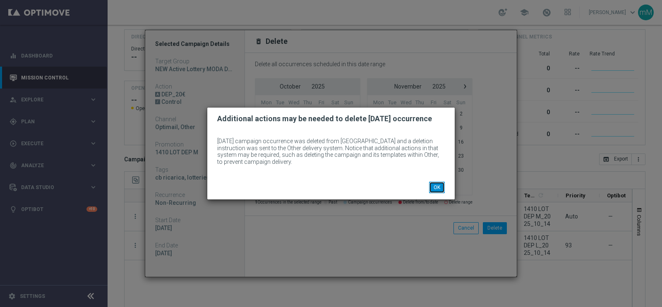
click at [439, 184] on button "OK" at bounding box center [437, 188] width 16 height 12
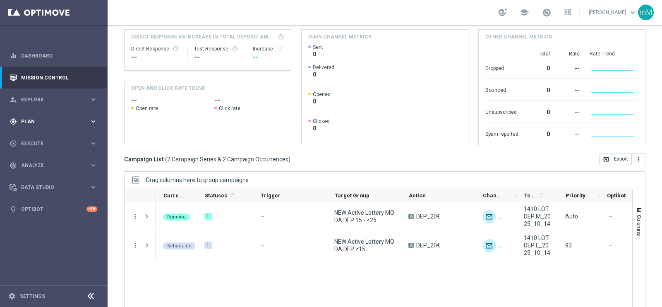
click at [32, 115] on div "gps_fixed Plan keyboard_arrow_right" at bounding box center [53, 121] width 107 height 22
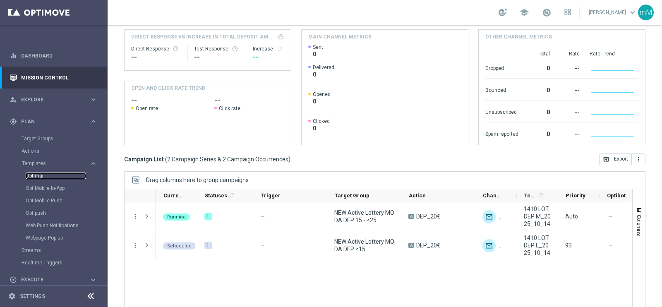
click at [42, 175] on link "Optimail" at bounding box center [56, 176] width 60 height 7
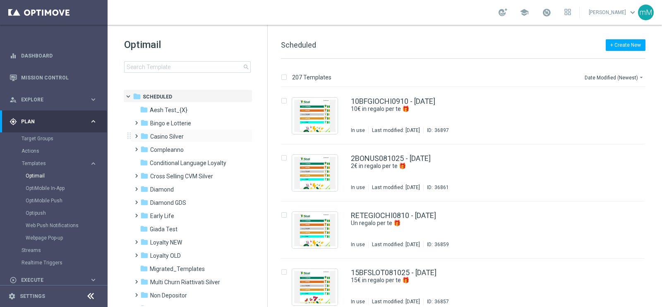
click at [179, 131] on div "folder Casino Silver more_vert" at bounding box center [192, 135] width 122 height 13
click at [179, 120] on span "Bingo e Lotterie" at bounding box center [170, 123] width 41 height 7
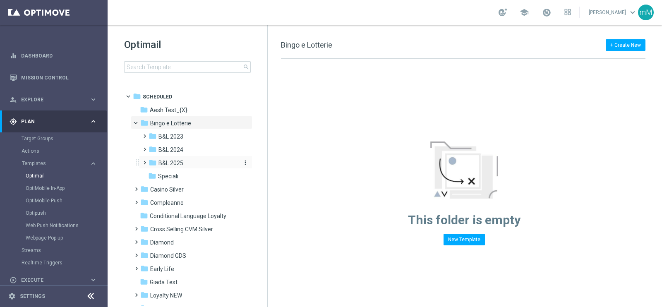
click at [184, 161] on div "folder B&L 2025" at bounding box center [193, 163] width 88 height 10
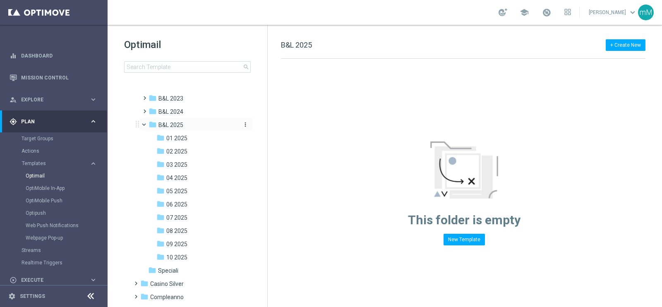
scroll to position [155, 0]
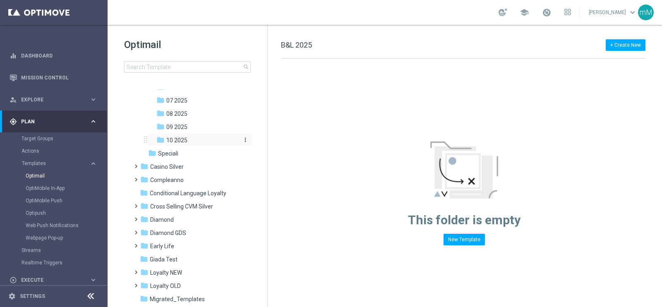
click at [195, 137] on div "folder 10 2025" at bounding box center [197, 141] width 82 height 10
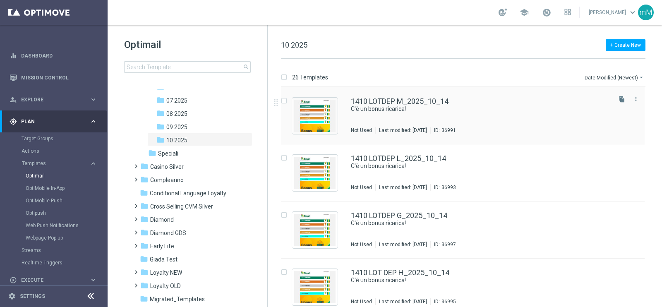
click at [368, 127] on div "Not Used" at bounding box center [361, 130] width 21 height 7
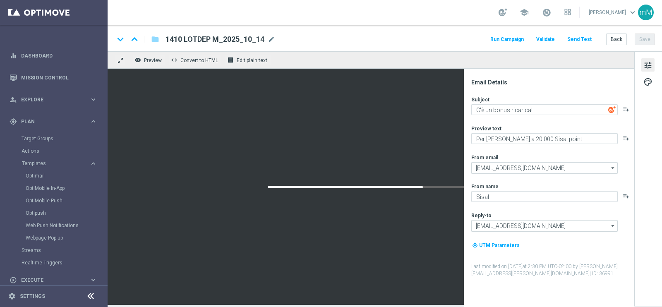
click at [505, 40] on button "Run Campaign" at bounding box center [507, 39] width 36 height 11
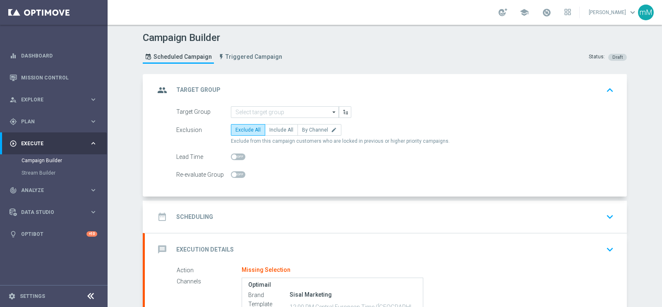
drag, startPoint x: 289, startPoint y: 223, endPoint x: 288, endPoint y: 218, distance: 4.8
click at [288, 221] on div "date_range Scheduling keyboard_arrow_down" at bounding box center [386, 217] width 462 height 16
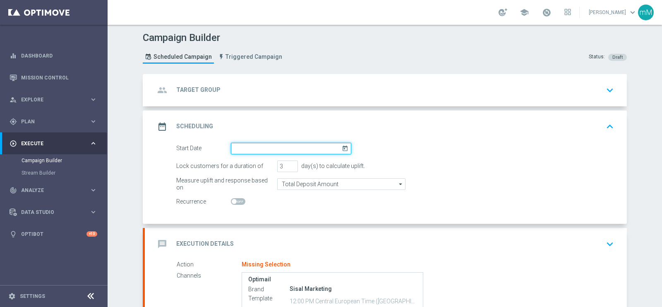
click at [274, 148] on input at bounding box center [291, 149] width 120 height 12
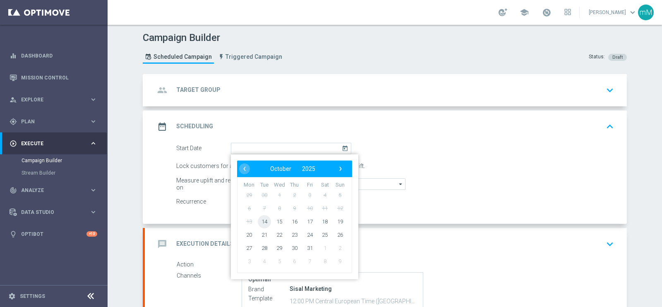
click at [264, 220] on span "14" at bounding box center [264, 221] width 13 height 13
type input "14 Oct 2025"
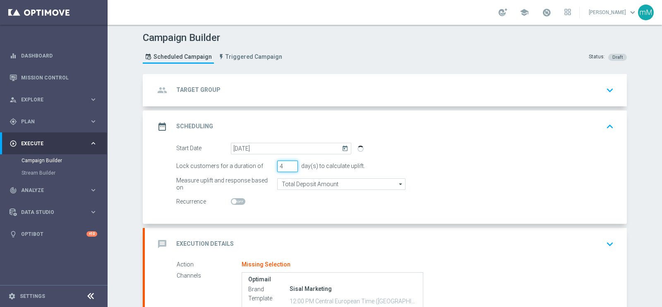
click at [288, 162] on input "4" at bounding box center [287, 167] width 21 height 12
click at [288, 162] on input "5" at bounding box center [287, 167] width 21 height 12
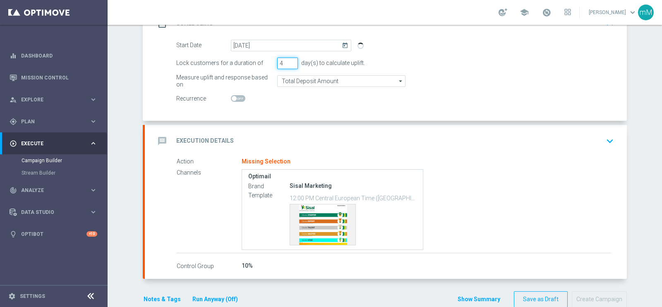
type input "4"
click at [287, 134] on div "message Execution Details keyboard_arrow_down" at bounding box center [386, 141] width 462 height 16
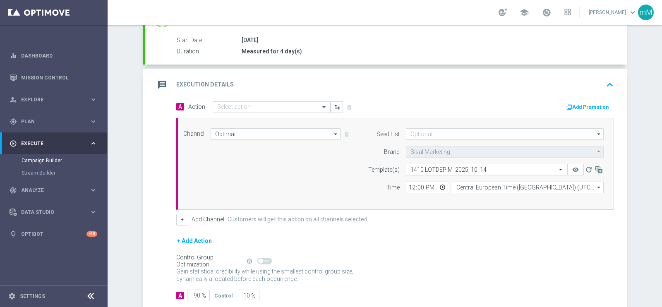
click at [260, 104] on input "text" at bounding box center [263, 107] width 92 height 7
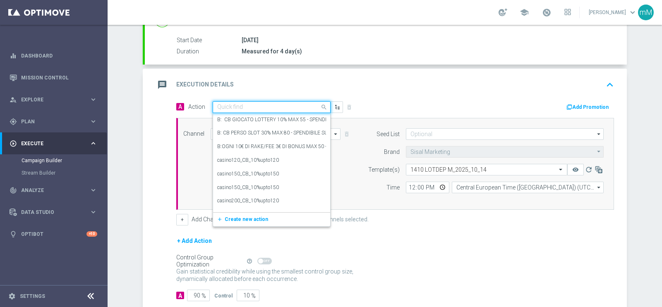
paste input "DEP_20€"
type input "DEP_20€"
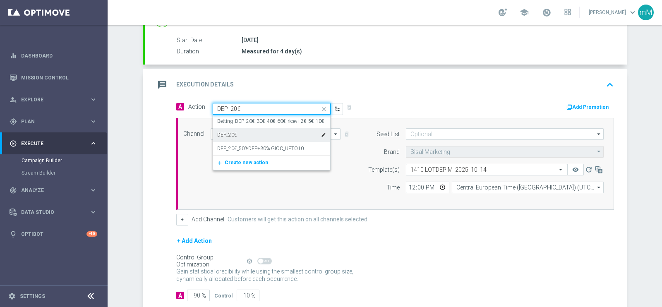
click at [258, 131] on div "DEP_20€ edit" at bounding box center [271, 135] width 109 height 14
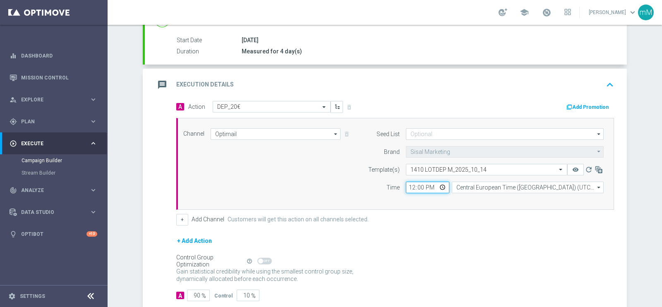
click at [408, 187] on input "12:00" at bounding box center [427, 188] width 43 height 12
type input "16:00"
click at [576, 107] on button "Add Promotion" at bounding box center [589, 107] width 46 height 9
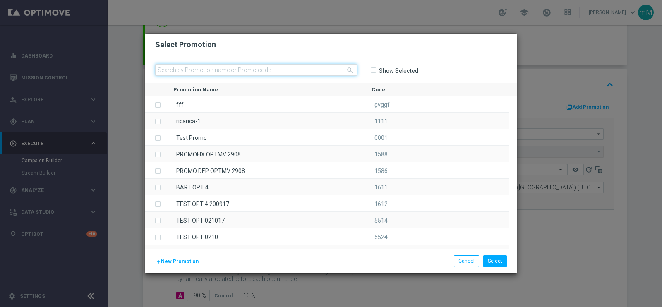
click at [252, 70] on input "text" at bounding box center [256, 70] width 202 height 12
paste input "336663"
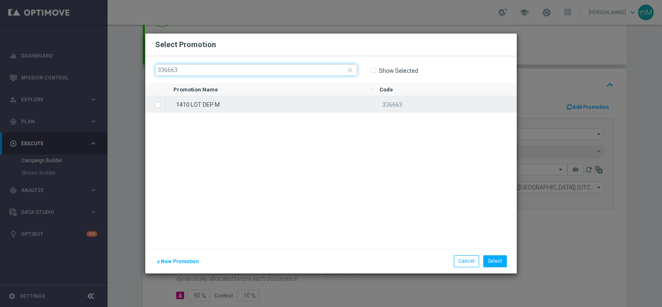
type input "336663"
click at [244, 106] on div "1410 LOT DEP M" at bounding box center [269, 104] width 206 height 16
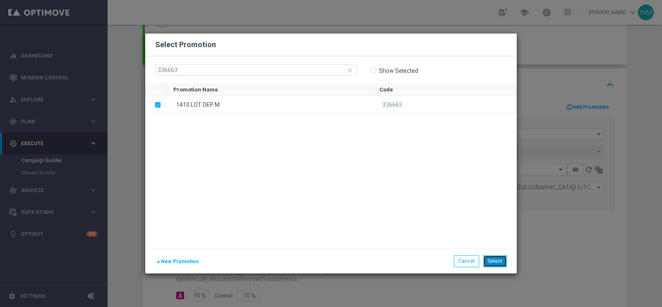
click at [500, 258] on button "Select" at bounding box center [495, 261] width 24 height 12
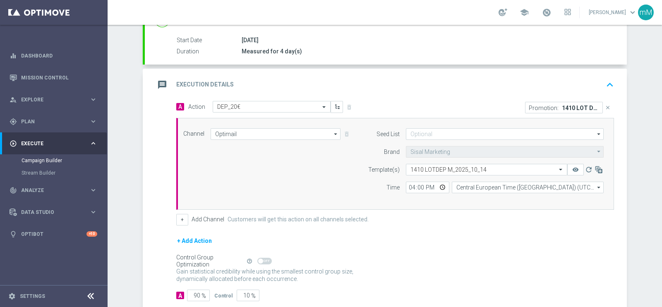
scroll to position [151, 0]
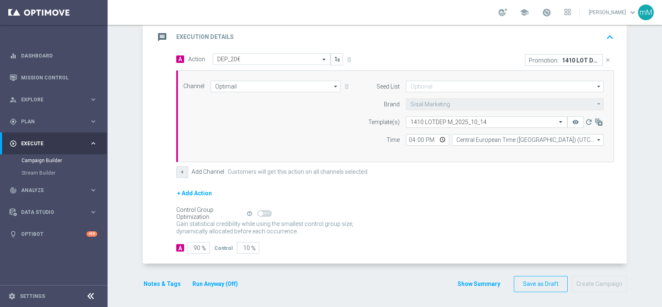
click at [176, 174] on button "+" at bounding box center [182, 172] width 12 height 12
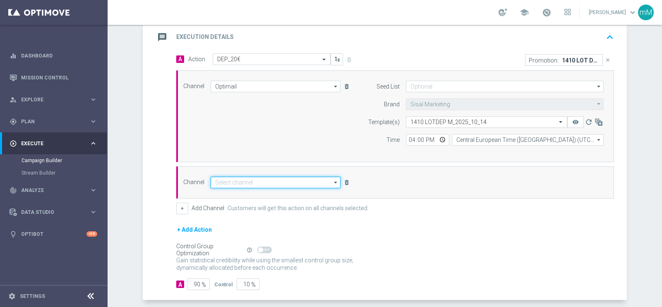
click at [252, 181] on input at bounding box center [276, 183] width 130 height 12
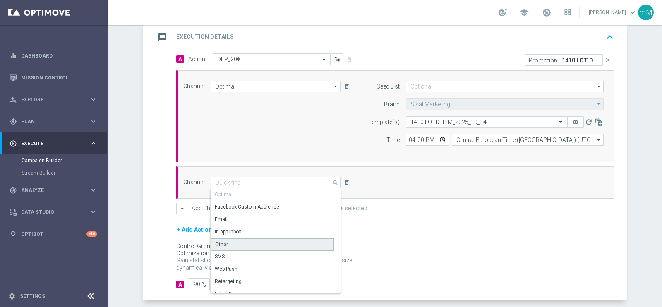
click at [249, 243] on div "Other" at bounding box center [272, 244] width 123 height 12
type input "Other"
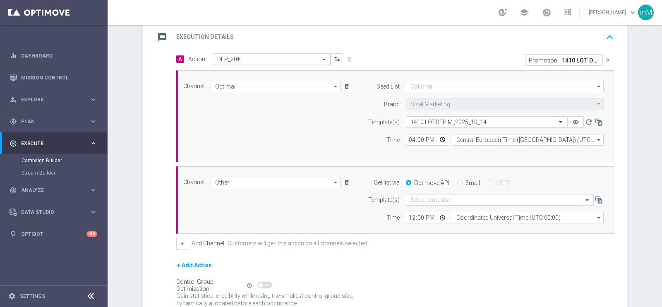
click at [466, 180] on label "Email" at bounding box center [473, 182] width 14 height 7
click at [463, 181] on input "Email" at bounding box center [459, 183] width 5 height 5
radio input "true"
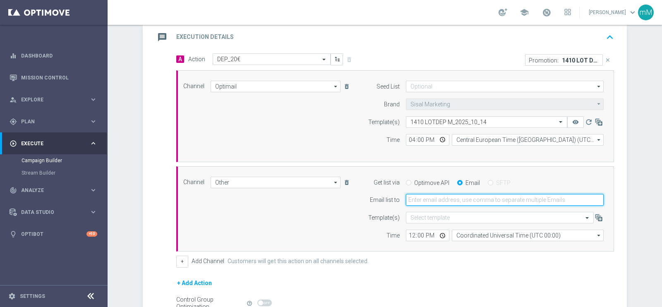
click at [454, 199] on input "email" at bounding box center [505, 200] width 198 height 12
type input "marco.maccarrone@sisal.it"
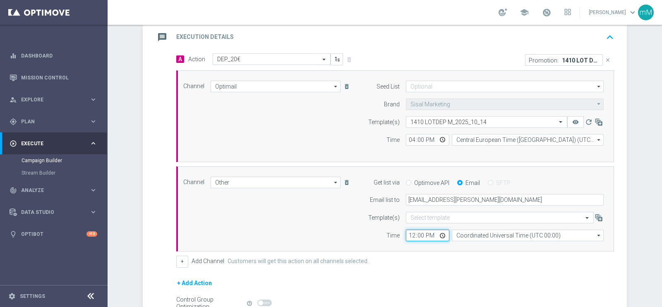
click at [408, 235] on input "12:00" at bounding box center [427, 236] width 43 height 12
type input "16:00"
click at [176, 258] on button "+" at bounding box center [182, 262] width 12 height 12
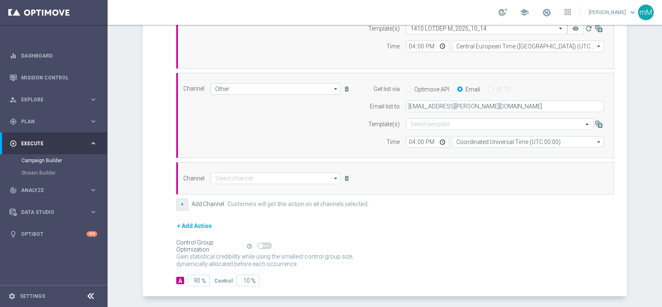
scroll to position [254, 0]
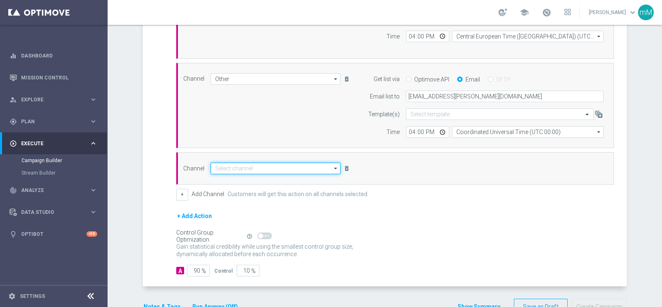
click at [239, 170] on input at bounding box center [276, 169] width 130 height 12
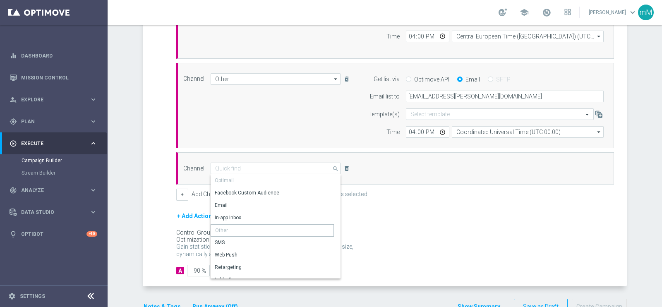
click at [245, 224] on div "Other" at bounding box center [272, 230] width 123 height 12
click at [343, 165] on icon "delete_forever" at bounding box center [346, 168] width 7 height 7
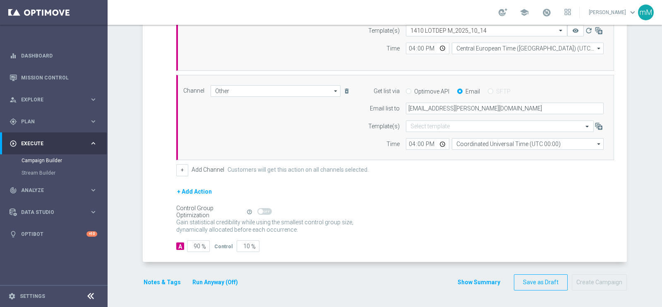
scroll to position [240, 0]
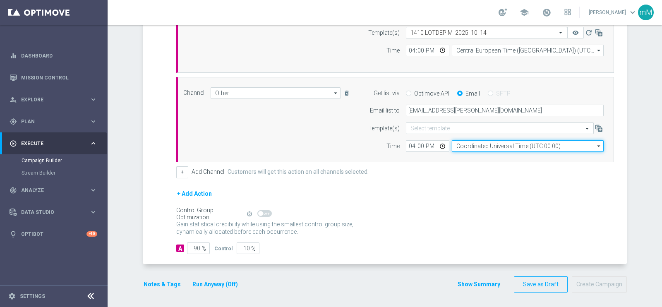
click at [519, 145] on input "Coordinated Universal Time (UTC 00:00)" at bounding box center [528, 146] width 152 height 12
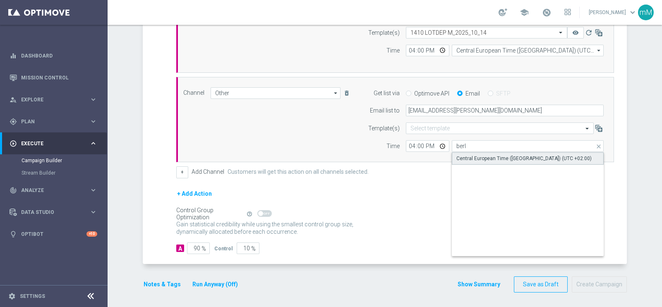
click at [517, 155] on div "Central European Time (Berlin) (UTC +02:00)" at bounding box center [523, 158] width 135 height 7
type input "Central European Time (Berlin) (UTC +02:00)"
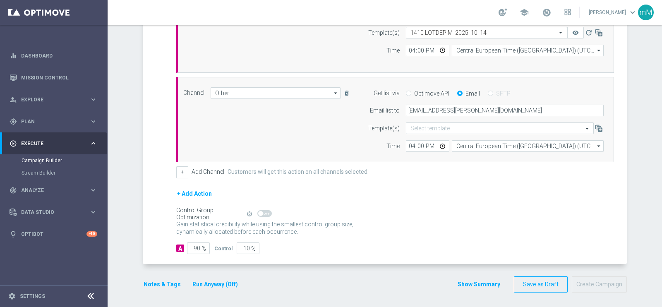
click at [219, 281] on button "Run Anyway (Off)" at bounding box center [215, 284] width 47 height 10
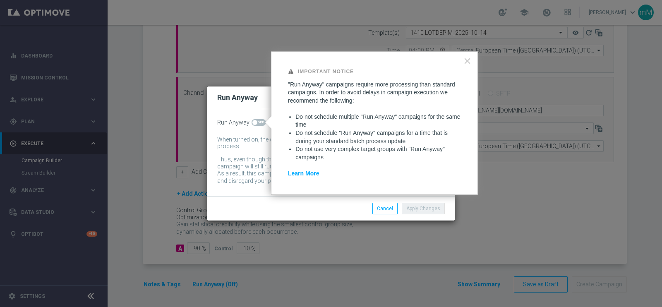
click at [258, 121] on span at bounding box center [259, 122] width 14 height 7
click at [258, 121] on input "checkbox" at bounding box center [259, 122] width 14 height 7
checkbox input "true"
click at [426, 212] on button "Apply Changes" at bounding box center [423, 209] width 43 height 12
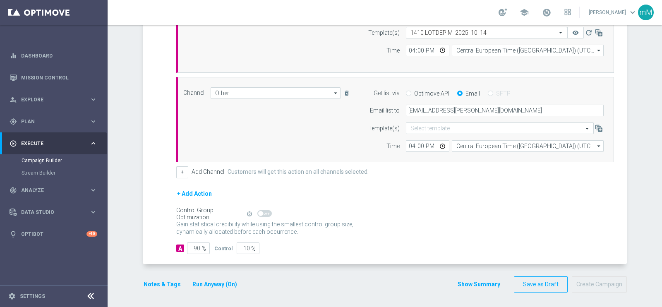
click at [163, 280] on button "Notes & Tags" at bounding box center [162, 284] width 39 height 10
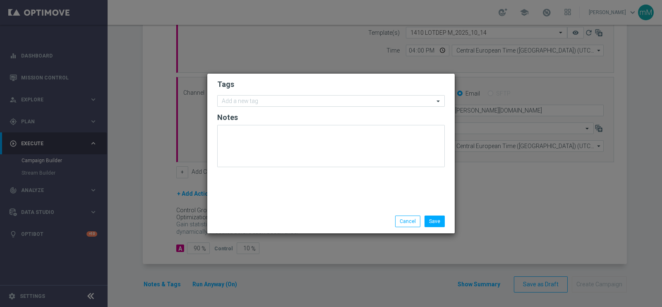
click at [252, 91] on form "Tags Add a new tag Notes" at bounding box center [331, 125] width 228 height 96
click at [252, 103] on input "text" at bounding box center [328, 101] width 212 height 7
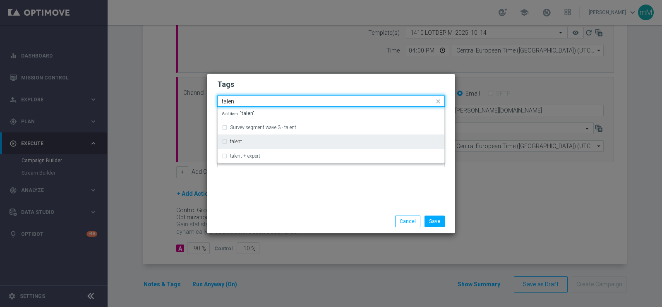
click at [254, 142] on div "talent" at bounding box center [335, 141] width 210 height 5
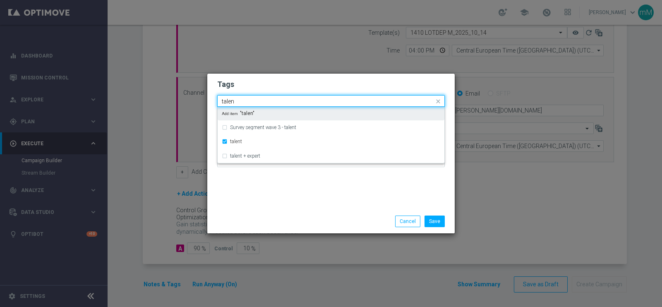
click at [259, 102] on input "talen" at bounding box center [328, 101] width 212 height 7
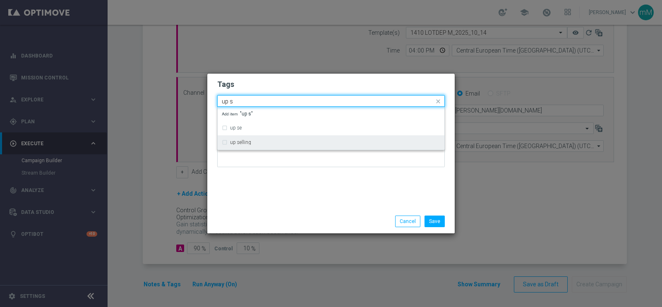
click at [257, 140] on div "up selling" at bounding box center [335, 142] width 210 height 5
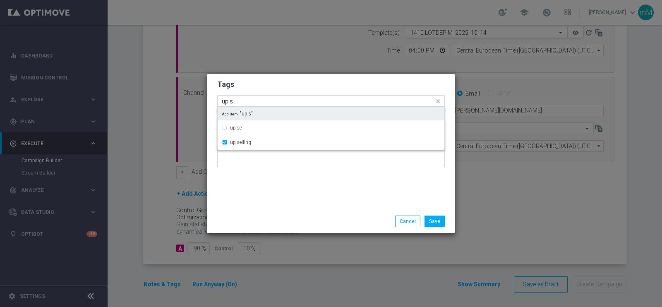
click at [261, 104] on input "up s" at bounding box center [328, 101] width 212 height 7
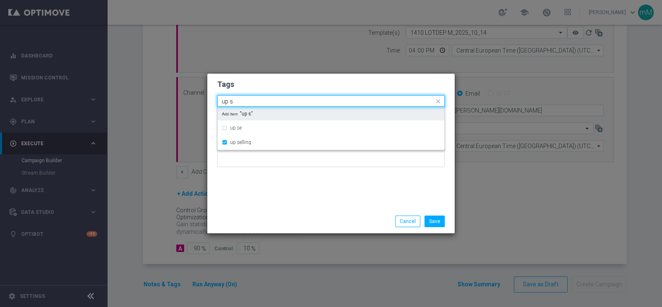
click at [261, 104] on input "up s" at bounding box center [328, 101] width 212 height 7
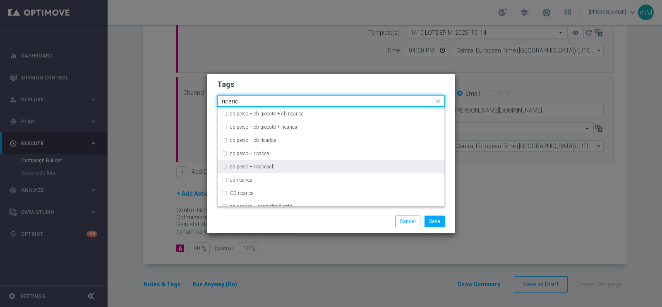
scroll to position [103, 0]
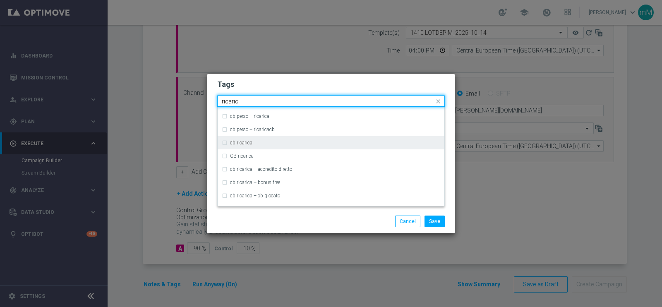
click at [259, 136] on div "cb ricarica" at bounding box center [331, 142] width 218 height 13
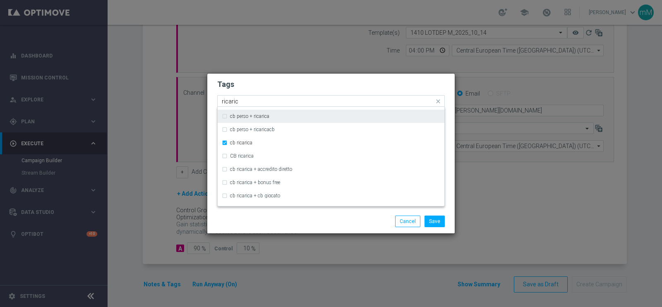
click at [262, 102] on input "ricaric" at bounding box center [328, 101] width 212 height 7
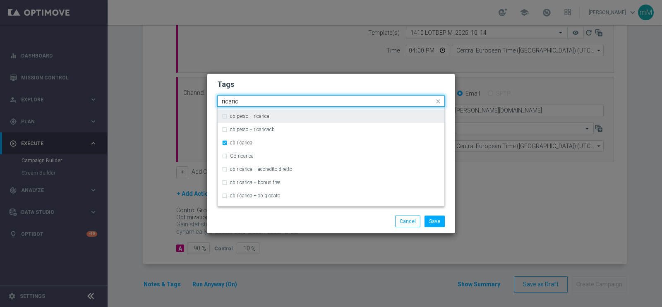
click at [262, 102] on input "ricaric" at bounding box center [328, 101] width 212 height 7
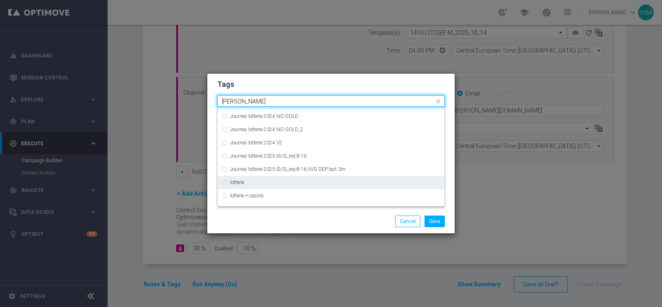
click at [250, 180] on div "lotterie" at bounding box center [335, 182] width 210 height 5
type input "lotter"
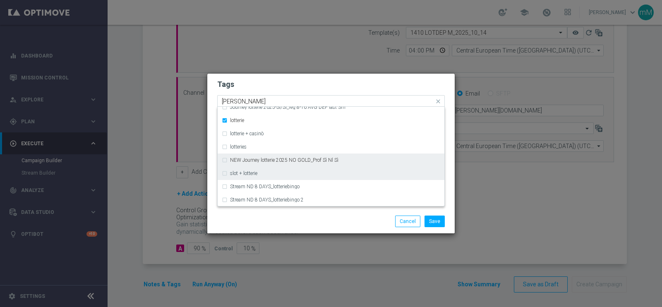
scroll to position [168, 0]
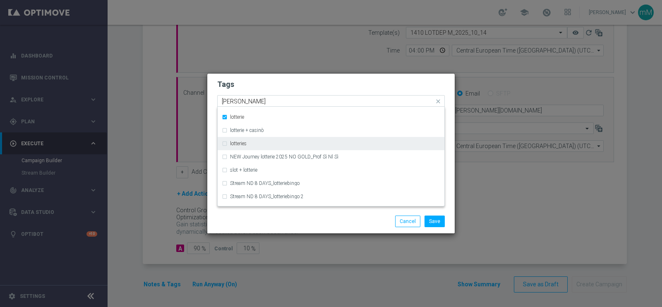
click at [251, 139] on div "lotteries" at bounding box center [331, 143] width 218 height 13
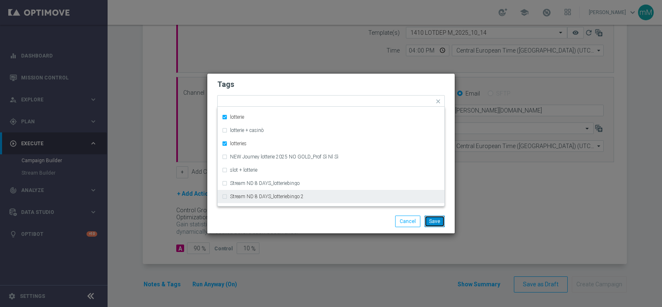
click at [438, 220] on button "Save" at bounding box center [435, 222] width 20 height 12
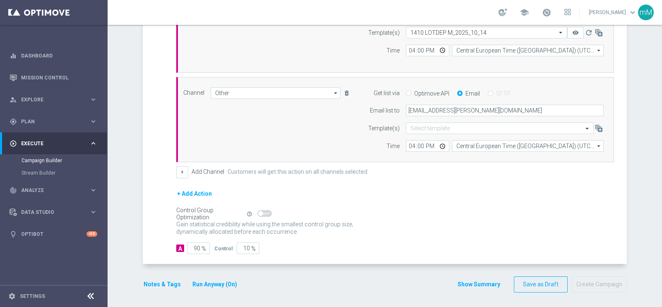
click at [463, 283] on button "Show Summary" at bounding box center [478, 285] width 43 height 10
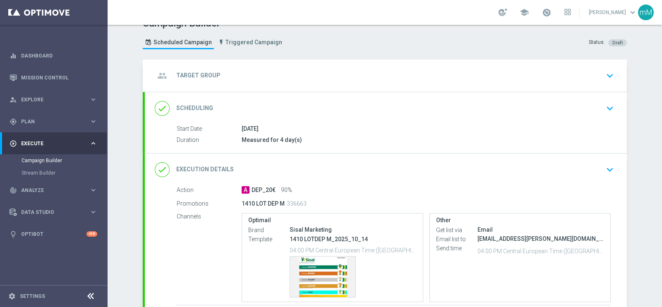
scroll to position [0, 0]
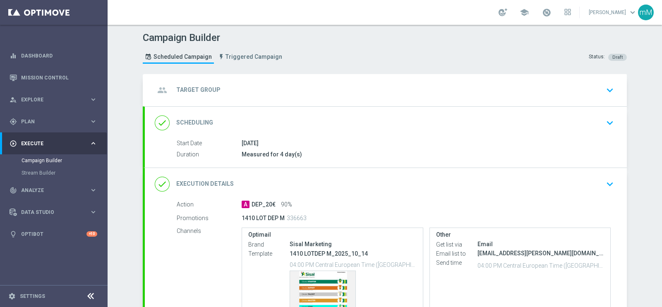
click at [290, 117] on div "done Scheduling keyboard_arrow_down" at bounding box center [386, 123] width 462 height 16
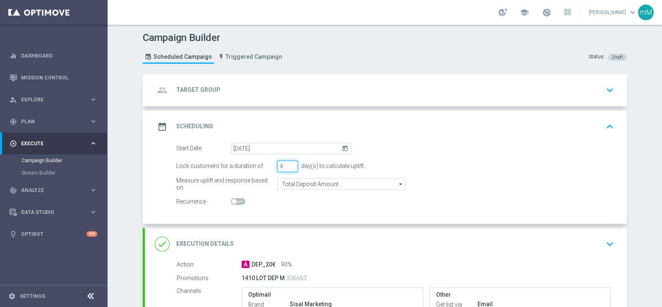
click at [288, 161] on input "4" at bounding box center [287, 167] width 21 height 12
type input "5"
click at [288, 162] on input "5" at bounding box center [287, 167] width 21 height 12
click at [314, 127] on div "date_range Scheduling keyboard_arrow_up" at bounding box center [386, 127] width 462 height 16
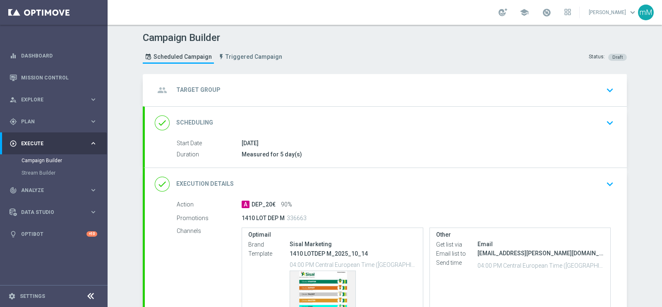
click at [310, 82] on div "group Target Group keyboard_arrow_down" at bounding box center [386, 90] width 462 height 16
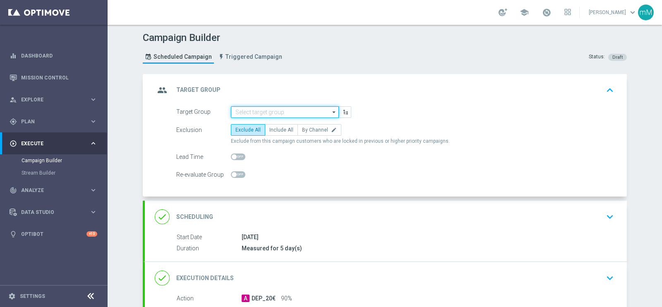
click at [278, 110] on input at bounding box center [285, 112] width 108 height 12
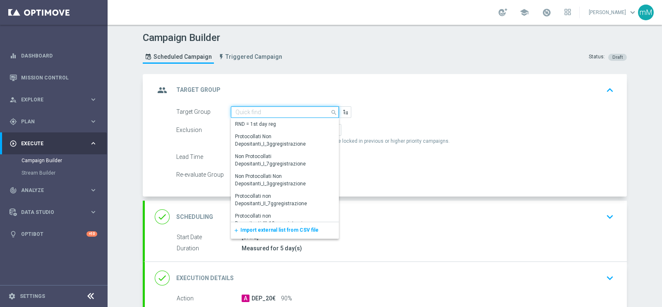
paste input "NEW Active Lottery MODA DEP 15 - <25"
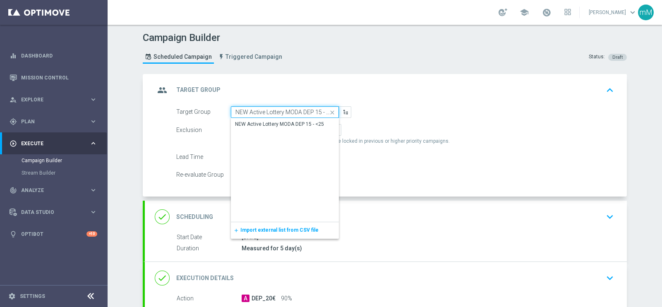
scroll to position [0, 5]
click at [277, 119] on div "NEW Active Lottery MODA DEP 15 - <25" at bounding box center [285, 124] width 108 height 12
type input "NEW Active Lottery MODA DEP 15 - <25"
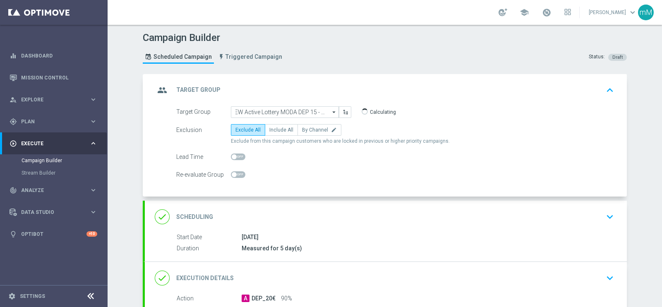
scroll to position [0, 0]
click at [276, 127] on span "Include All" at bounding box center [281, 130] width 24 height 6
click at [275, 129] on input "Include All" at bounding box center [271, 131] width 5 height 5
radio input "true"
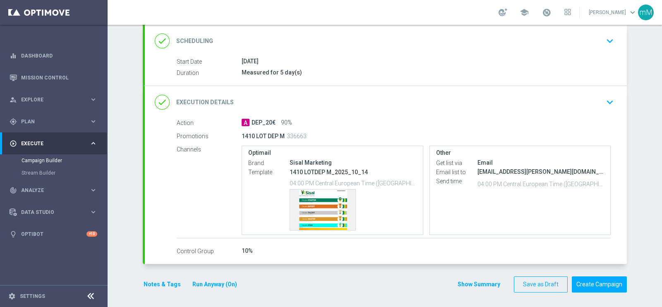
drag, startPoint x: 464, startPoint y: 281, endPoint x: 462, endPoint y: 274, distance: 7.7
click at [464, 280] on button "Show Summary" at bounding box center [478, 285] width 43 height 10
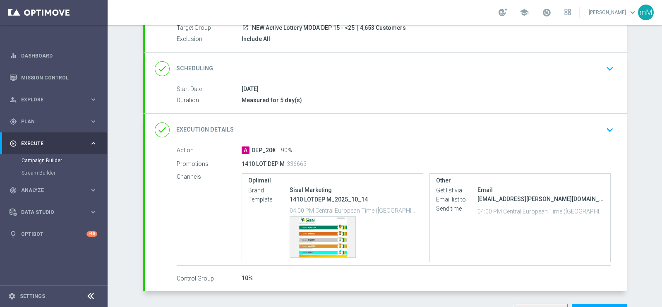
scroll to position [103, 0]
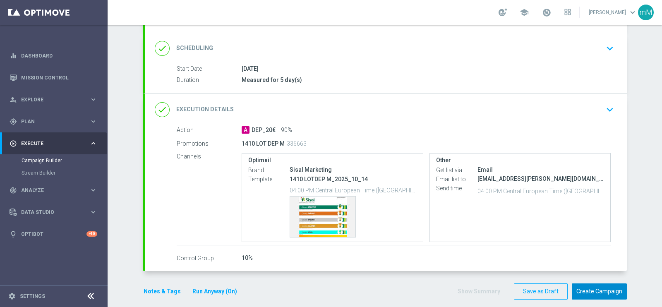
click at [579, 293] on button "Create Campaign" at bounding box center [599, 291] width 55 height 16
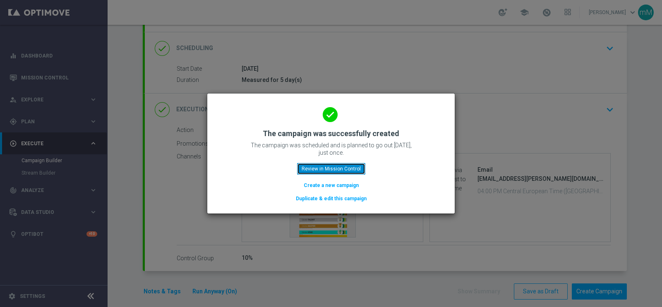
click at [352, 166] on button "Review in Mission Control" at bounding box center [331, 169] width 68 height 12
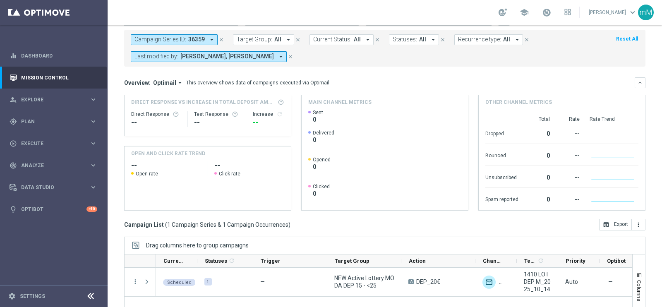
scroll to position [72, 0]
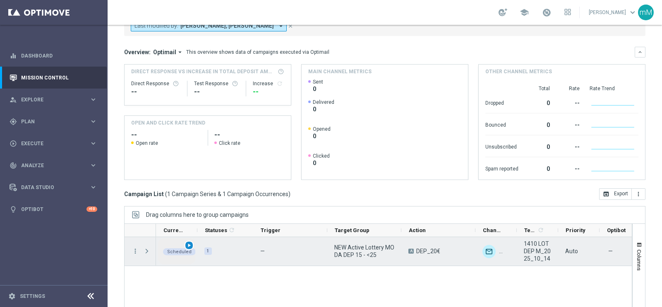
click at [189, 245] on span "play_arrow" at bounding box center [189, 245] width 6 height 6
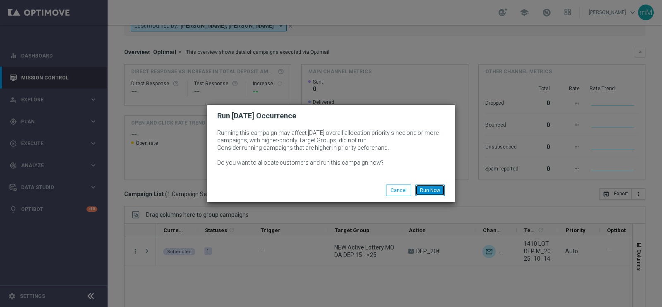
click at [437, 191] on button "Run Now" at bounding box center [429, 191] width 29 height 12
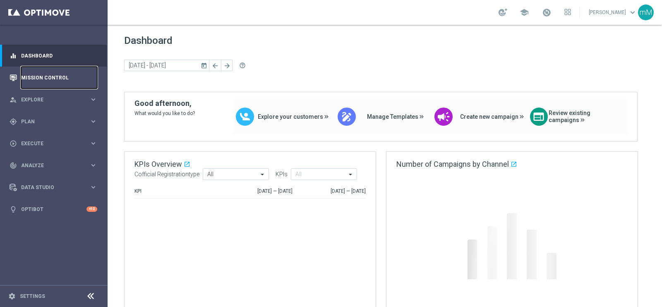
click at [50, 76] on link "Mission Control" at bounding box center [59, 78] width 76 height 22
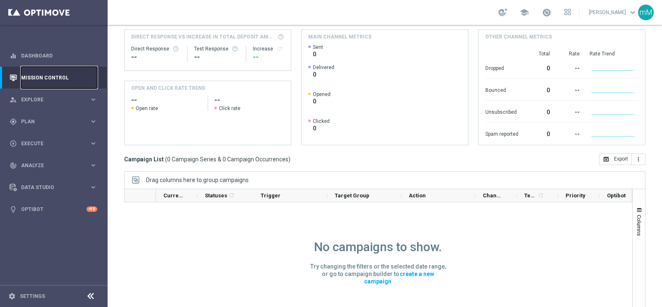
scroll to position [55, 0]
